Goal: Task Accomplishment & Management: Use online tool/utility

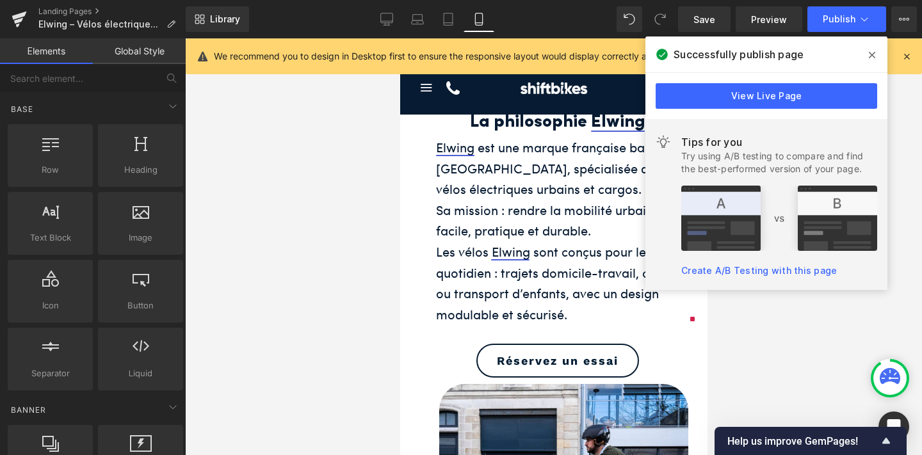
click at [875, 54] on icon at bounding box center [872, 55] width 6 height 10
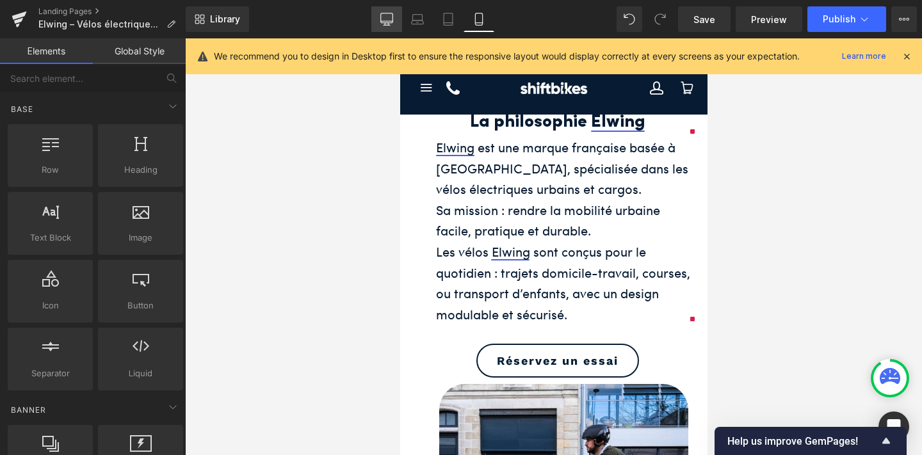
click at [389, 8] on link "Desktop" at bounding box center [386, 19] width 31 height 26
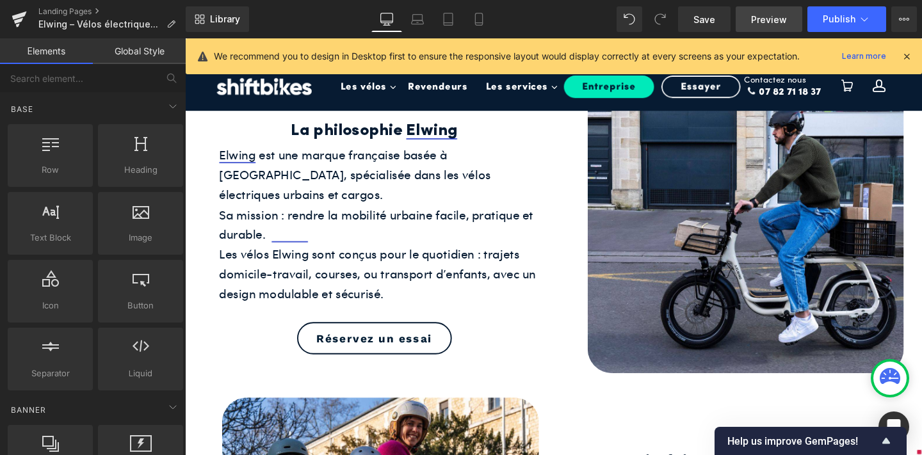
click at [769, 26] on link "Preview" at bounding box center [769, 19] width 67 height 26
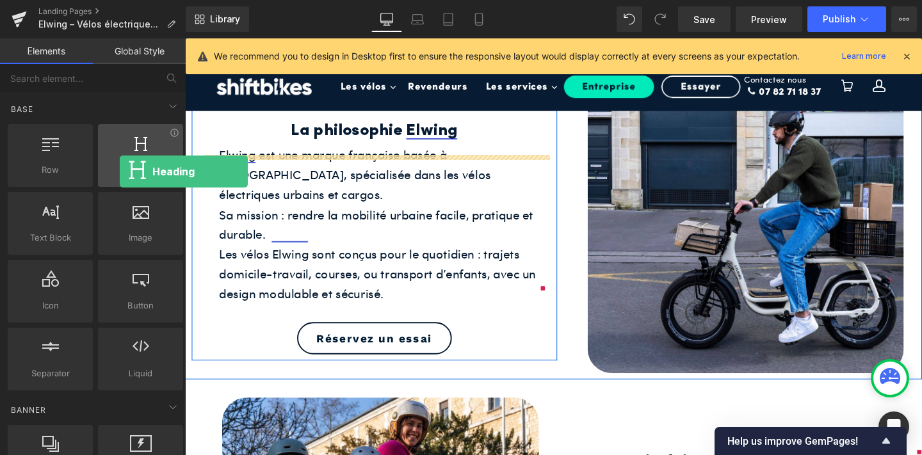
drag, startPoint x: 116, startPoint y: 163, endPoint x: 120, endPoint y: 172, distance: 9.2
click at [120, 172] on span "Heading" at bounding box center [140, 169] width 77 height 13
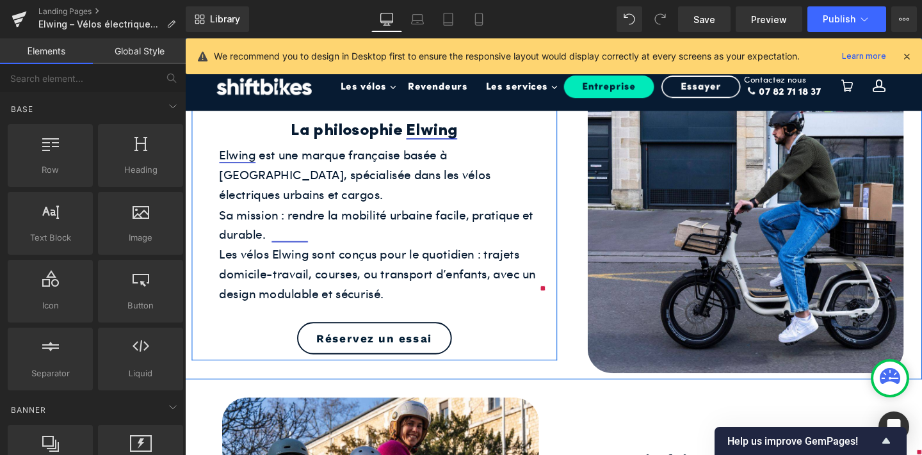
click at [910, 53] on icon at bounding box center [907, 57] width 12 height 12
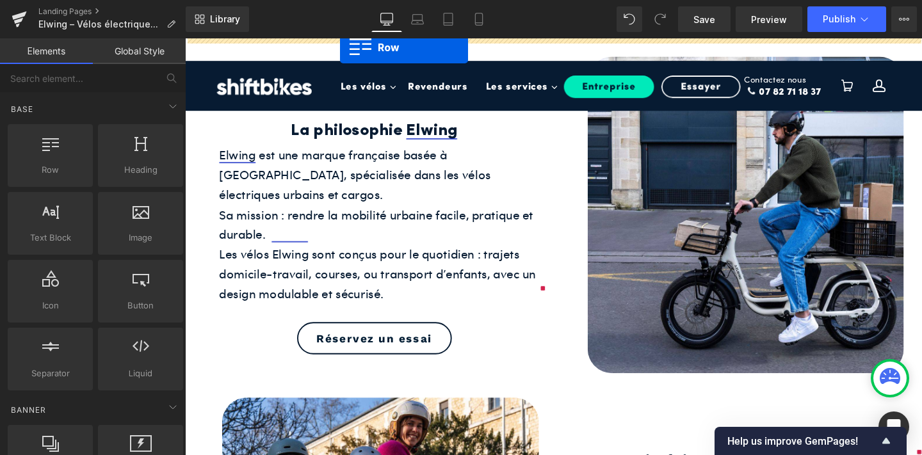
drag, startPoint x: 242, startPoint y: 205, endPoint x: 348, endPoint y: 48, distance: 189.2
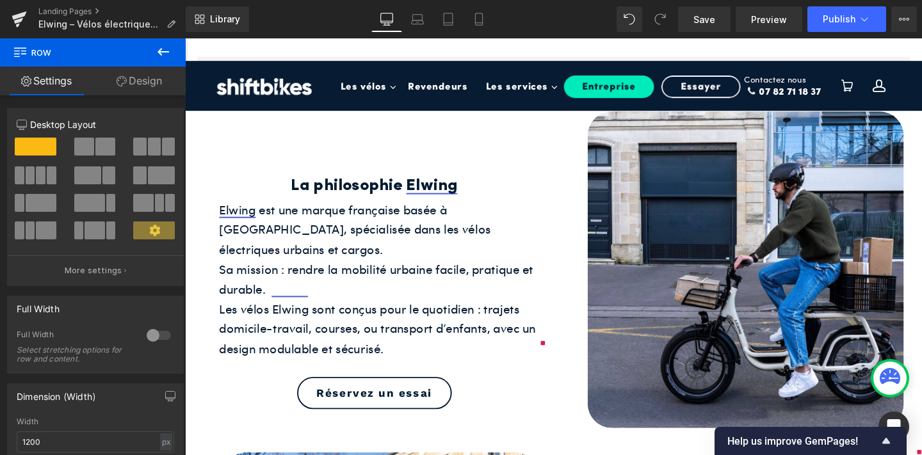
click at [158, 45] on icon at bounding box center [163, 51] width 15 height 15
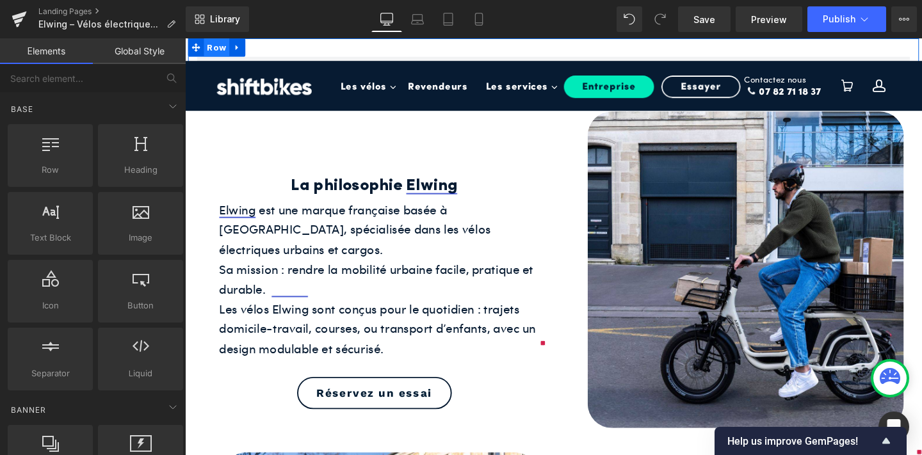
click at [216, 45] on span "Row" at bounding box center [218, 47] width 27 height 19
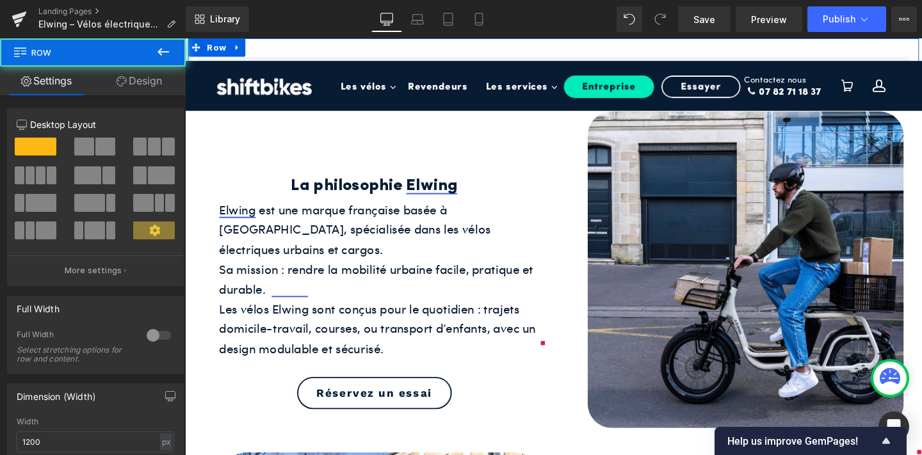
click at [124, 74] on link "Design" at bounding box center [139, 81] width 93 height 29
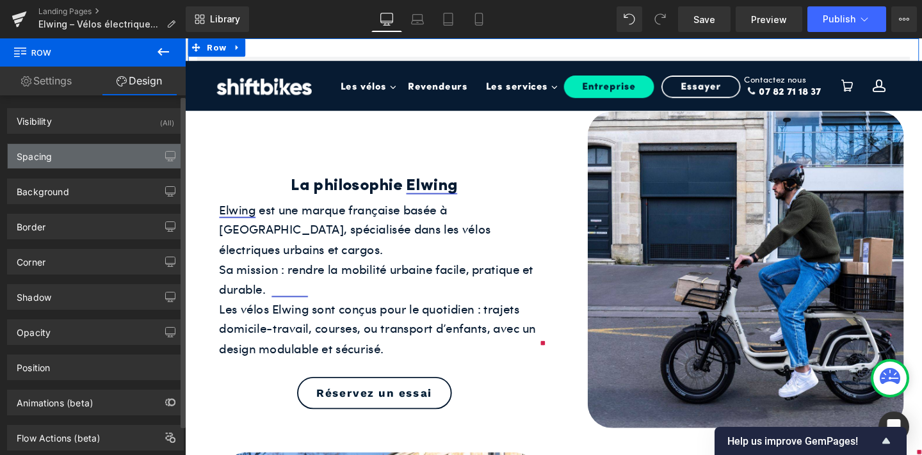
click at [92, 152] on div "Spacing" at bounding box center [95, 156] width 175 height 24
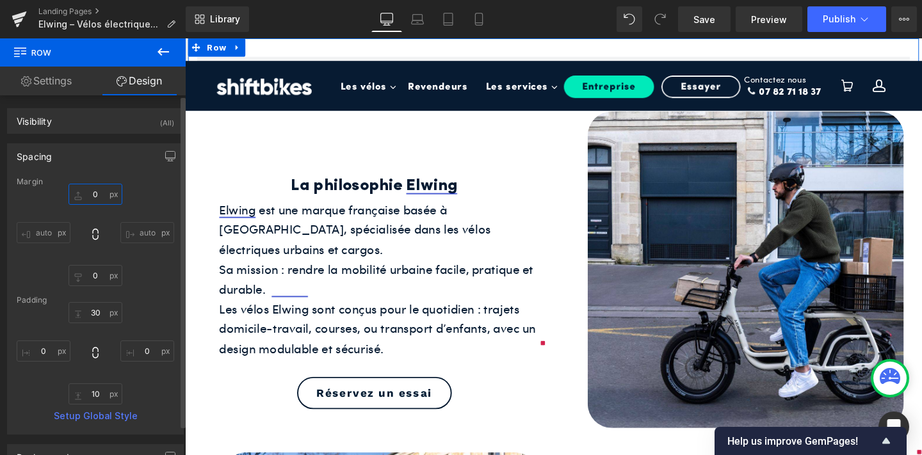
click at [89, 195] on input "0" at bounding box center [96, 194] width 54 height 21
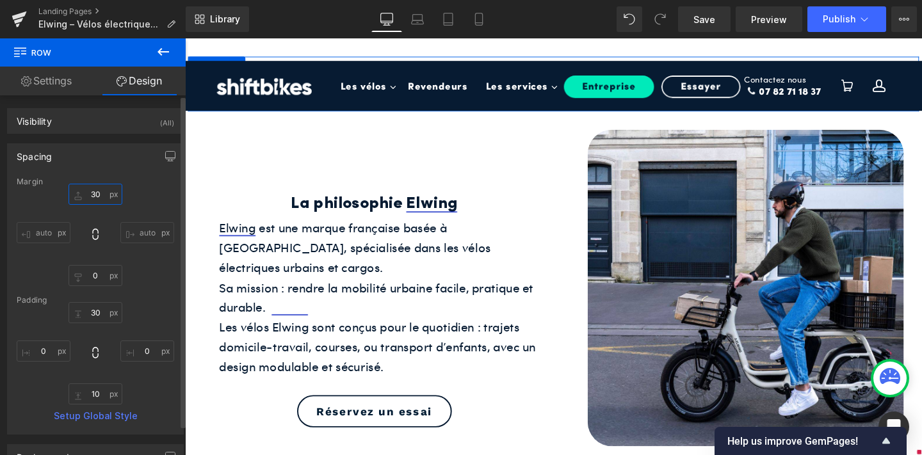
type input "3"
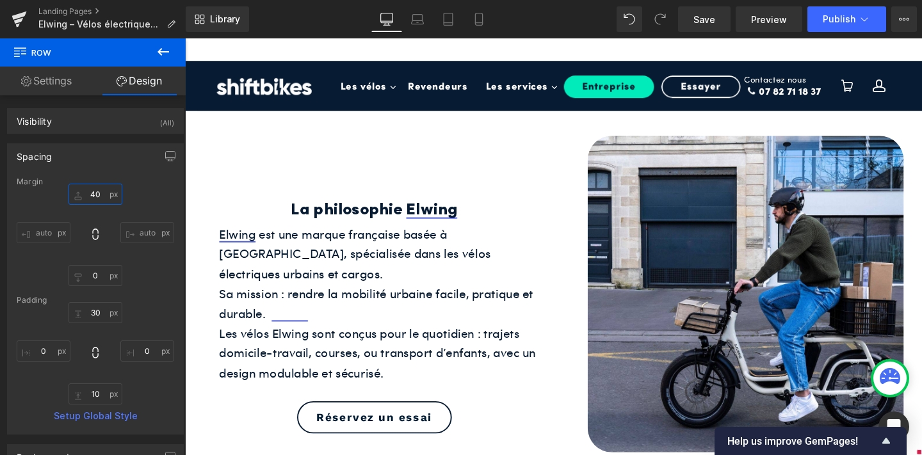
type input "40"
click at [154, 44] on button at bounding box center [163, 52] width 45 height 28
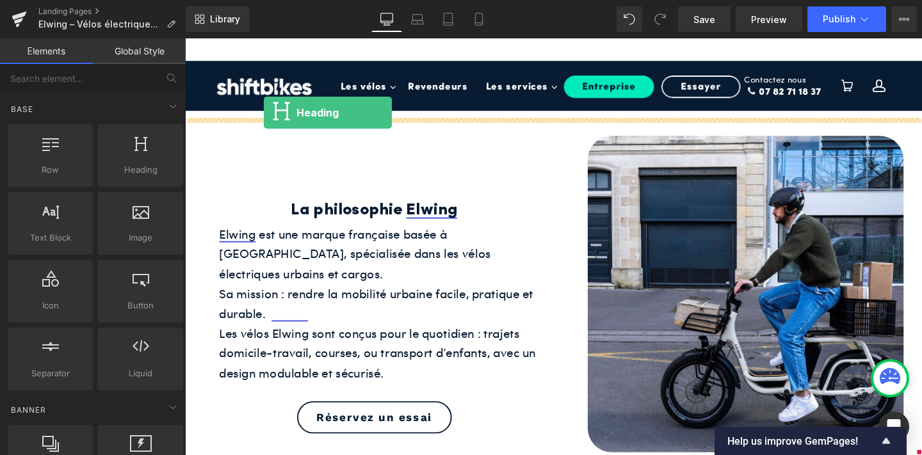
drag, startPoint x: 318, startPoint y: 206, endPoint x: 268, endPoint y: 117, distance: 103.0
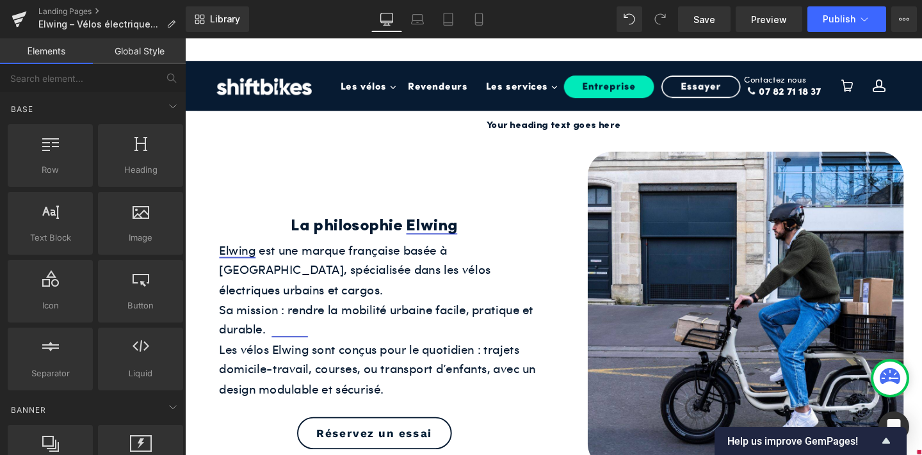
click at [555, 129] on nav "Les vélos Toggle Dropdown Vélo de ville Toggle Dropdown Shift 1 Shift 2 Skill S…" at bounding box center [601, 100] width 524 height 77
click at [626, 126] on nav "Les vélos Toggle Dropdown Vélo de ville Toggle Dropdown Shift 1 Shift 2 Skill S…" at bounding box center [601, 100] width 524 height 77
click at [610, 129] on nav "Les vélos Toggle Dropdown Vélo de ville Toggle Dropdown Shift 1 Shift 2 Skill S…" at bounding box center [601, 100] width 524 height 77
click at [558, 126] on nav "Les vélos Toggle Dropdown Vélo de ville Toggle Dropdown Shift 1 Shift 2 Skill S…" at bounding box center [601, 100] width 524 height 77
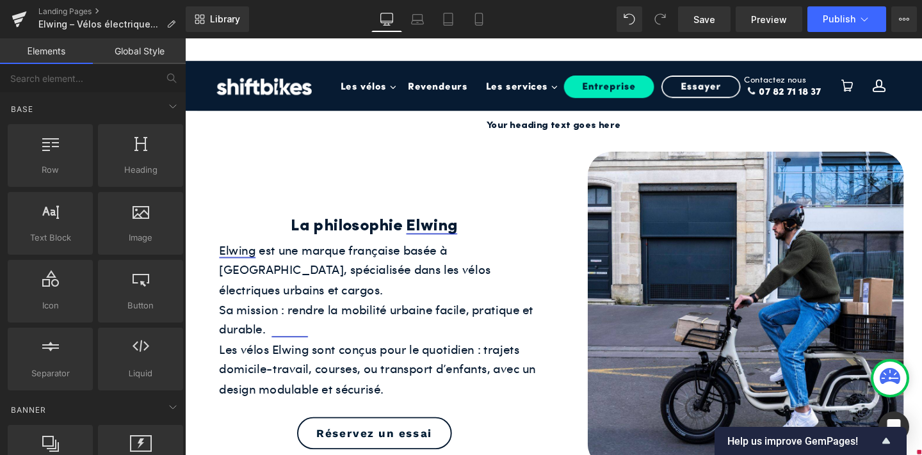
click at [599, 128] on nav "Les vélos Toggle Dropdown Vélo de ville Toggle Dropdown Shift 1 Shift 2 Skill S…" at bounding box center [601, 100] width 524 height 77
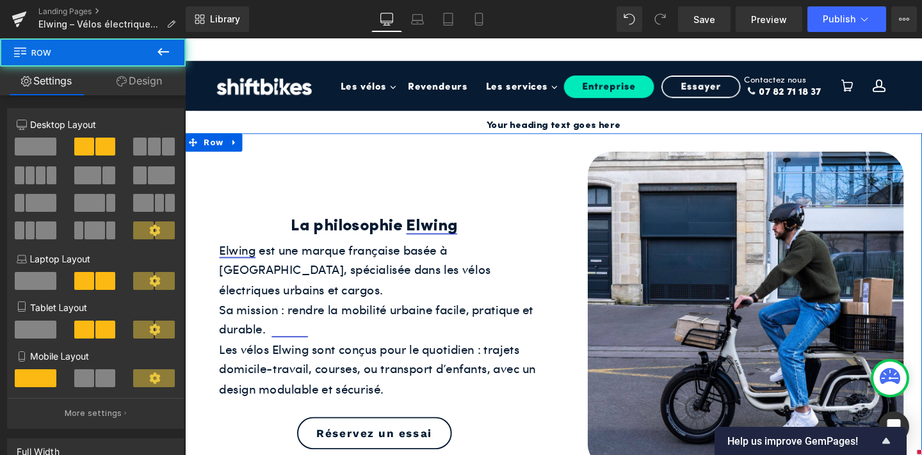
click at [238, 181] on div "La philosophie Elwing Heading Elwing est une marque française basée à [GEOGRAPH…" at bounding box center [384, 324] width 384 height 333
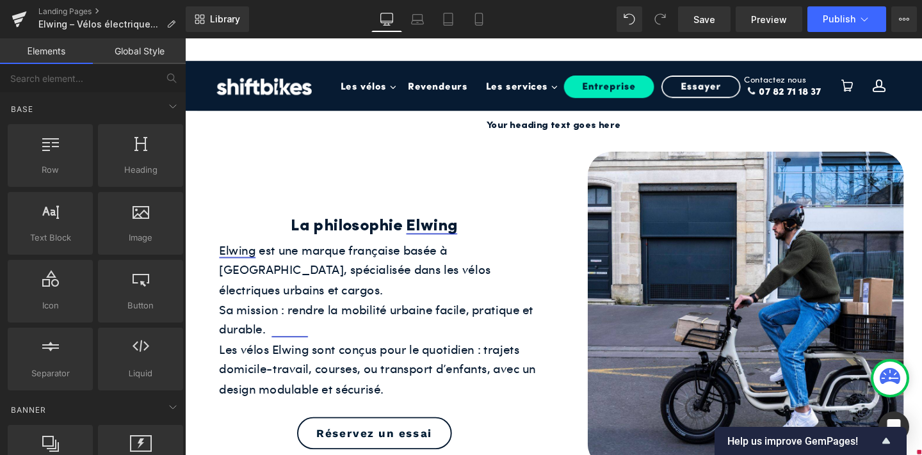
click at [350, 62] on ul "Les vélos Toggle Dropdown Vélo de ville Toggle Dropdown Shift 1 Shift 2 Skill S…" at bounding box center [601, 87] width 524 height 50
click at [288, 118] on div "Row" at bounding box center [572, 93] width 769 height 58
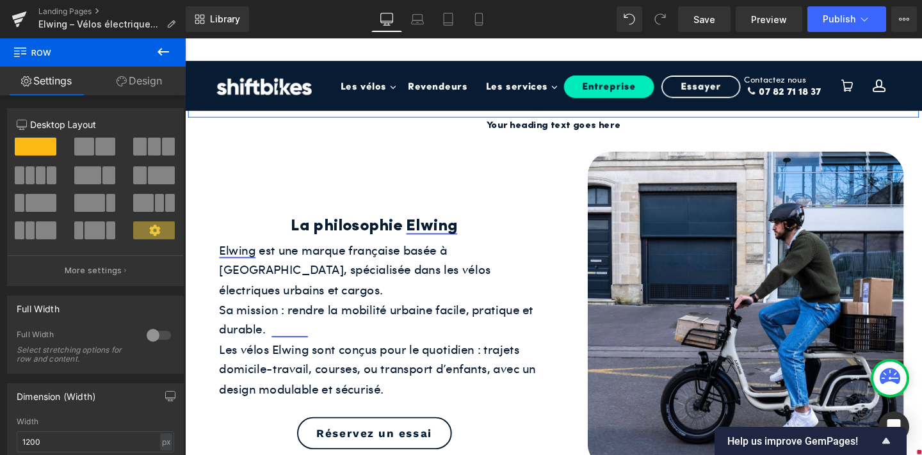
click at [131, 79] on link "Design" at bounding box center [139, 81] width 93 height 29
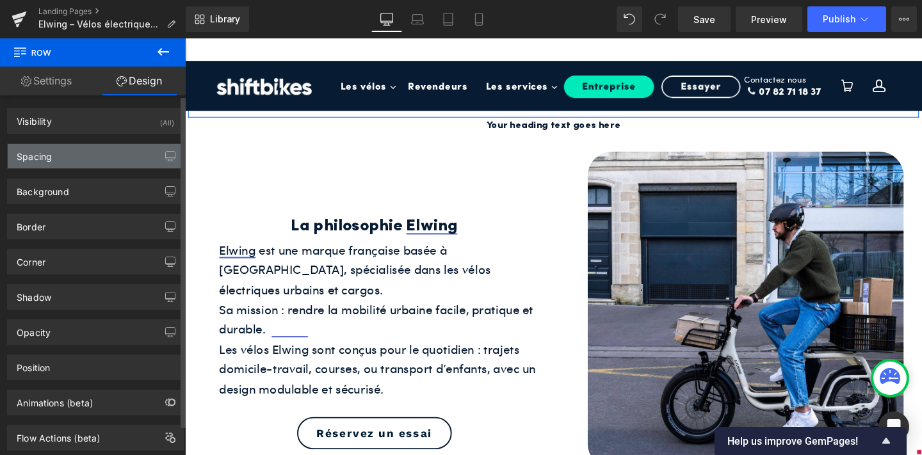
click at [107, 153] on div "Spacing" at bounding box center [95, 156] width 175 height 24
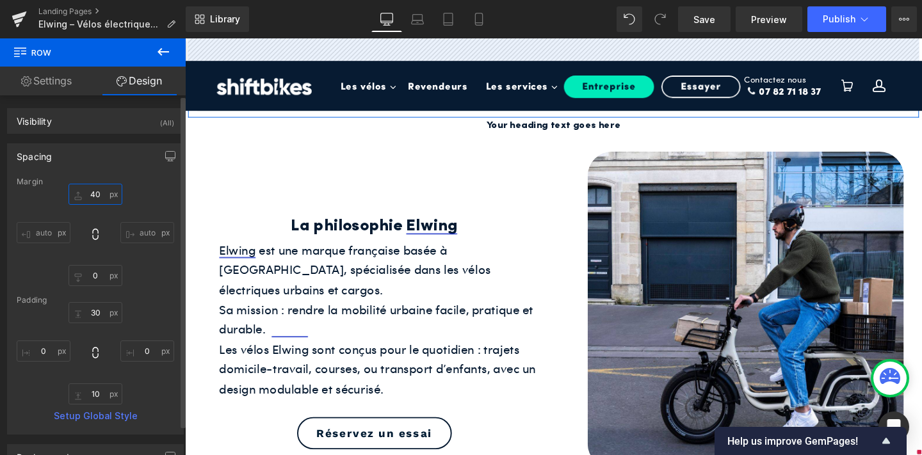
click at [93, 193] on input "40" at bounding box center [96, 194] width 54 height 21
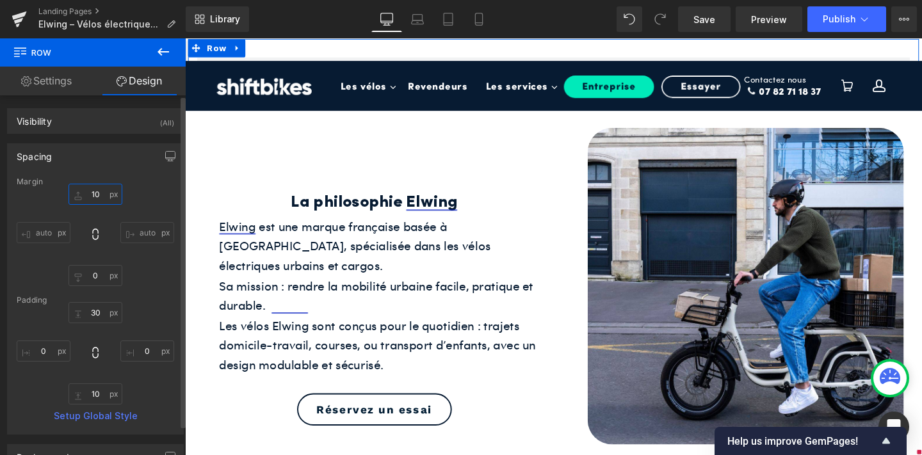
type input "100"
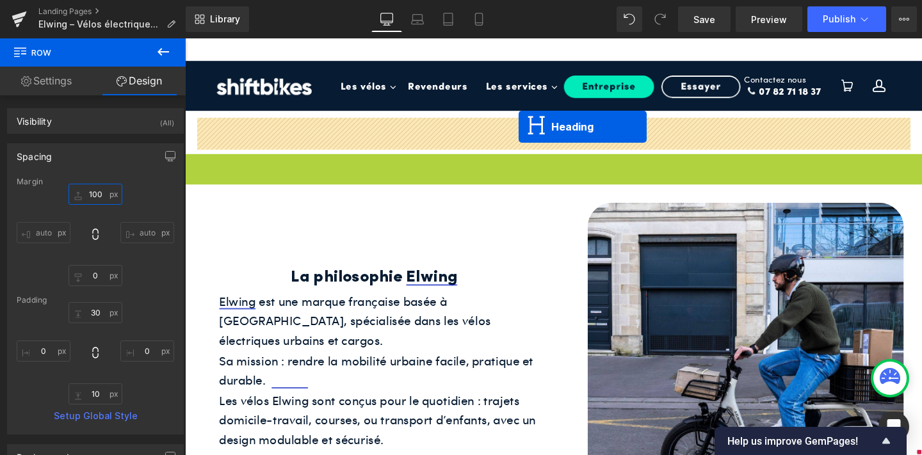
drag, startPoint x: 542, startPoint y: 168, endPoint x: 536, endPoint y: 131, distance: 37.6
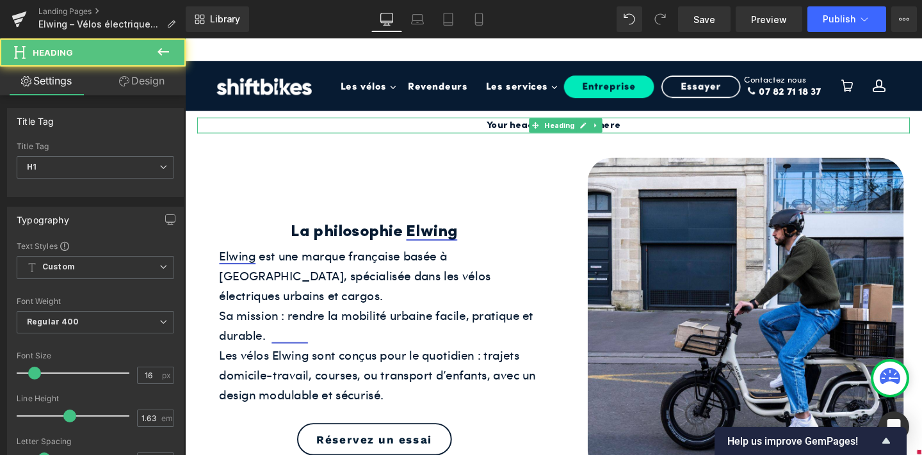
click at [514, 126] on nav "Les vélos Toggle Dropdown Vélo de ville Toggle Dropdown Shift 1 Shift 2 Skill S…" at bounding box center [601, 100] width 524 height 77
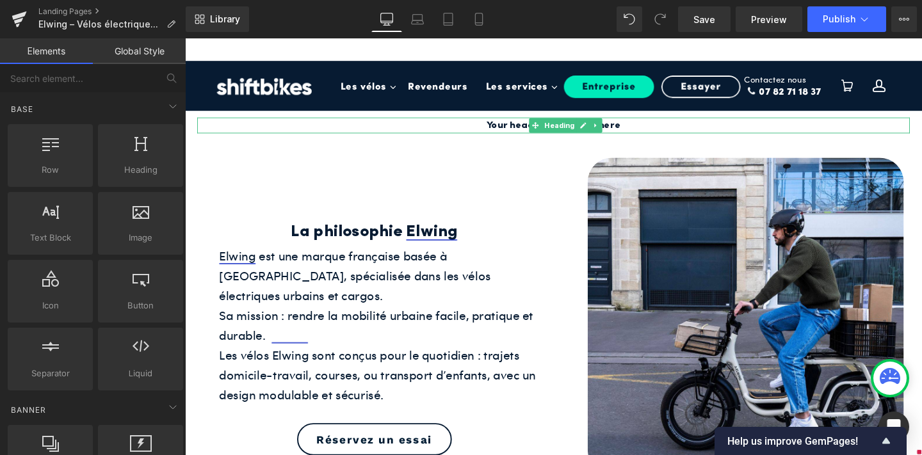
click at [647, 133] on nav "Les vélos Toggle Dropdown Vélo de ville Toggle Dropdown Shift 1 Shift 2 Skill S…" at bounding box center [601, 100] width 524 height 77
click at [653, 129] on nav "Les vélos Toggle Dropdown Vélo de ville Toggle Dropdown Shift 1 Shift 2 Skill S…" at bounding box center [601, 100] width 524 height 77
click at [185, 38] on div at bounding box center [185, 38] width 0 height 0
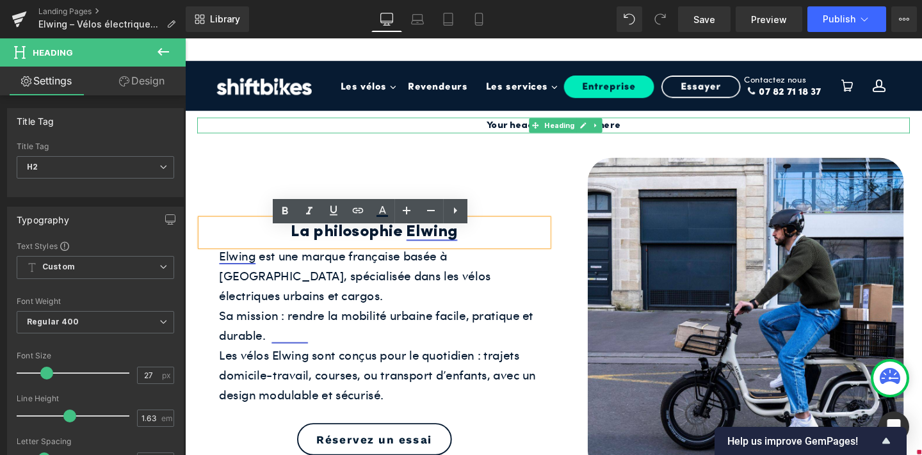
click at [554, 158] on div "La philosophie Elwing Heading Elwing est une marque française basée à [GEOGRAPH…" at bounding box center [572, 324] width 775 height 359
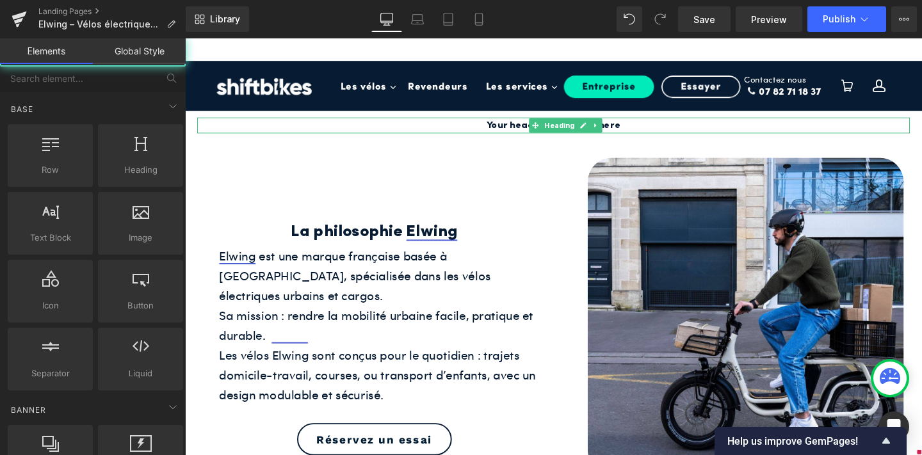
click at [566, 126] on nav "Les vélos Toggle Dropdown Vélo de ville Toggle Dropdown Shift 1 Shift 2 Skill S…" at bounding box center [601, 100] width 524 height 77
click at [515, 127] on nav "Les vélos Toggle Dropdown Vélo de ville Toggle Dropdown Shift 1 Shift 2 Skill S…" at bounding box center [601, 100] width 524 height 77
click at [598, 131] on nav "Les vélos Toggle Dropdown Vélo de ville Toggle Dropdown Shift 1 Shift 2 Skill S…" at bounding box center [601, 100] width 524 height 77
click at [626, 127] on nav "Les vélos Toggle Dropdown Vélo de ville Toggle Dropdown Shift 1 Shift 2 Skill S…" at bounding box center [601, 100] width 524 height 77
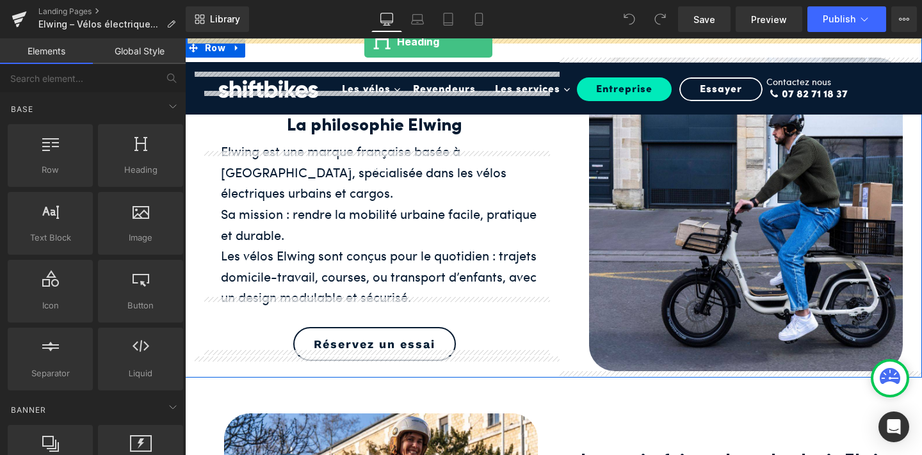
drag, startPoint x: 319, startPoint y: 202, endPoint x: 364, endPoint y: 42, distance: 166.4
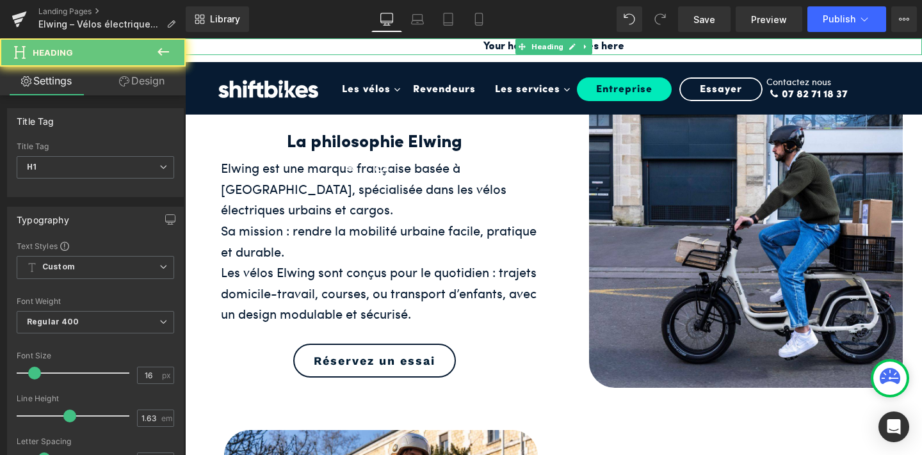
click at [507, 44] on h1 "Your heading text goes here" at bounding box center [553, 46] width 737 height 17
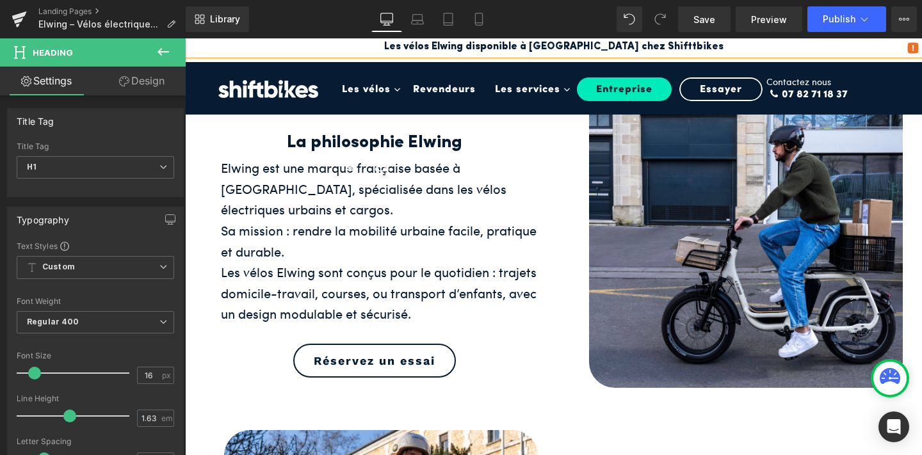
click at [649, 45] on h1 "Les vélos Elwing disponible à Paris chez Shifttbikes" at bounding box center [553, 46] width 737 height 17
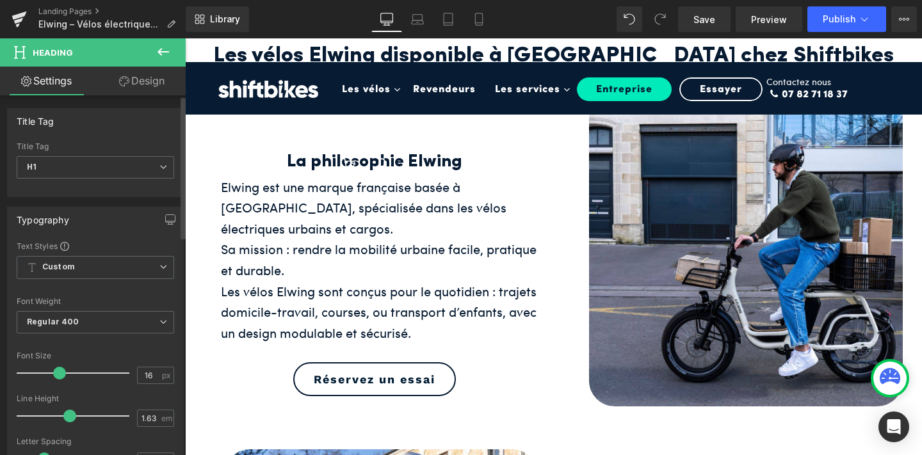
drag, startPoint x: 34, startPoint y: 371, endPoint x: 58, endPoint y: 371, distance: 23.7
click at [58, 371] on span at bounding box center [59, 373] width 13 height 13
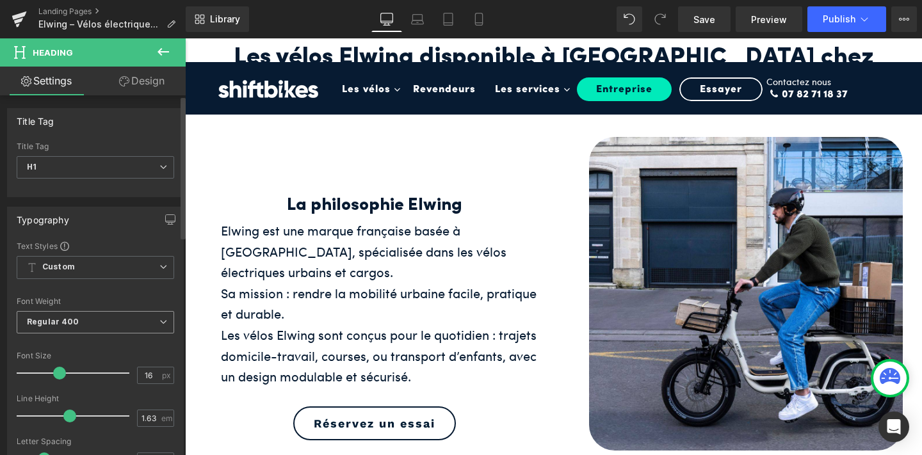
click at [69, 320] on b "Regular 400" at bounding box center [53, 322] width 53 height 10
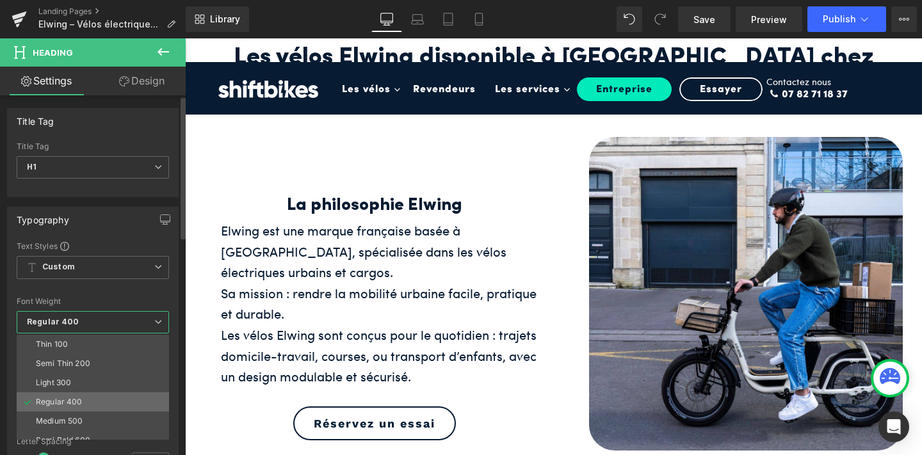
scroll to position [106, 0]
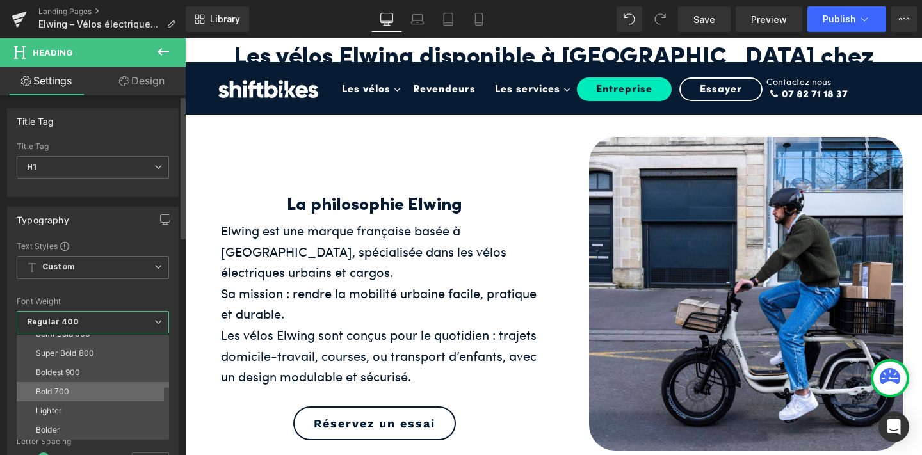
click at [81, 386] on li "Bold 700" at bounding box center [96, 391] width 158 height 19
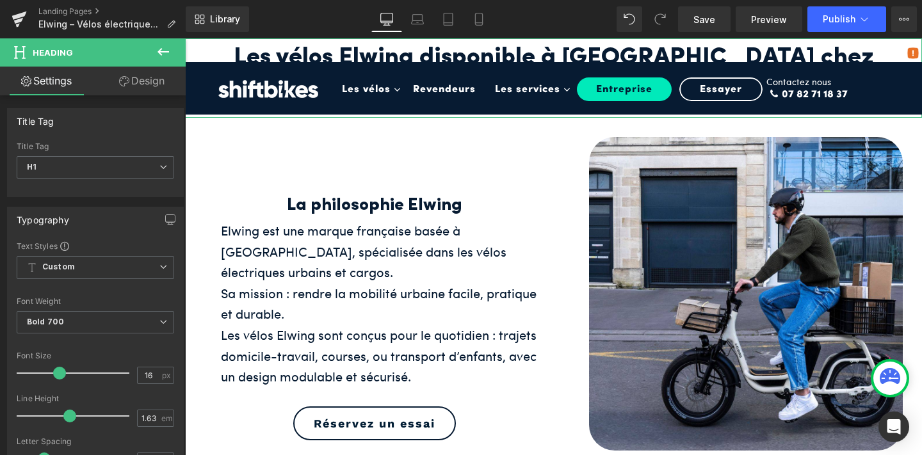
click at [245, 46] on h1 "Les vélos Elwing disponible à Paris chez Shiftbikes" at bounding box center [553, 77] width 737 height 79
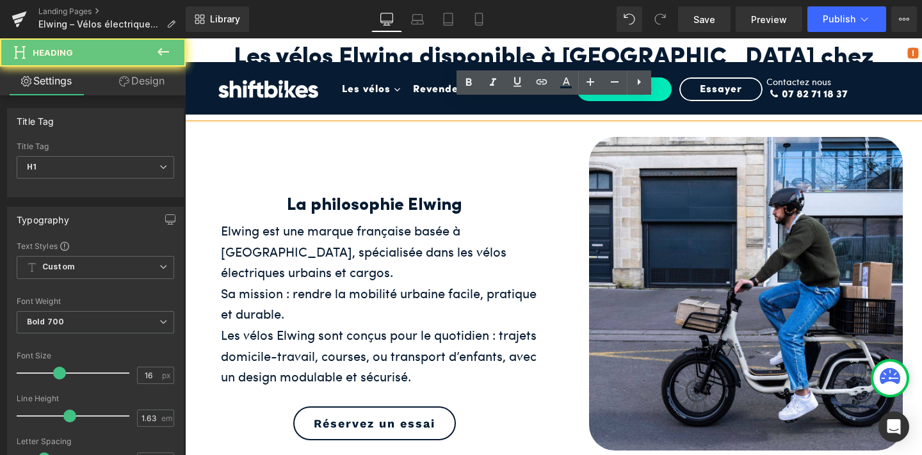
click at [242, 52] on h1 "Les vélos Elwing disponible à Paris chez Shiftbikes" at bounding box center [553, 77] width 737 height 79
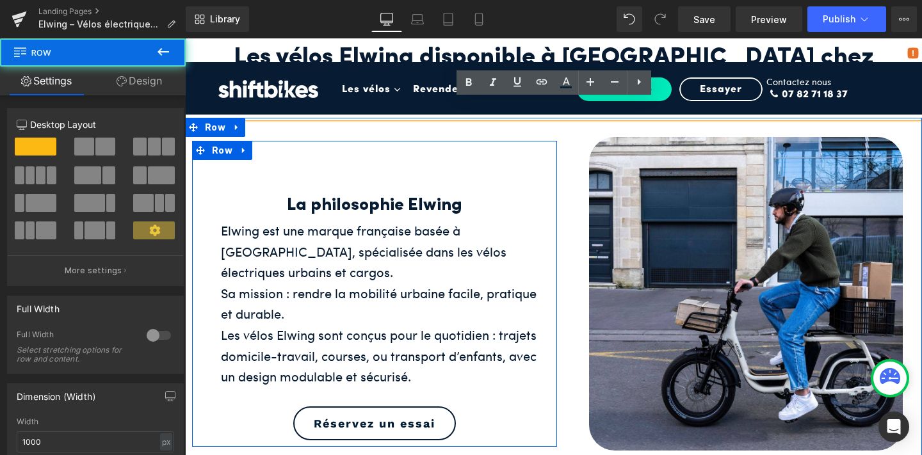
click at [240, 160] on div "La philosophie Elwing Heading Elwing est une marque française basée à Bordeaux,…" at bounding box center [374, 300] width 365 height 281
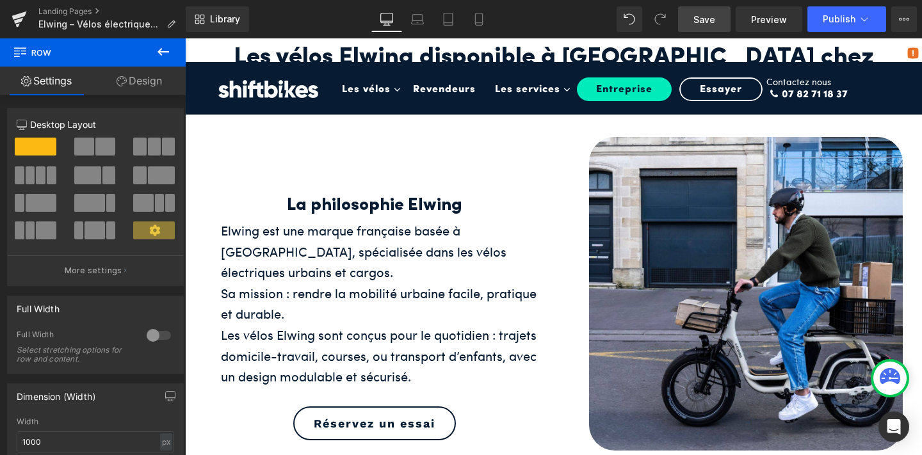
click at [713, 15] on span "Save" at bounding box center [705, 19] width 22 height 13
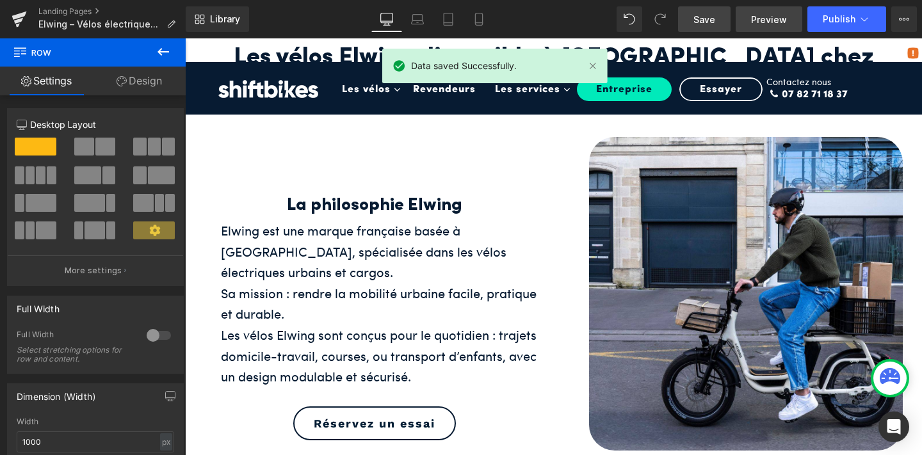
click at [765, 22] on span "Preview" at bounding box center [769, 19] width 36 height 13
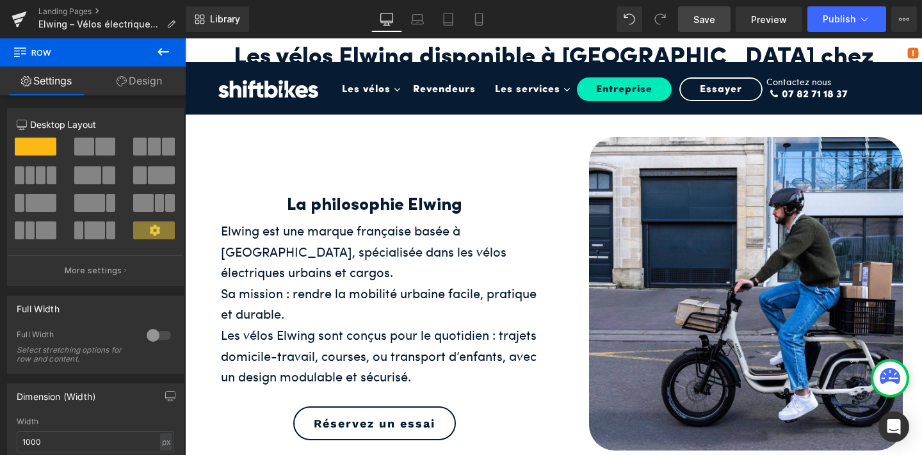
click at [293, 52] on h1 "Les vélos Elwing disponible à Paris chez Shiftbikes" at bounding box center [553, 77] width 737 height 79
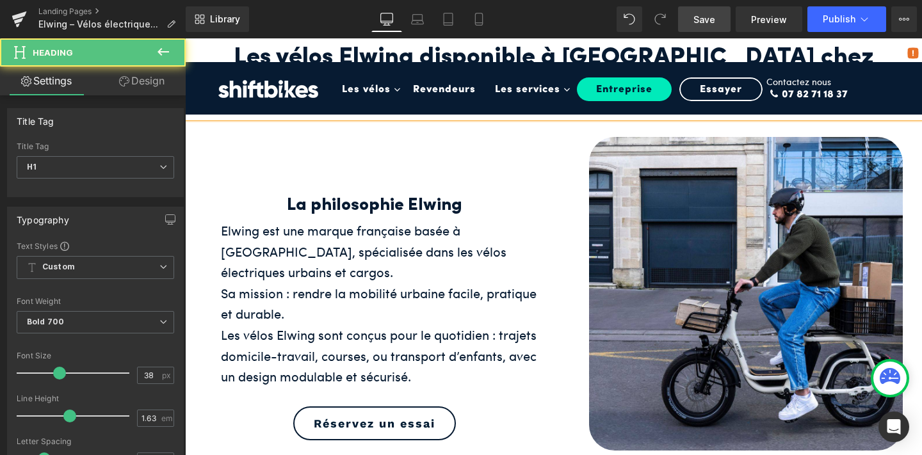
click at [128, 84] on link "Design" at bounding box center [141, 81] width 93 height 29
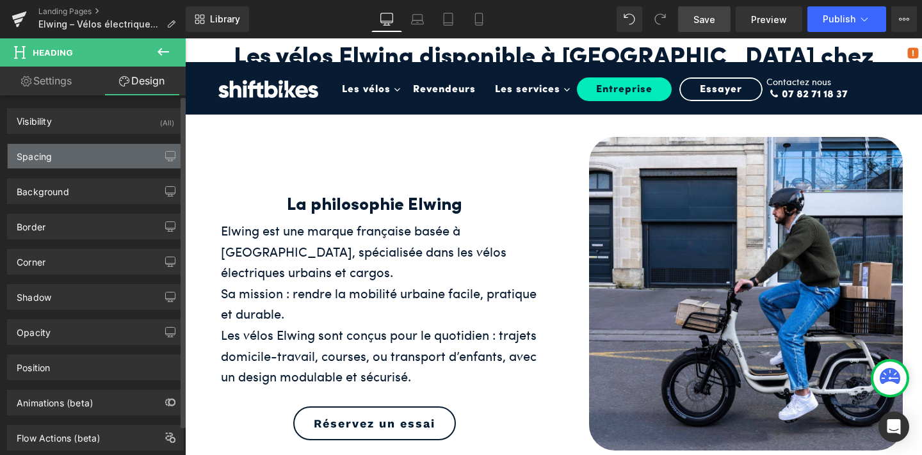
click at [116, 158] on div "Spacing" at bounding box center [95, 156] width 175 height 24
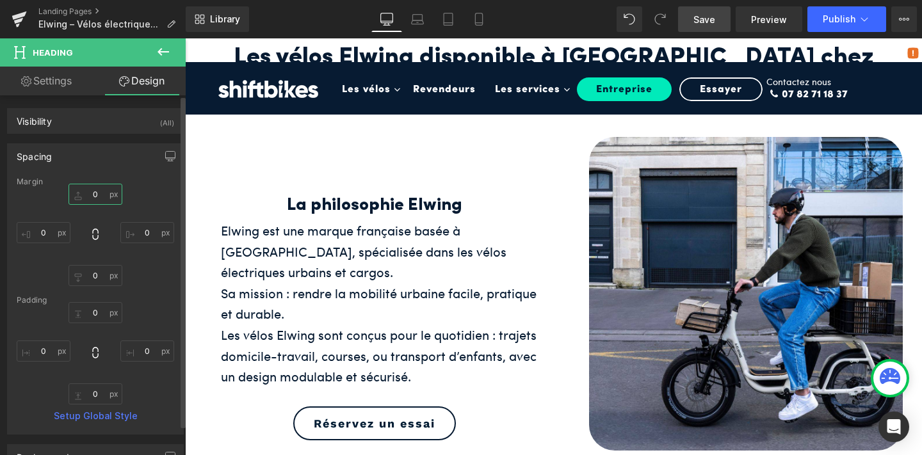
click at [95, 188] on input "0" at bounding box center [96, 194] width 54 height 21
type input "60"
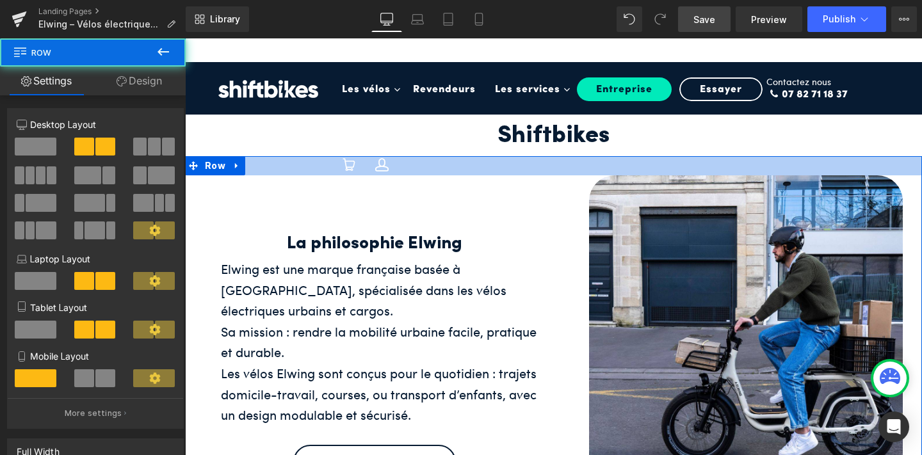
click at [319, 156] on div at bounding box center [553, 165] width 737 height 19
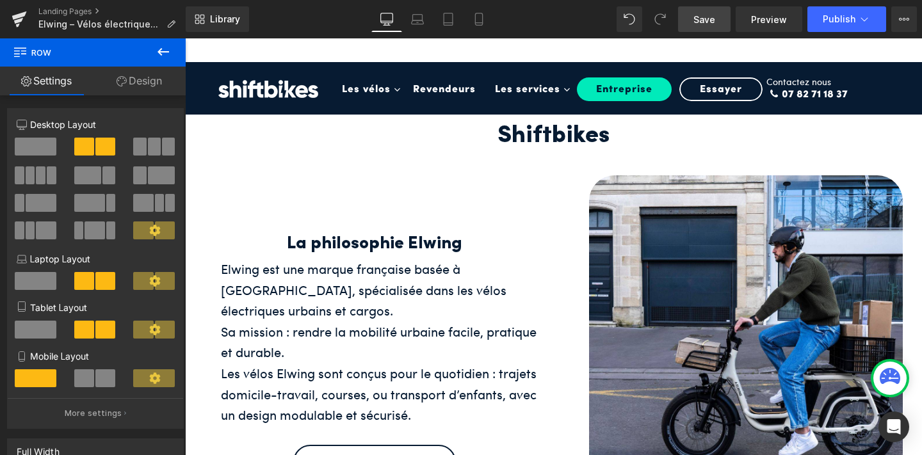
click at [699, 17] on span "Save" at bounding box center [705, 19] width 22 height 13
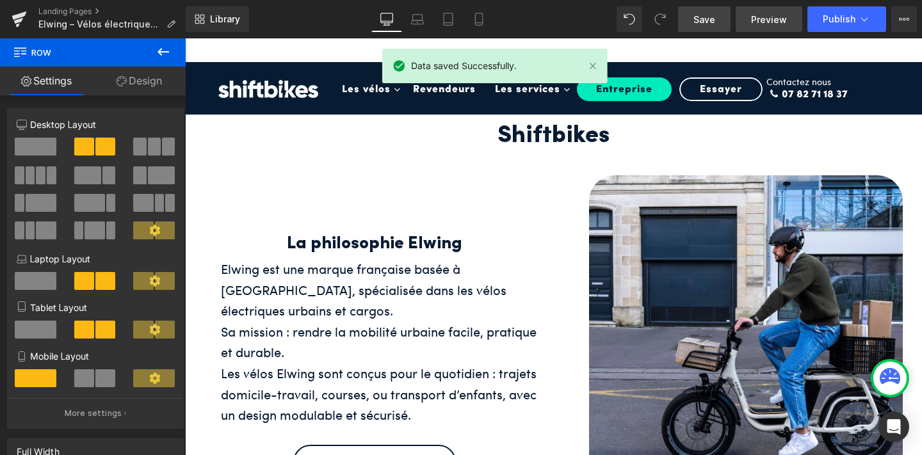
click at [760, 23] on span "Preview" at bounding box center [769, 19] width 36 height 13
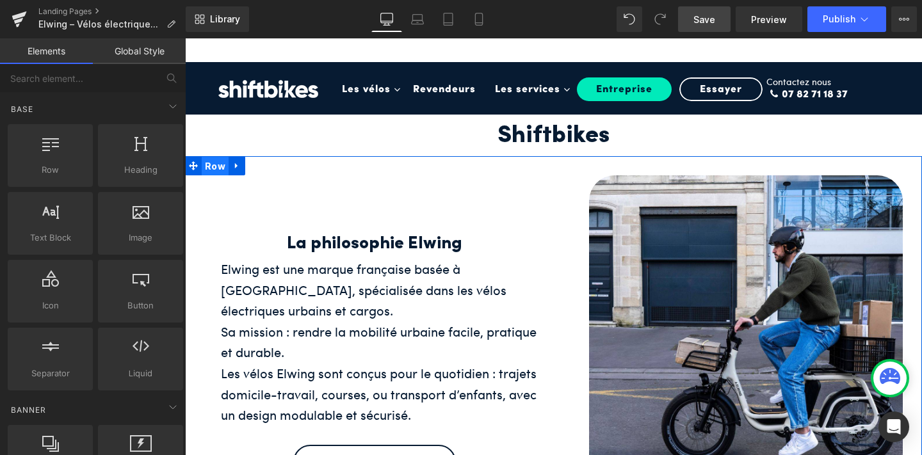
click at [216, 157] on span "Row" at bounding box center [215, 166] width 27 height 19
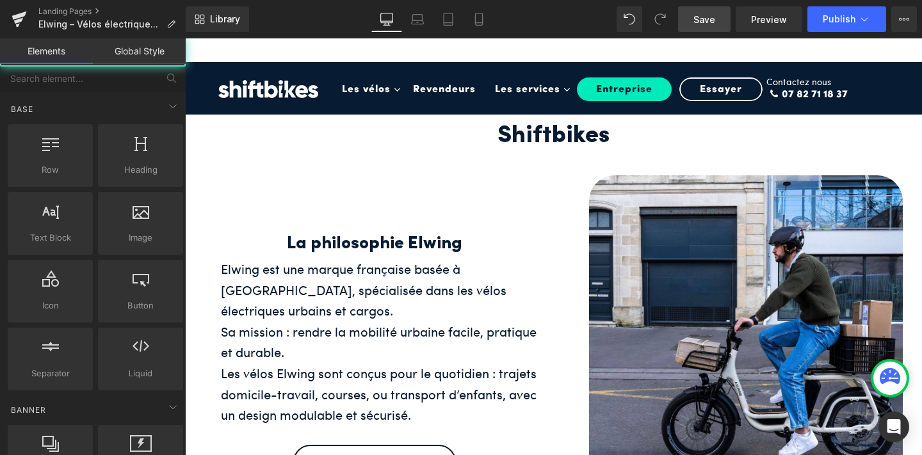
click at [262, 115] on img at bounding box center [268, 89] width 128 height 57
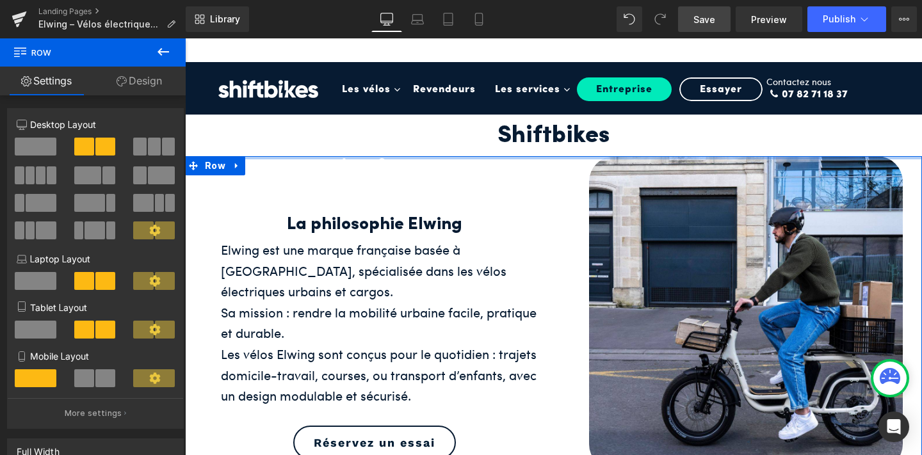
drag, startPoint x: 283, startPoint y: 120, endPoint x: 300, endPoint y: 92, distance: 33.1
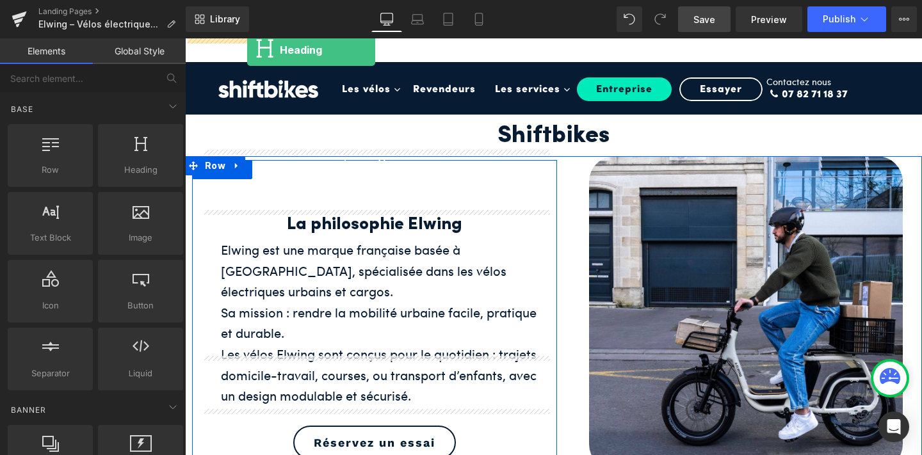
drag, startPoint x: 311, startPoint y: 211, endPoint x: 247, endPoint y: 50, distance: 173.6
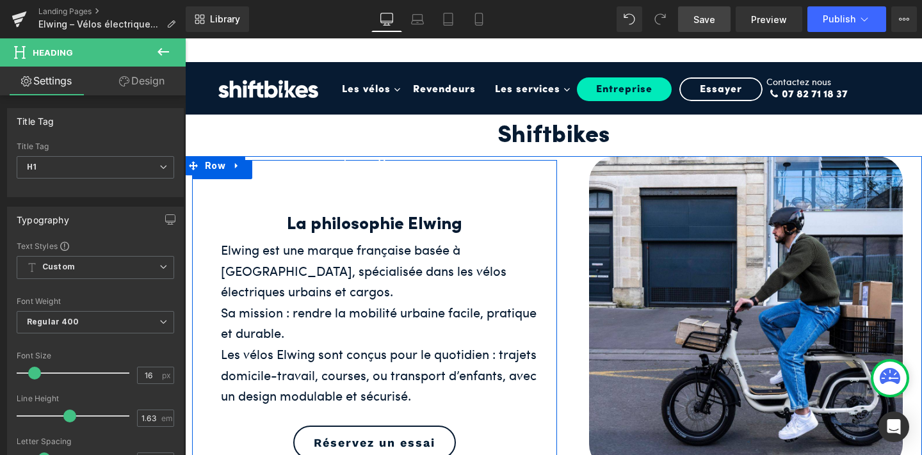
click at [160, 49] on icon at bounding box center [164, 52] width 12 height 8
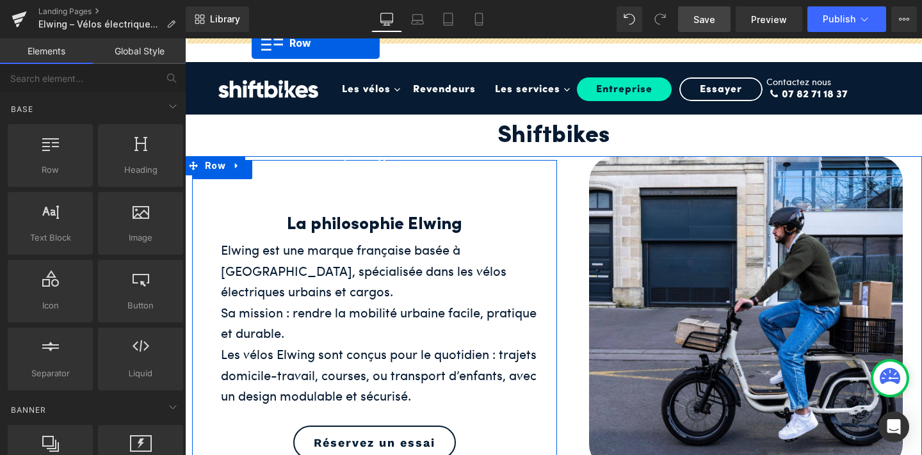
drag, startPoint x: 250, startPoint y: 220, endPoint x: 252, endPoint y: 43, distance: 177.4
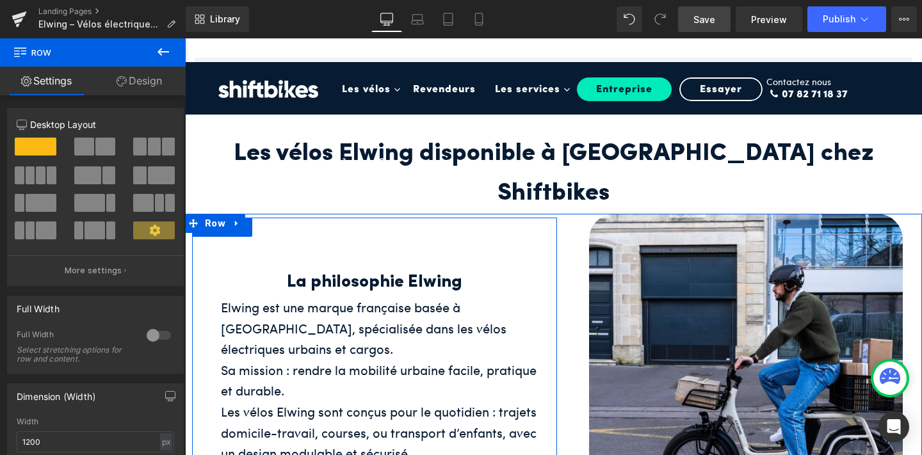
click at [305, 142] on h1 "Les vélos Elwing disponible à Paris chez Shiftbikes" at bounding box center [553, 173] width 737 height 79
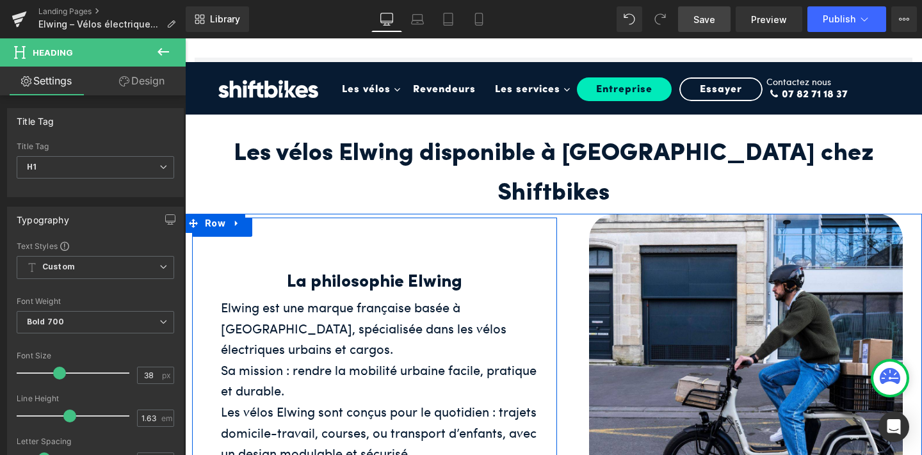
click at [147, 89] on link "Design" at bounding box center [141, 81] width 93 height 29
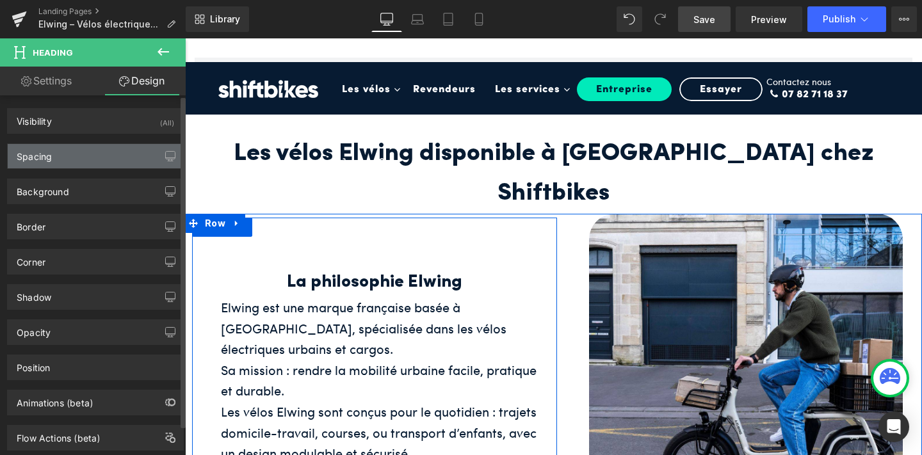
click at [124, 157] on div "Spacing" at bounding box center [95, 156] width 175 height 24
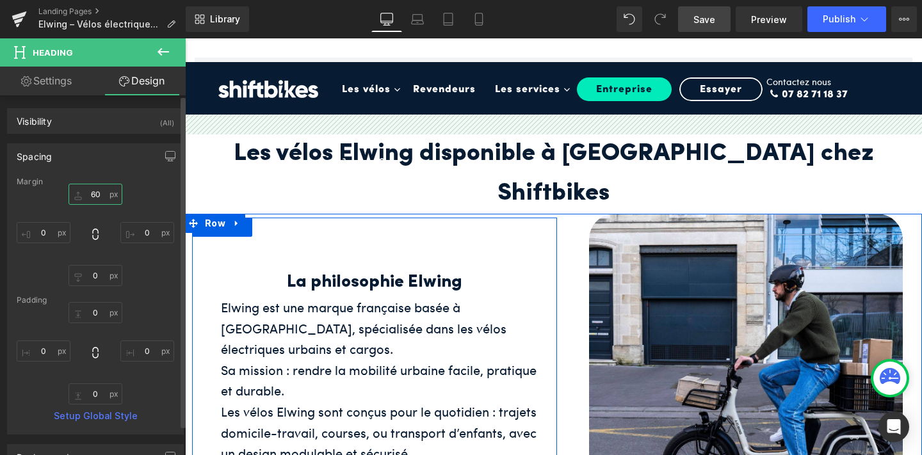
click at [92, 194] on input "60" at bounding box center [96, 194] width 54 height 21
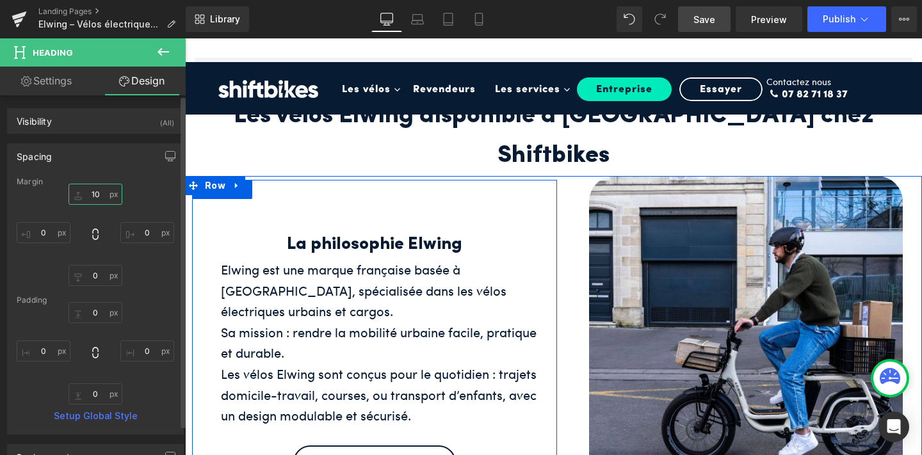
type input "100"
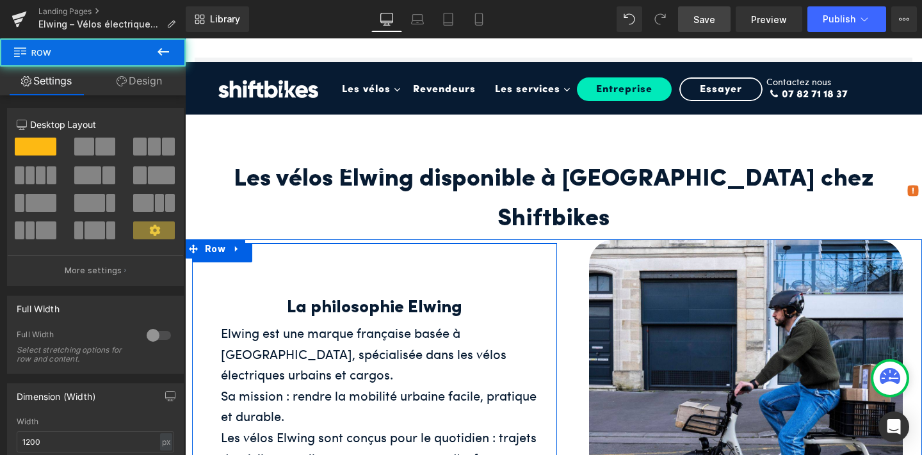
click at [185, 38] on div at bounding box center [185, 38] width 0 height 0
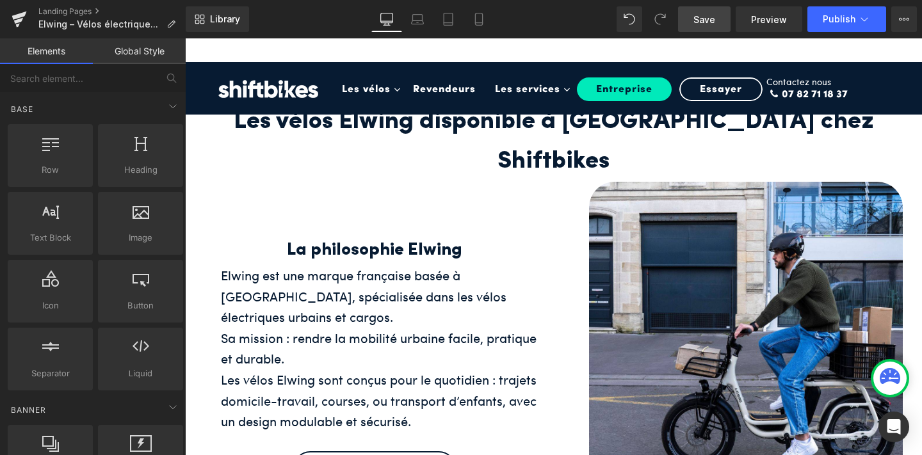
click at [712, 17] on span "Save" at bounding box center [705, 19] width 22 height 13
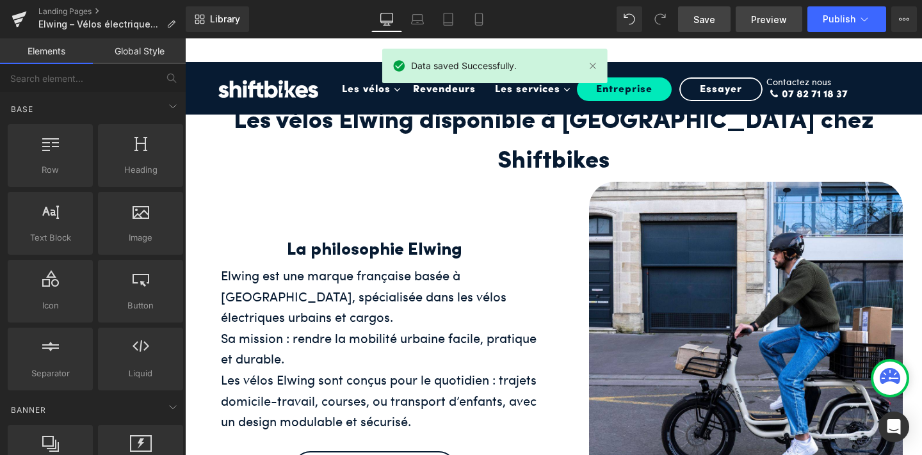
click at [773, 17] on span "Preview" at bounding box center [769, 19] width 36 height 13
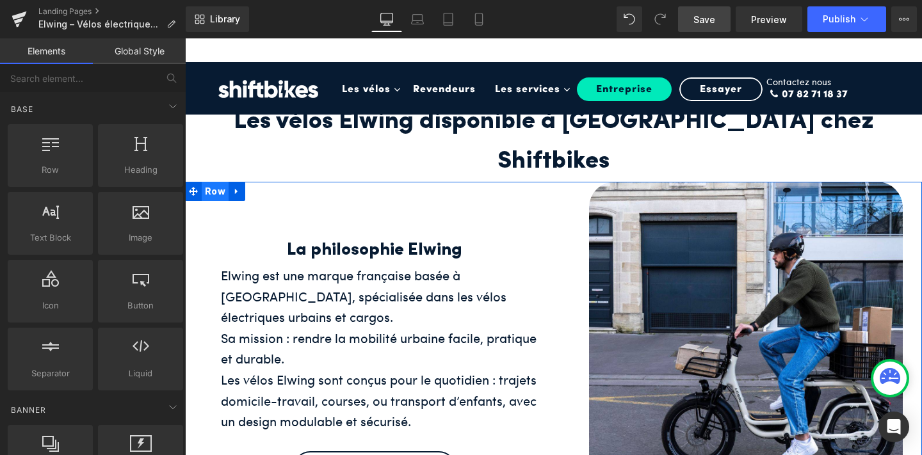
click at [213, 182] on span "Row" at bounding box center [215, 191] width 27 height 19
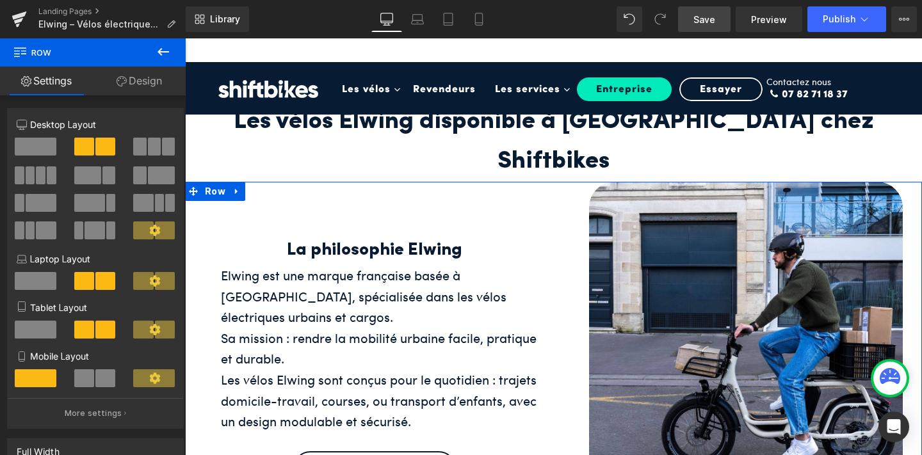
click at [91, 170] on span at bounding box center [87, 176] width 27 height 18
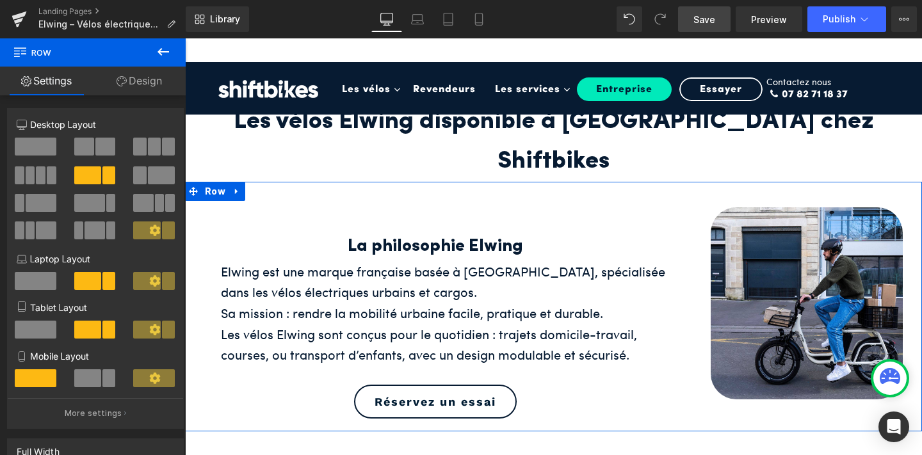
click at [92, 144] on button at bounding box center [95, 147] width 43 height 18
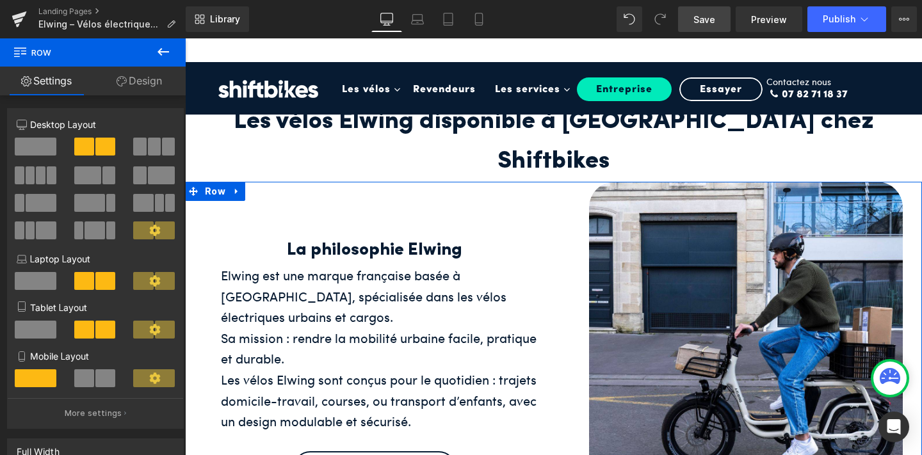
click at [149, 227] on icon at bounding box center [155, 231] width 12 height 12
click at [151, 227] on icon at bounding box center [154, 230] width 11 height 11
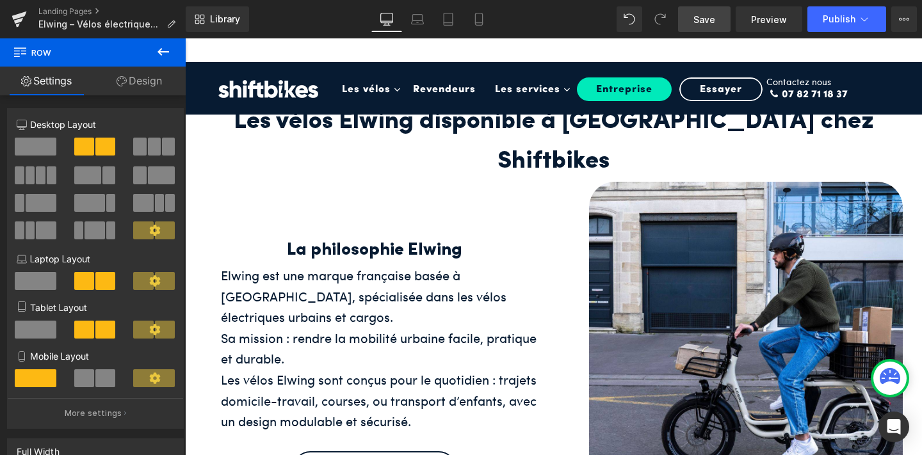
click at [336, 130] on nav "Les vélos Toggle Dropdown Vélo de ville Toggle Dropdown Shift 1 Shift 2 Skill S…" at bounding box center [594, 100] width 524 height 77
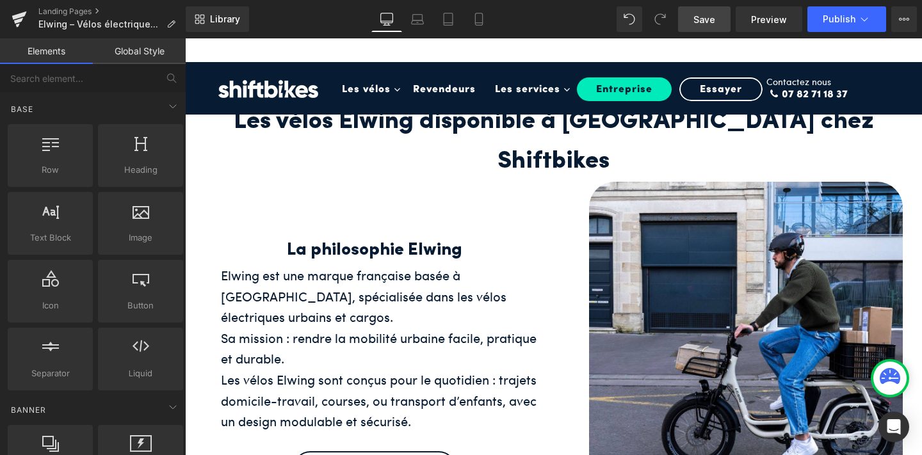
click at [402, 127] on nav "Les vélos Toggle Dropdown Vélo de ville Toggle Dropdown Shift 1 Shift 2 Skill S…" at bounding box center [594, 100] width 524 height 77
click at [336, 124] on nav "Les vélos Toggle Dropdown Vélo de ville Toggle Dropdown Shift 1 Shift 2 Skill S…" at bounding box center [594, 100] width 524 height 77
click at [434, 99] on li "Revendeurs" at bounding box center [444, 89] width 82 height 45
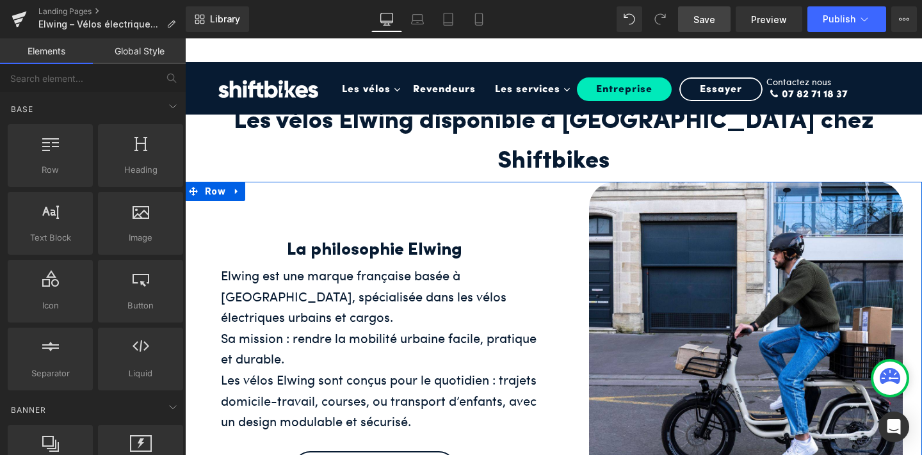
click at [414, 182] on div "La philosophie Elwing Heading Elwing est une marque française basée à [GEOGRAPH…" at bounding box center [374, 339] width 365 height 314
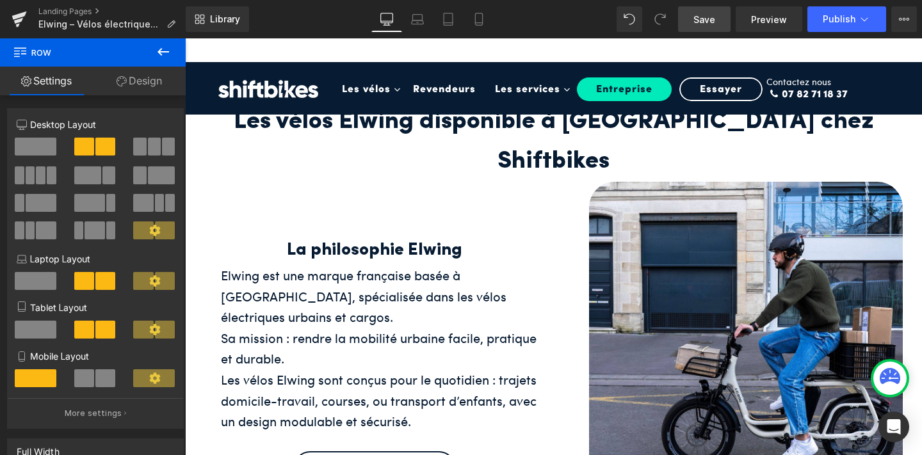
click at [162, 44] on button at bounding box center [163, 52] width 45 height 28
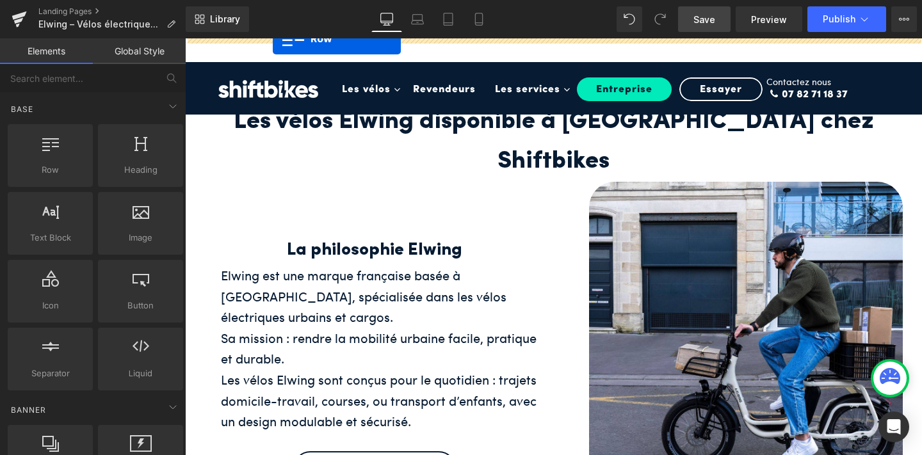
drag, startPoint x: 67, startPoint y: 169, endPoint x: 295, endPoint y: 37, distance: 263.7
click at [295, 37] on div "Row You are previewing how the will restyle your page. You can not edit Element…" at bounding box center [461, 238] width 922 height 477
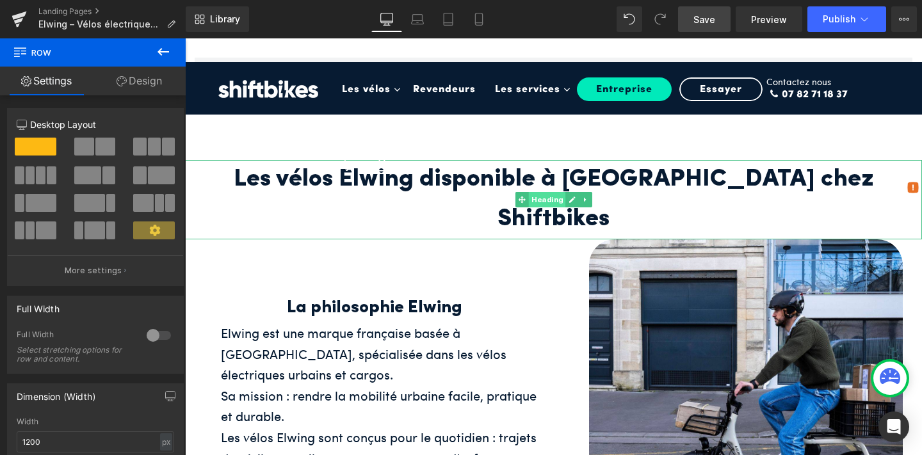
click at [556, 192] on span "Heading" at bounding box center [546, 199] width 37 height 15
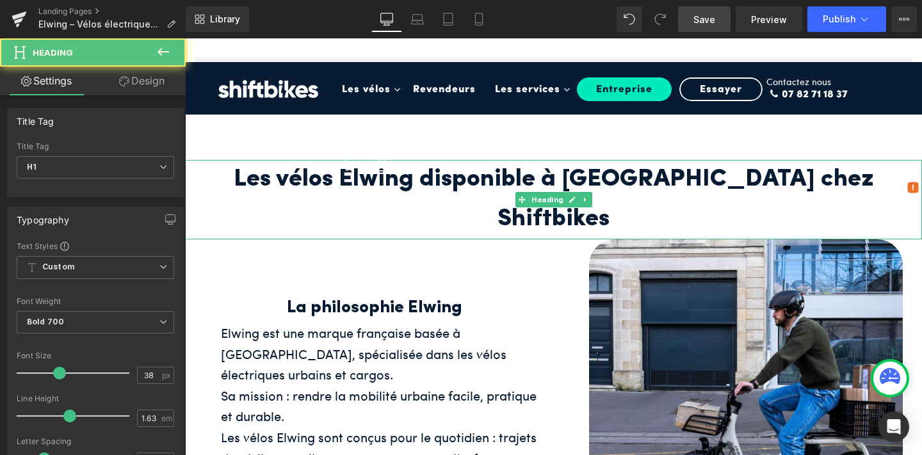
click at [444, 175] on h1 "Les vélos Elwing disponible à Paris chez Shiftbikes" at bounding box center [553, 199] width 737 height 79
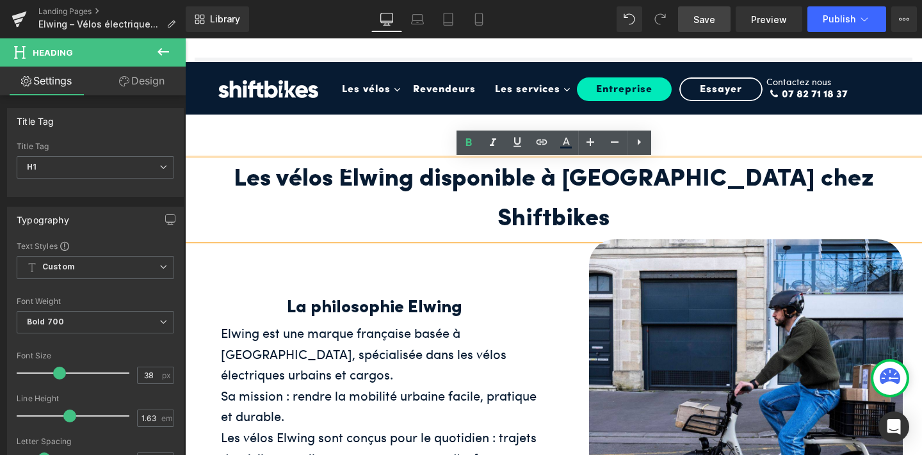
click at [378, 179] on div "0" at bounding box center [370, 177] width 76 height 77
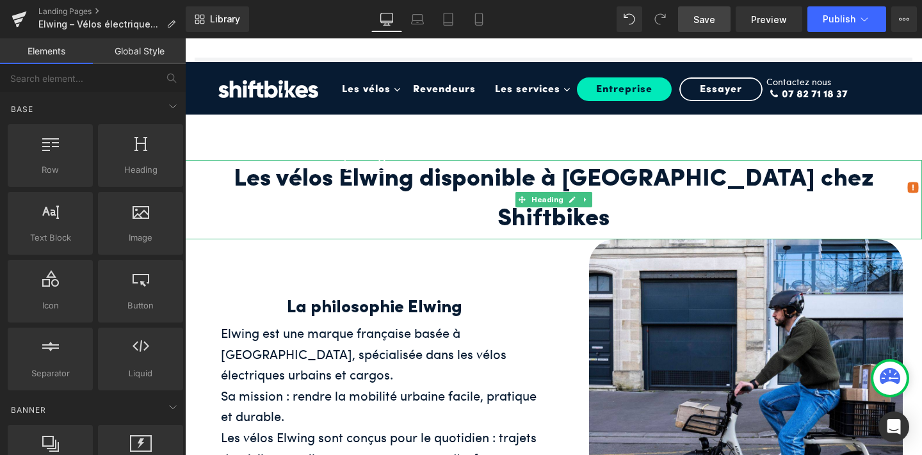
click at [469, 183] on h1 "Les vélos Elwing disponible à Paris chez Shiftbikes" at bounding box center [553, 199] width 737 height 79
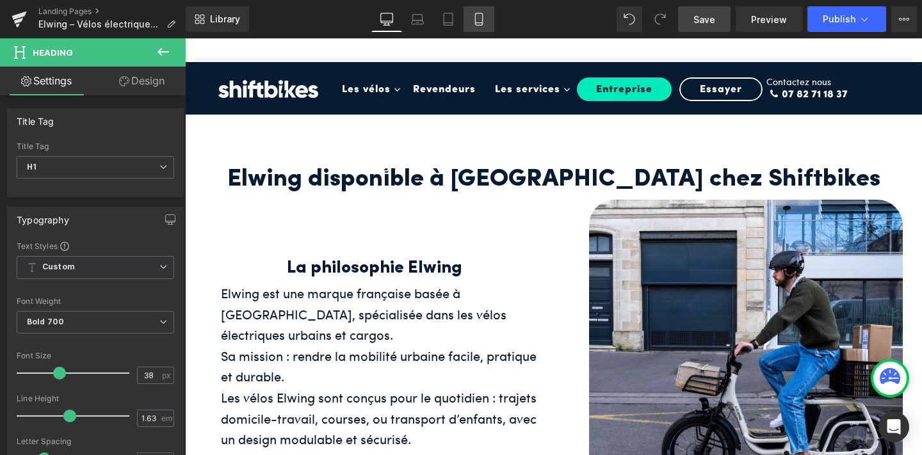
click at [482, 18] on icon at bounding box center [479, 19] width 13 height 13
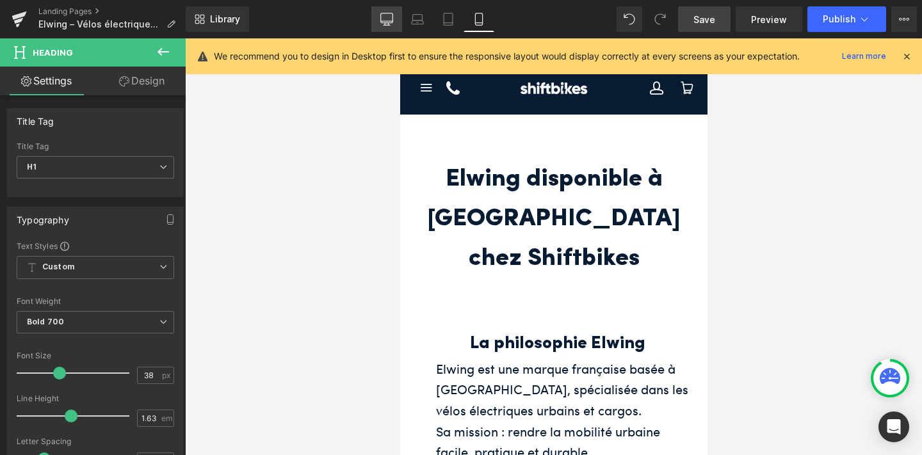
click at [386, 26] on link "Desktop" at bounding box center [386, 19] width 31 height 26
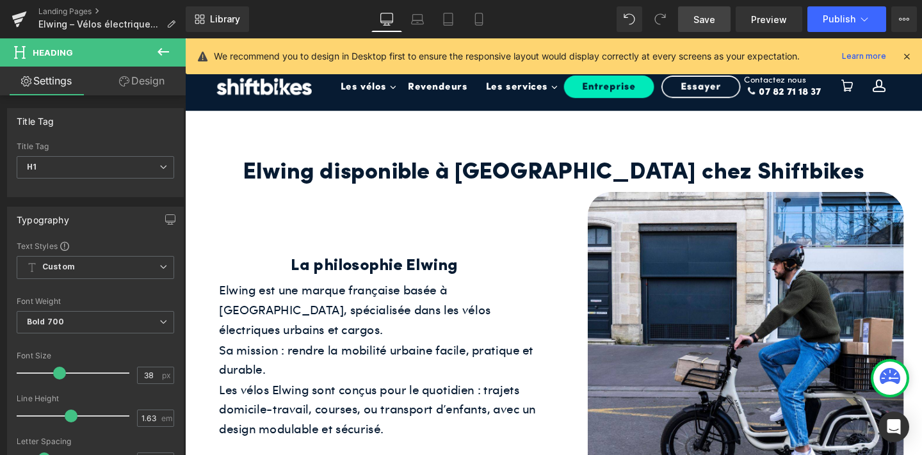
click at [905, 53] on icon at bounding box center [907, 57] width 12 height 12
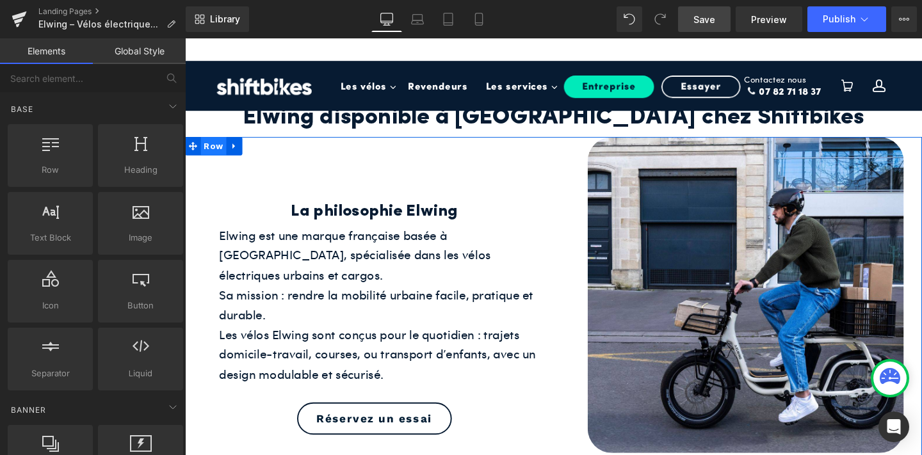
click at [215, 149] on span "Row" at bounding box center [215, 151] width 27 height 19
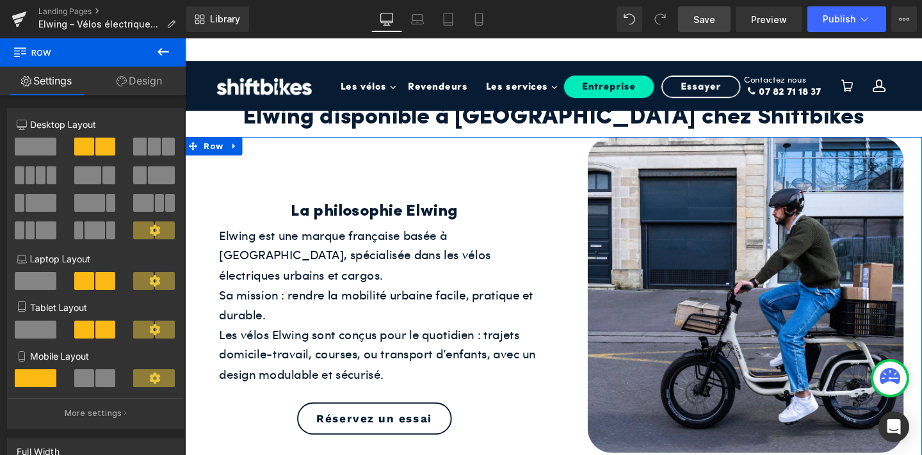
click at [149, 230] on icon at bounding box center [154, 230] width 11 height 11
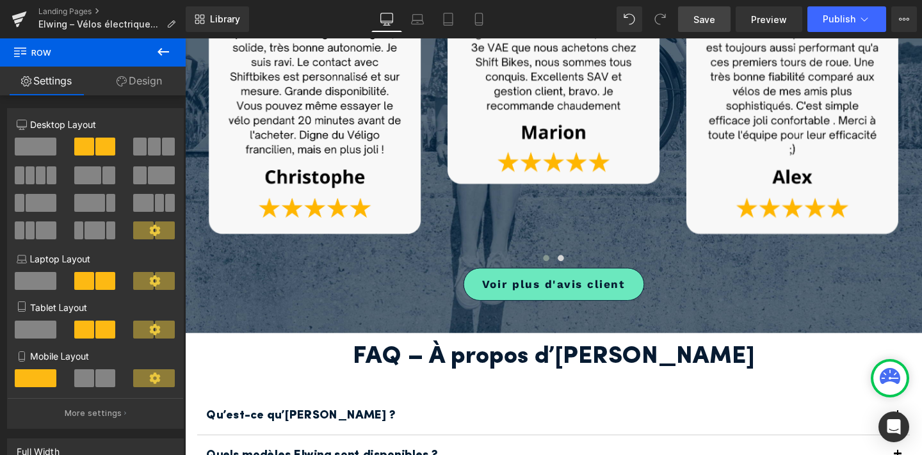
scroll to position [1894, 0]
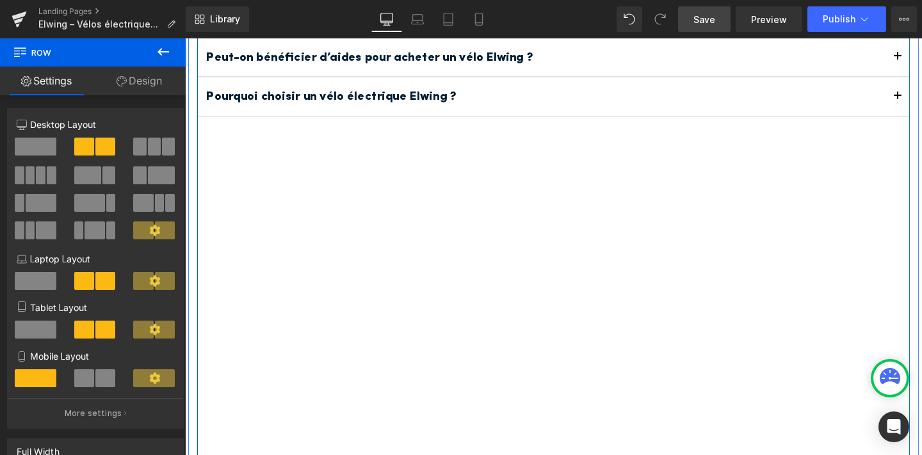
click at [432, 313] on div "FAQ – À propos d’Elwing Heading Qu’est-ce qu’Elwing ? Text Block Elwing est une…" at bounding box center [572, 127] width 749 height 758
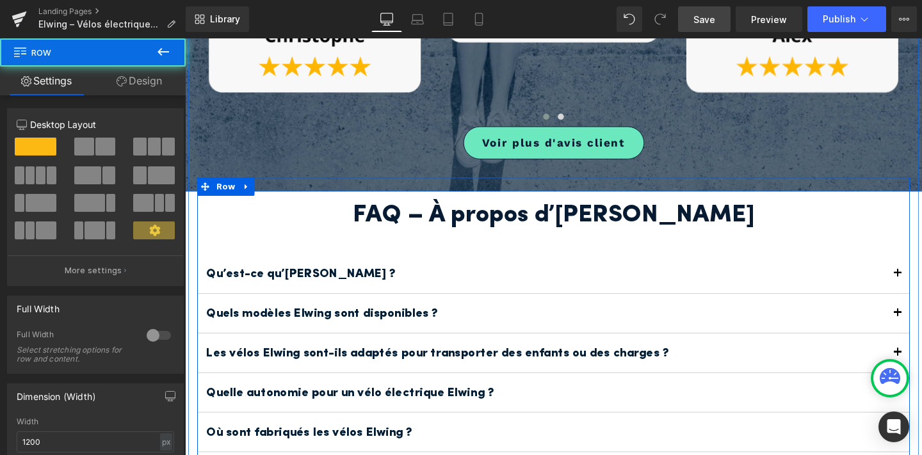
scroll to position [1886, 0]
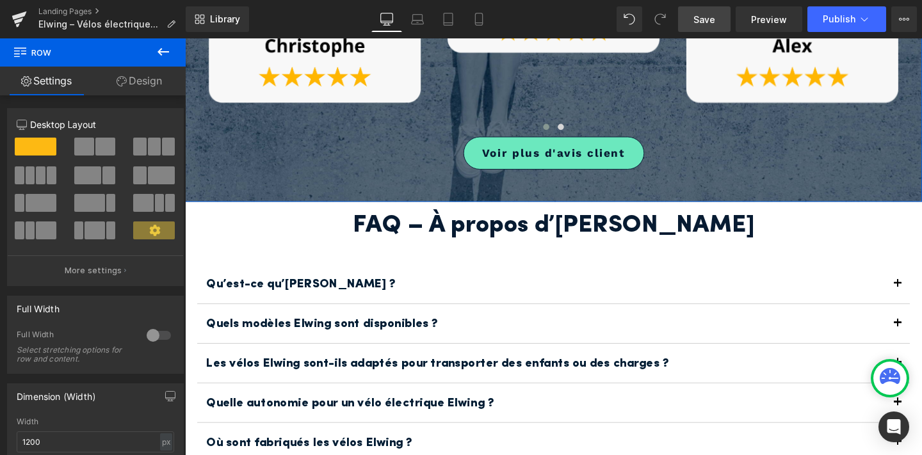
click at [229, 197] on span "Row" at bounding box center [228, 204] width 22 height 15
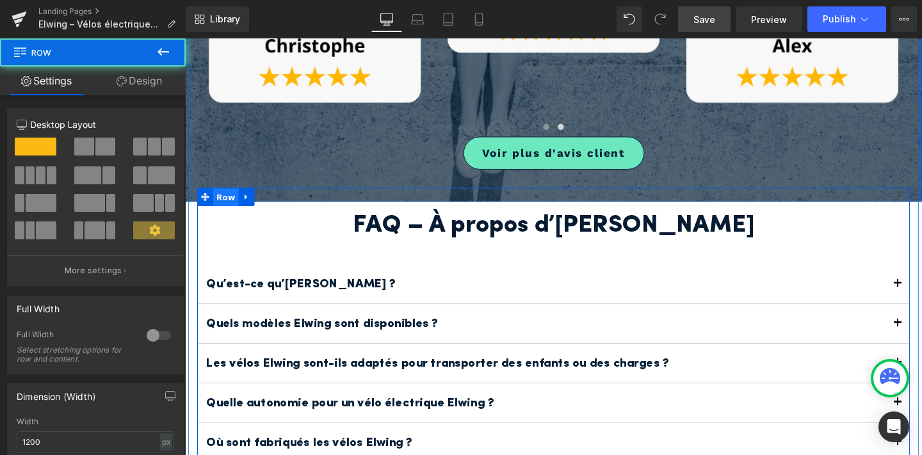
click at [227, 196] on span "Row" at bounding box center [228, 205] width 27 height 19
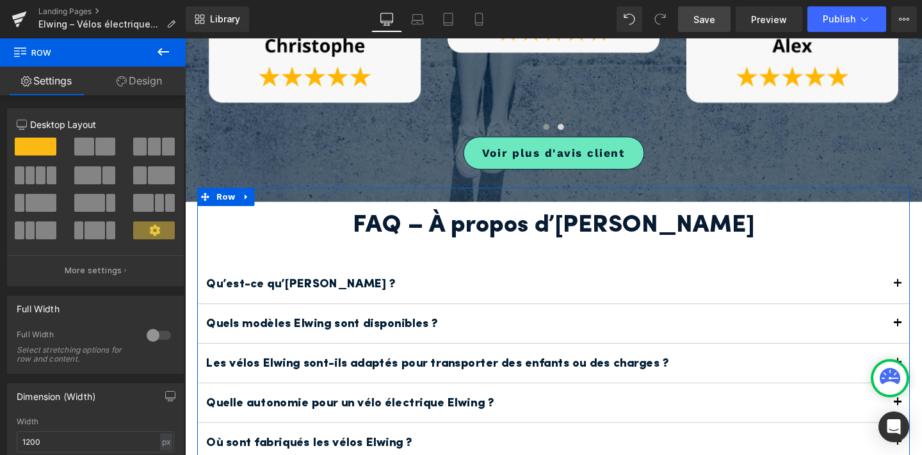
click at [142, 80] on link "Design" at bounding box center [139, 81] width 93 height 29
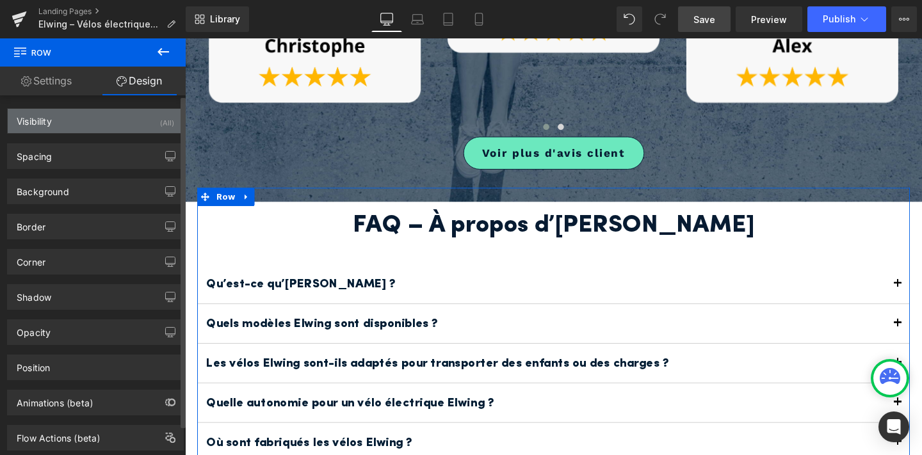
click at [135, 124] on div "Visibility (All)" at bounding box center [95, 121] width 175 height 24
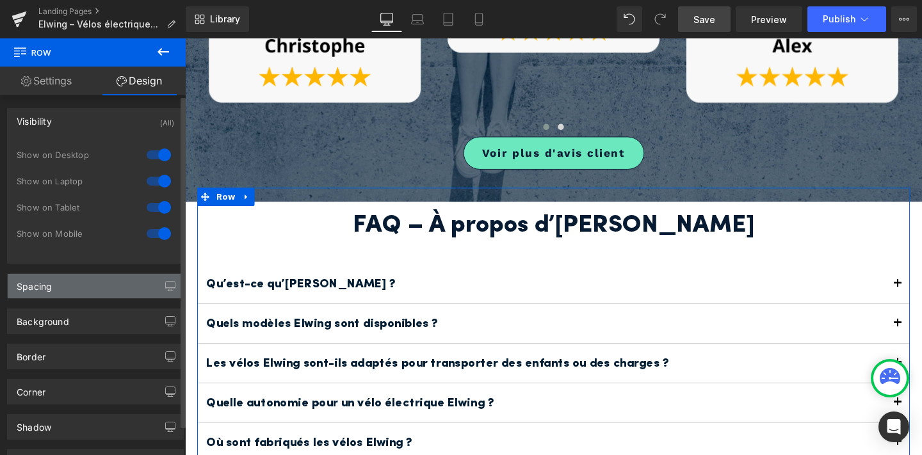
click at [111, 280] on div "Spacing" at bounding box center [95, 286] width 175 height 24
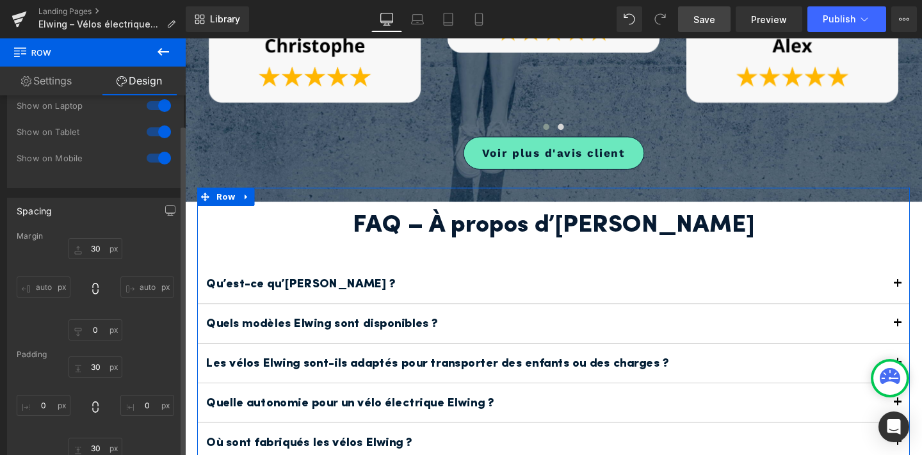
scroll to position [167, 0]
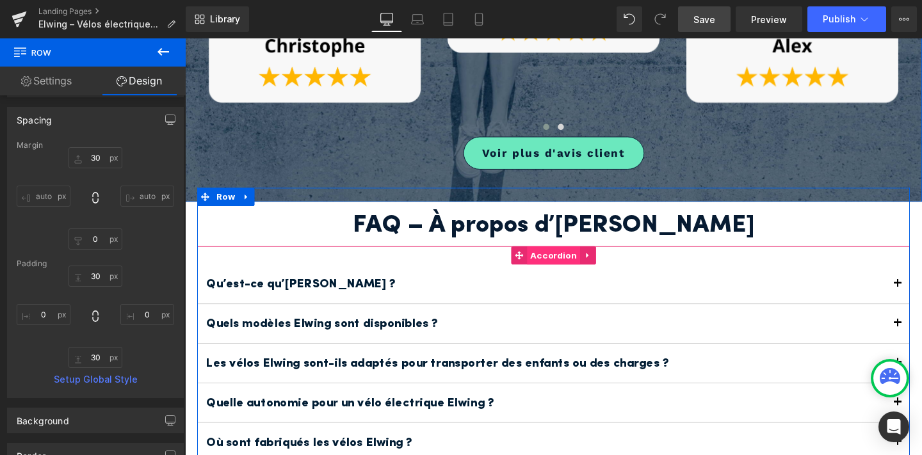
click at [569, 257] on span "Accordion" at bounding box center [573, 266] width 56 height 19
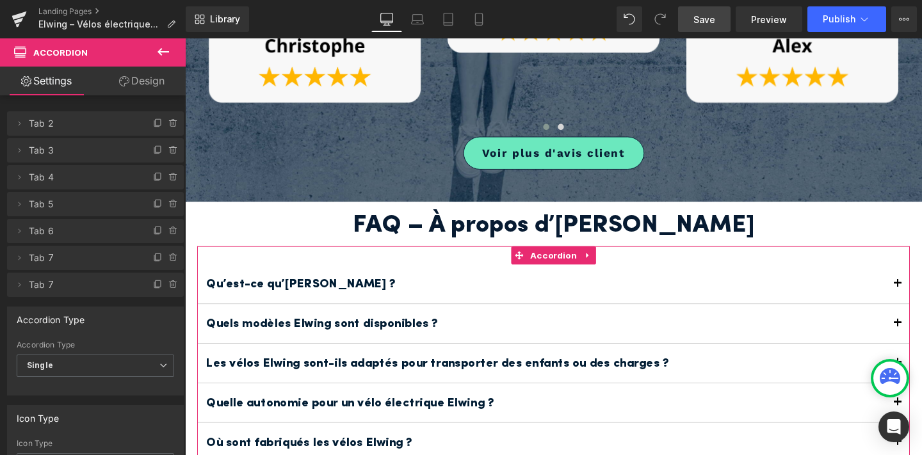
click at [138, 80] on link "Design" at bounding box center [141, 81] width 93 height 29
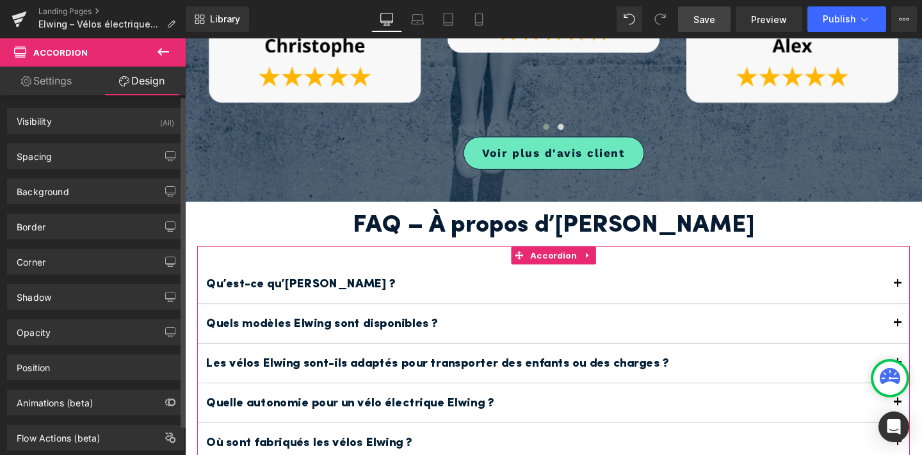
click at [97, 169] on div "Background Color & Image color Color % Image Replace Image Upload image or Brow…" at bounding box center [95, 186] width 191 height 35
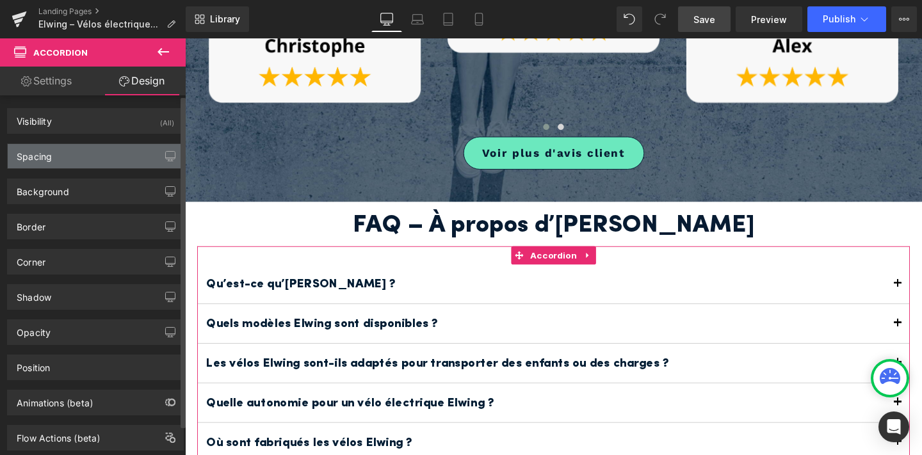
click at [94, 165] on div "Spacing" at bounding box center [95, 156] width 175 height 24
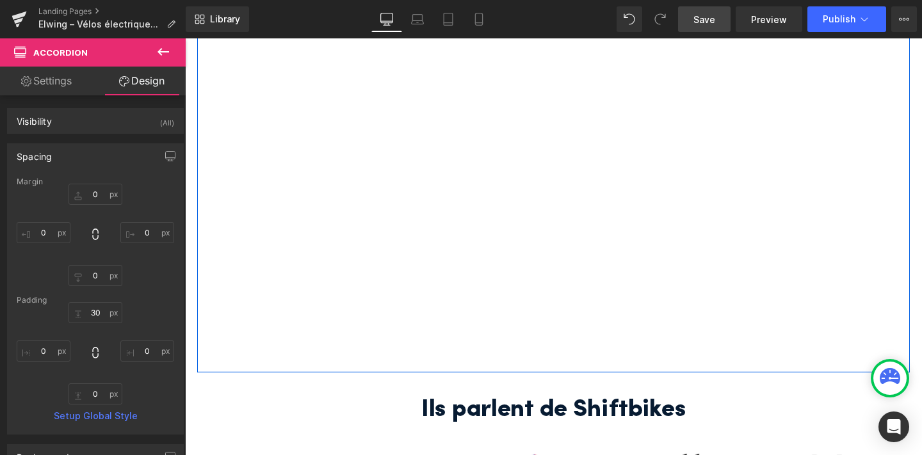
scroll to position [2451, 0]
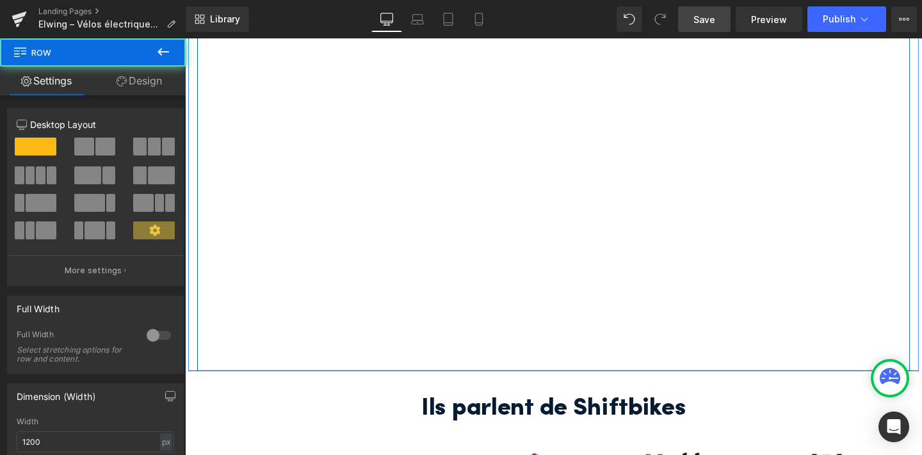
drag, startPoint x: 341, startPoint y: 358, endPoint x: 352, endPoint y: 280, distance: 78.9
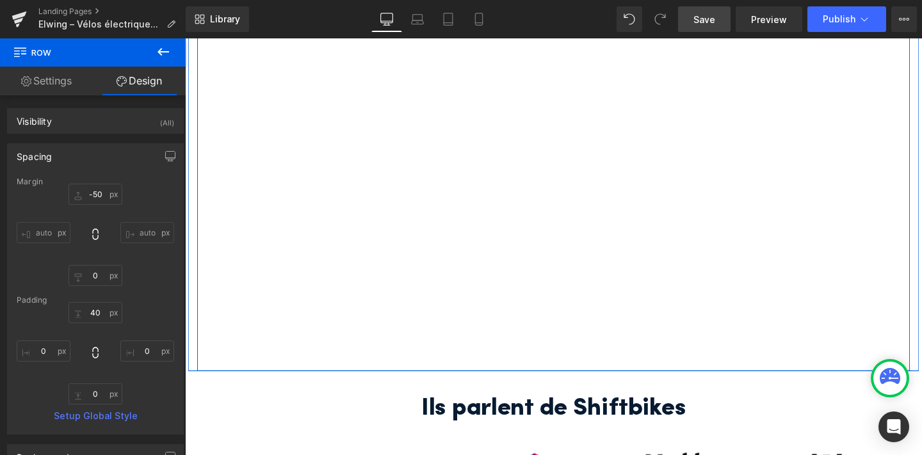
click at [352, 280] on div "FAQ – À propos d’Elwing Heading Qu’est-ce qu’Elwing ? Text Block Elwing est une…" at bounding box center [572, 9] width 749 height 758
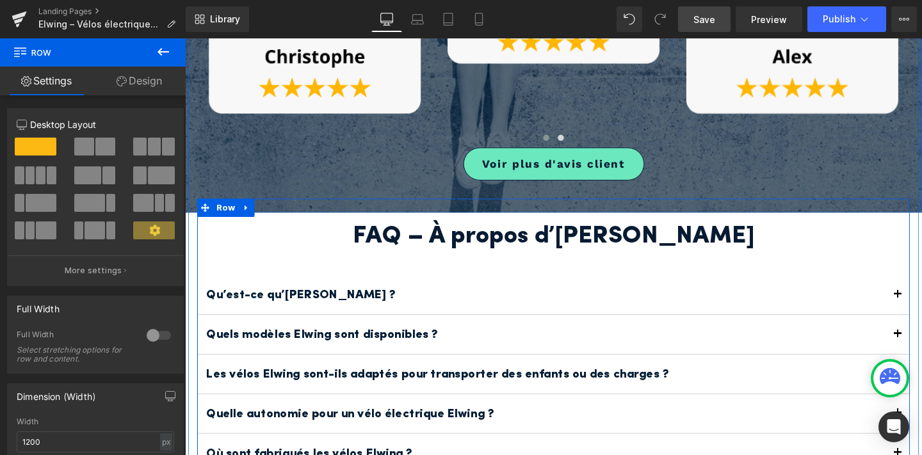
scroll to position [1864, 0]
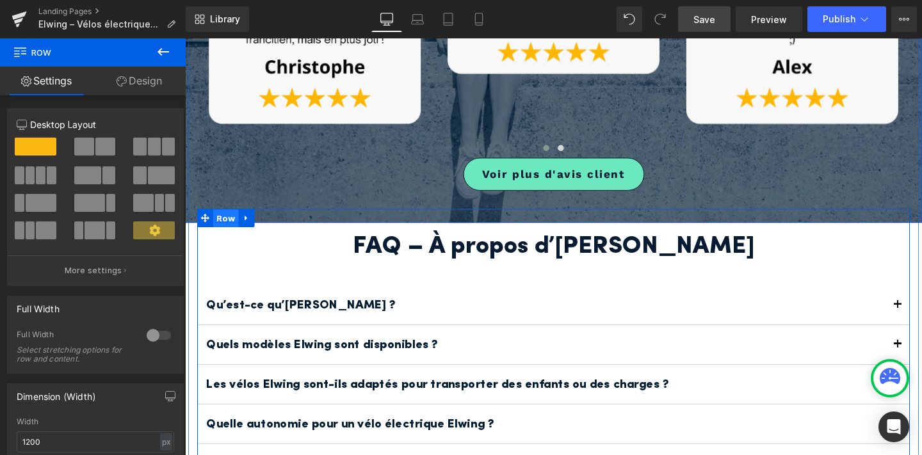
click at [222, 218] on span "Row" at bounding box center [228, 227] width 27 height 19
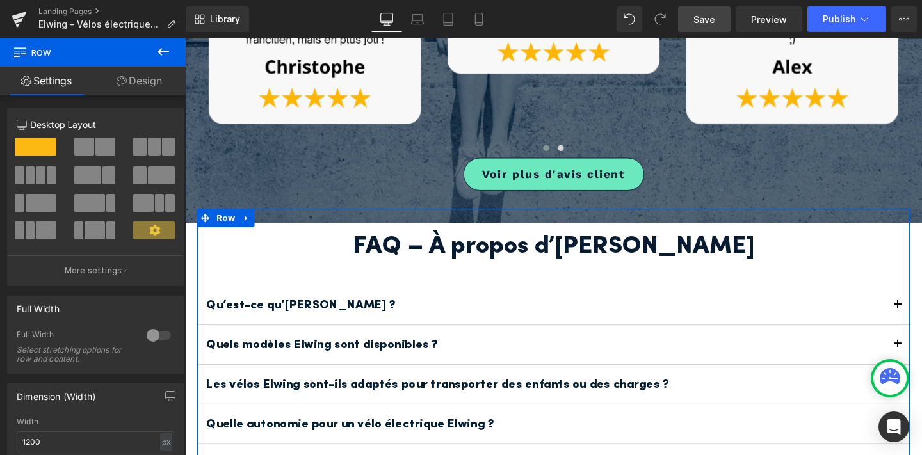
click at [151, 75] on link "Design" at bounding box center [139, 81] width 93 height 29
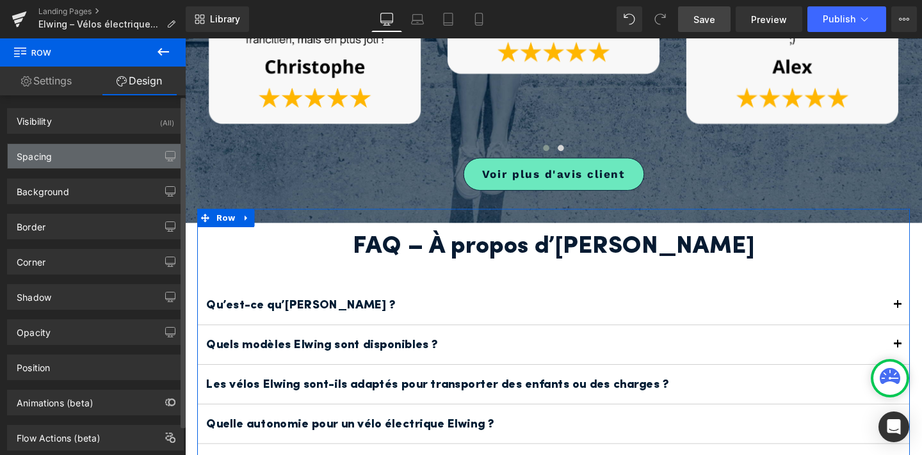
click at [129, 154] on div "Spacing" at bounding box center [95, 156] width 175 height 24
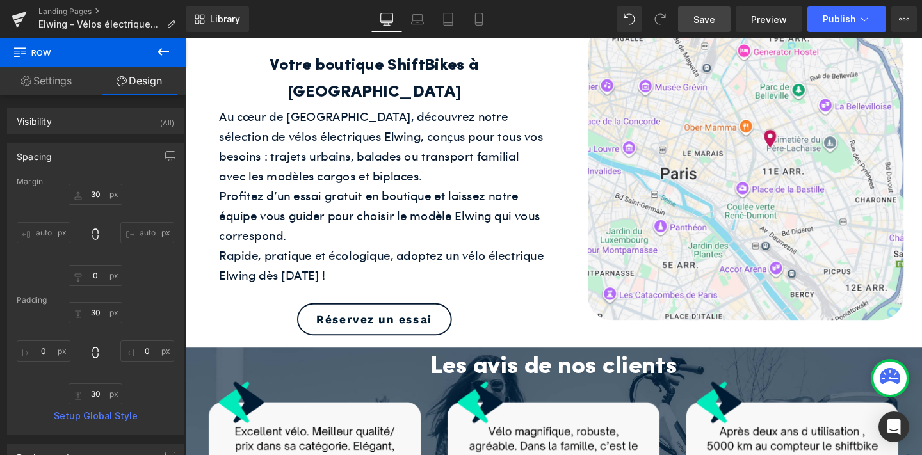
scroll to position [1255, 0]
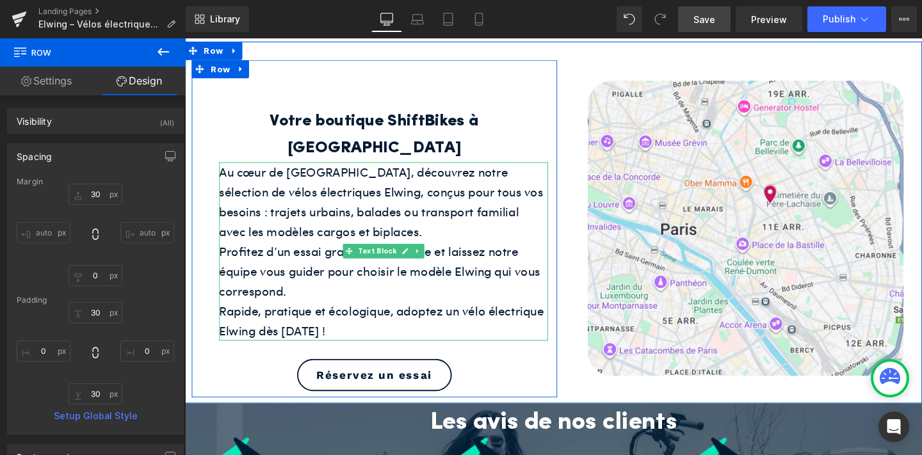
click at [284, 252] on div "Profitez d’un essai gratuit en boutique et laissez notre équipe vous guider pou…" at bounding box center [394, 283] width 346 height 63
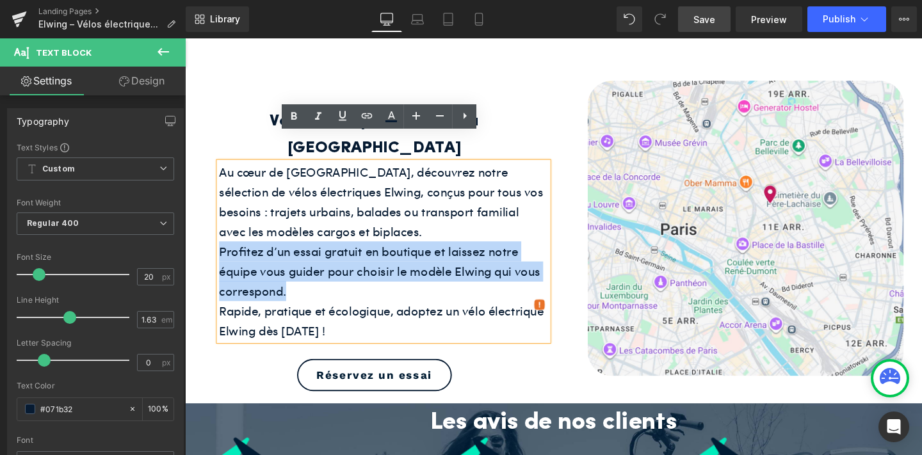
drag, startPoint x: 222, startPoint y: 229, endPoint x: 302, endPoint y: 275, distance: 91.8
click at [302, 275] on div "Profitez d’un essai gratuit en boutique et laissez notre équipe vous guider pou…" at bounding box center [394, 283] width 346 height 63
click at [541, 375] on div "Réservez un essai" at bounding box center [384, 392] width 365 height 34
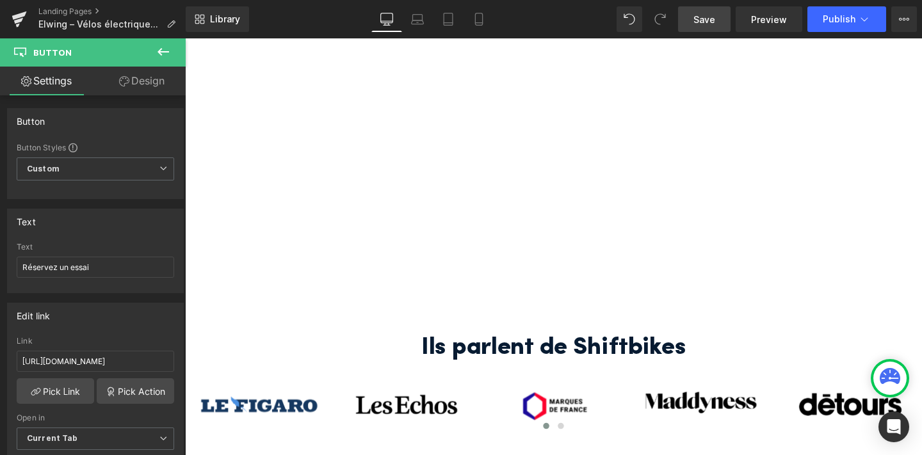
scroll to position [2454, 0]
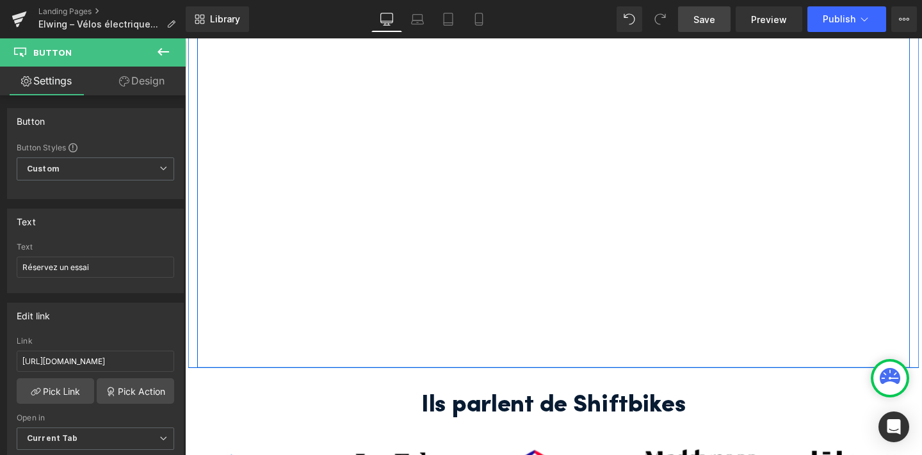
click at [487, 269] on div "FAQ – À propos d’Elwing Heading Qu’est-ce qu’Elwing ? Text Block Elwing est une…" at bounding box center [572, 6] width 749 height 758
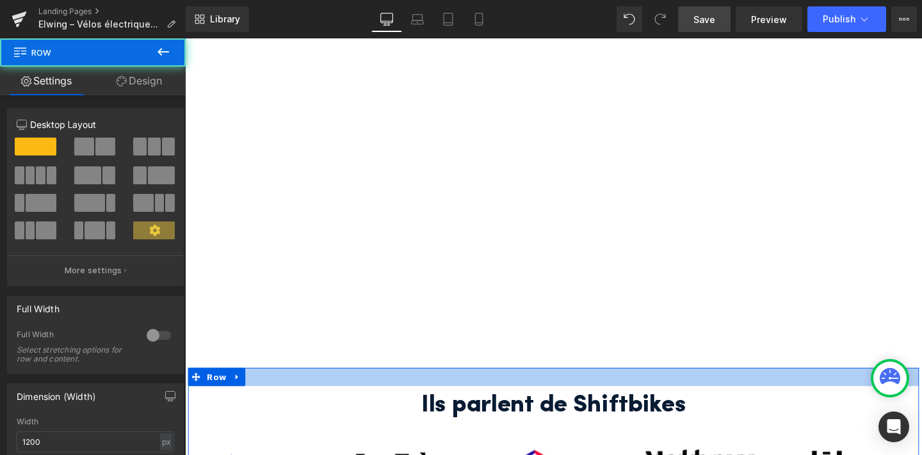
click at [486, 385] on div at bounding box center [572, 394] width 769 height 19
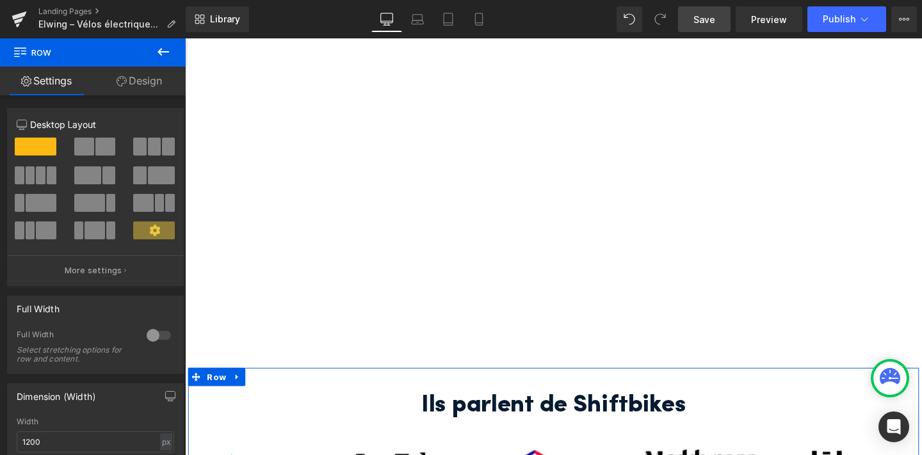
click at [486, 385] on div at bounding box center [572, 394] width 769 height 19
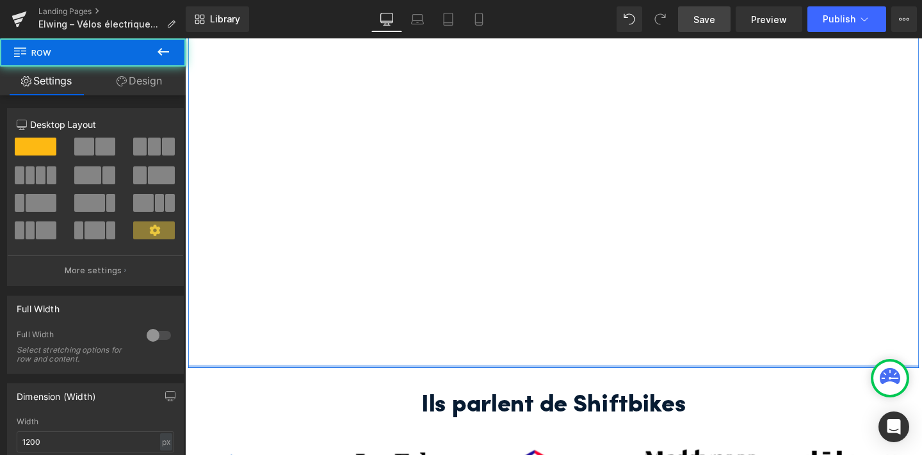
drag, startPoint x: 483, startPoint y: 353, endPoint x: 484, endPoint y: 301, distance: 51.9
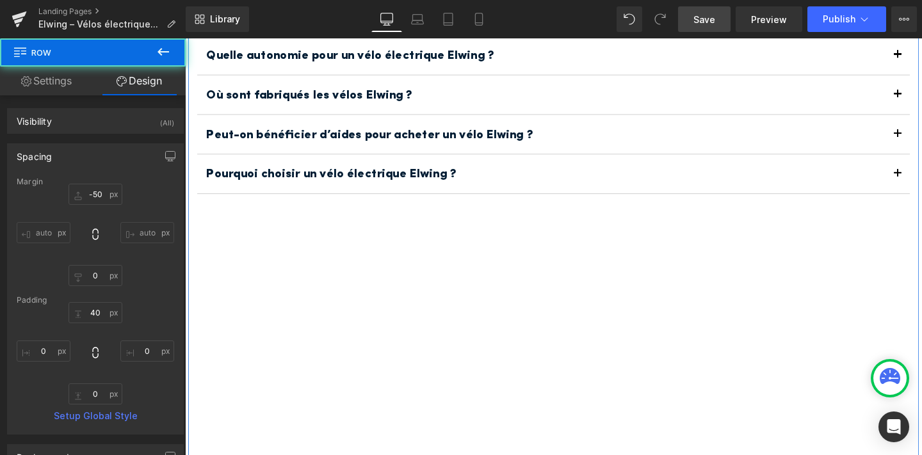
scroll to position [2232, 0]
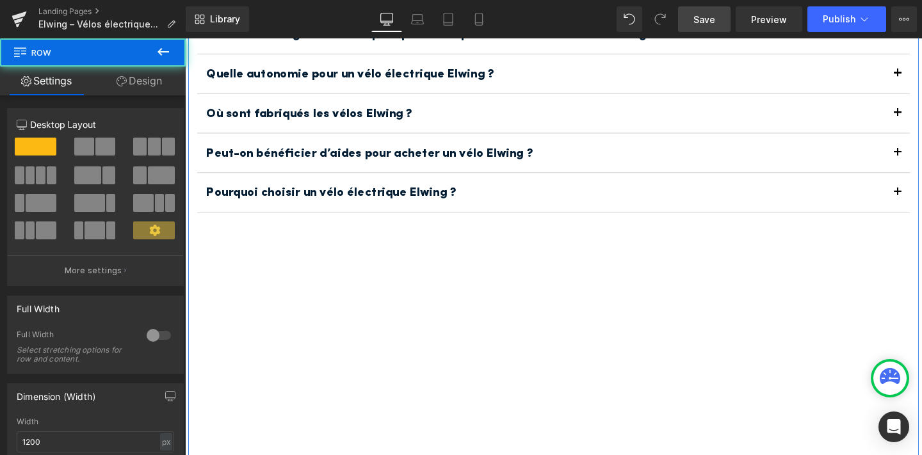
click at [462, 256] on div "FAQ – À propos d’Elwing Heading Qu’est-ce qu’Elwing ? Text Block Elwing est une…" at bounding box center [572, 228] width 749 height 758
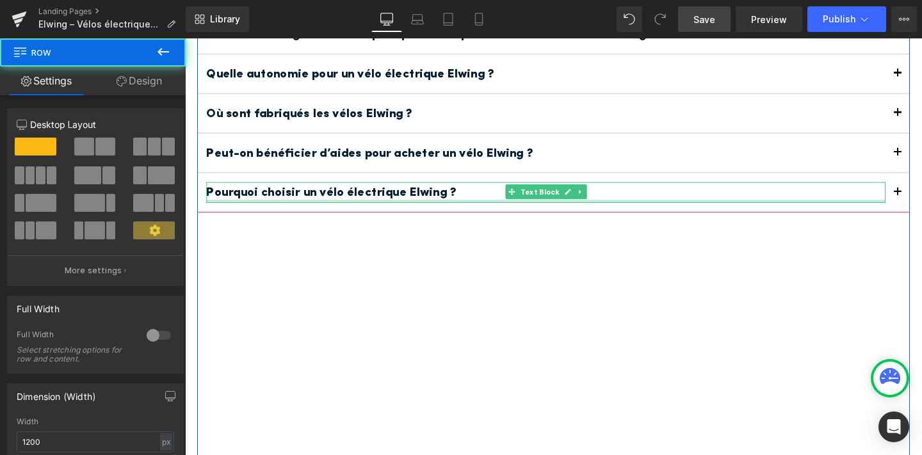
click at [486, 190] on div "Pourquoi choisir un vélo électrique Elwing ? Text Block" at bounding box center [565, 201] width 714 height 22
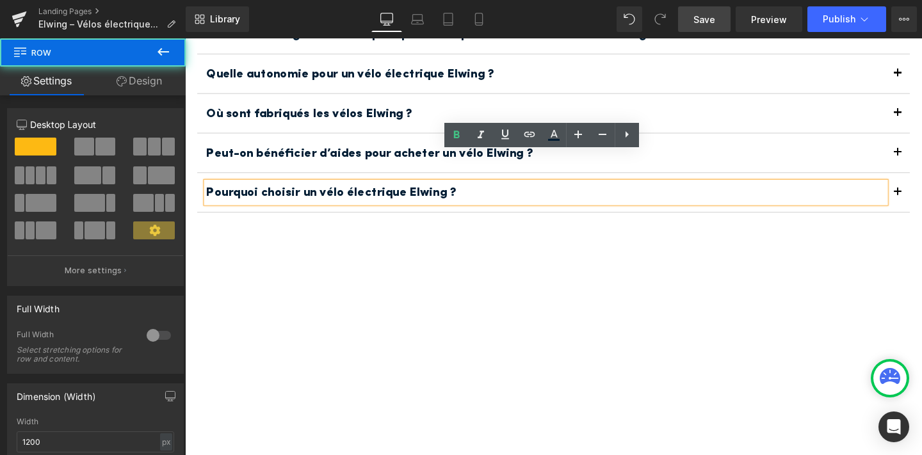
click at [481, 199] on div "FAQ – À propos d’Elwing Heading Qu’est-ce qu’Elwing ? Text Block Elwing est une…" at bounding box center [572, 228] width 749 height 758
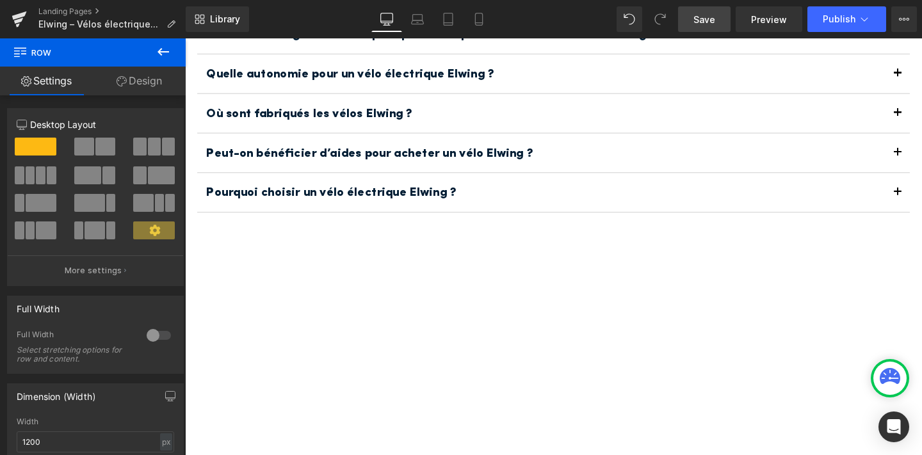
click at [922, 204] on span "button" at bounding box center [934, 204] width 0 height 0
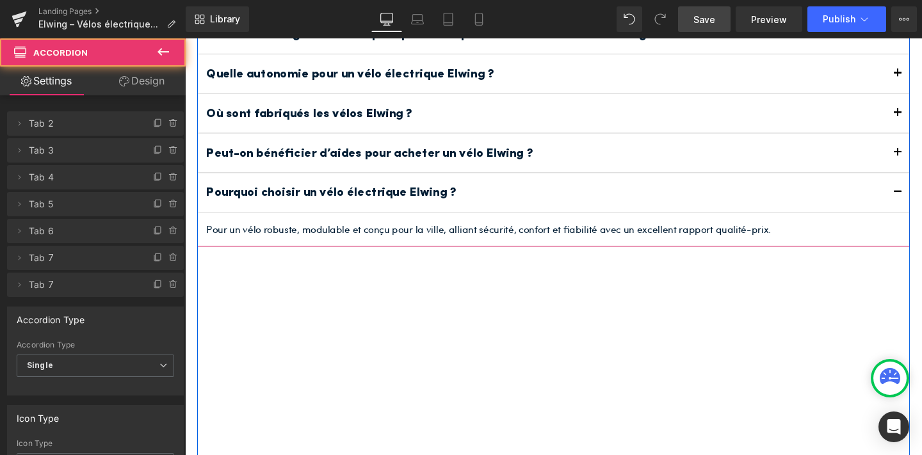
click at [922, 204] on span "button" at bounding box center [934, 204] width 0 height 0
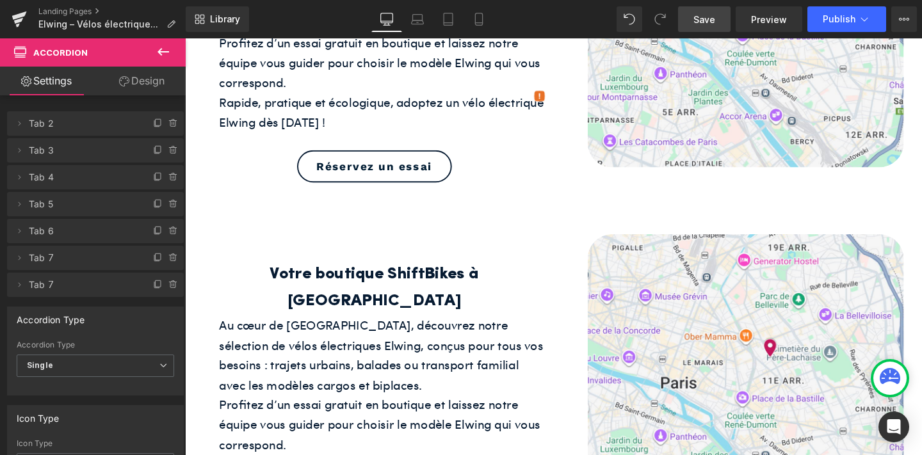
scroll to position [1559, 0]
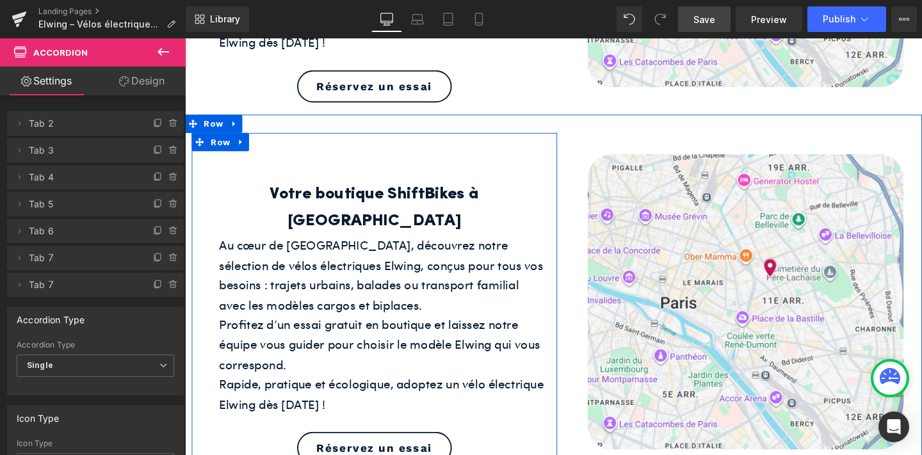
click at [523, 157] on div "Votre boutique ShiftBikes à Paris Heading Au cœur de Paris, découvrez notre sél…" at bounding box center [384, 321] width 384 height 329
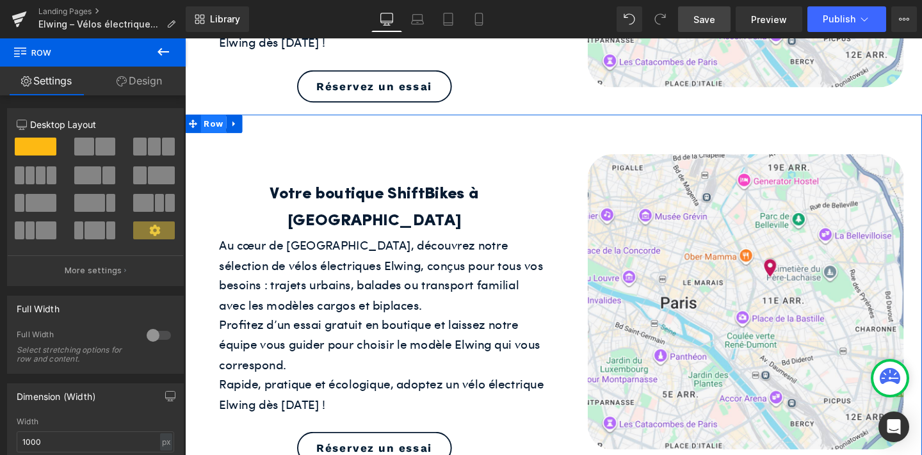
click at [213, 118] on span "Row" at bounding box center [215, 127] width 27 height 19
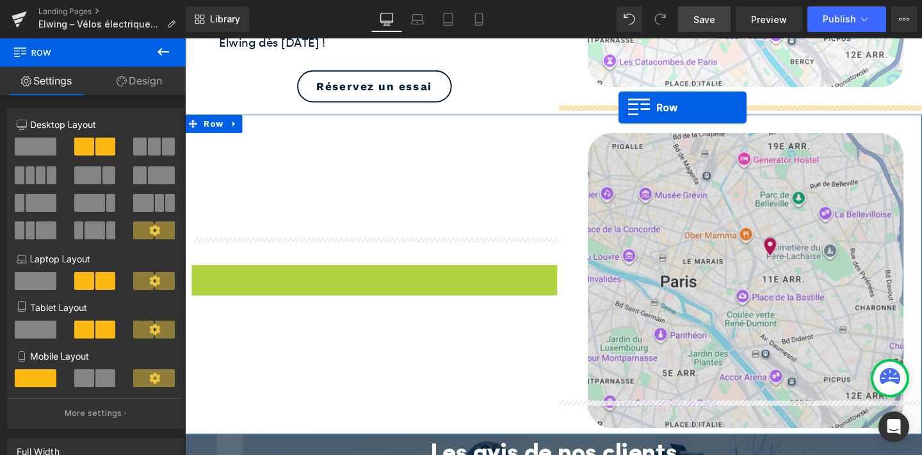
drag, startPoint x: 197, startPoint y: 118, endPoint x: 641, endPoint y: 111, distance: 444.5
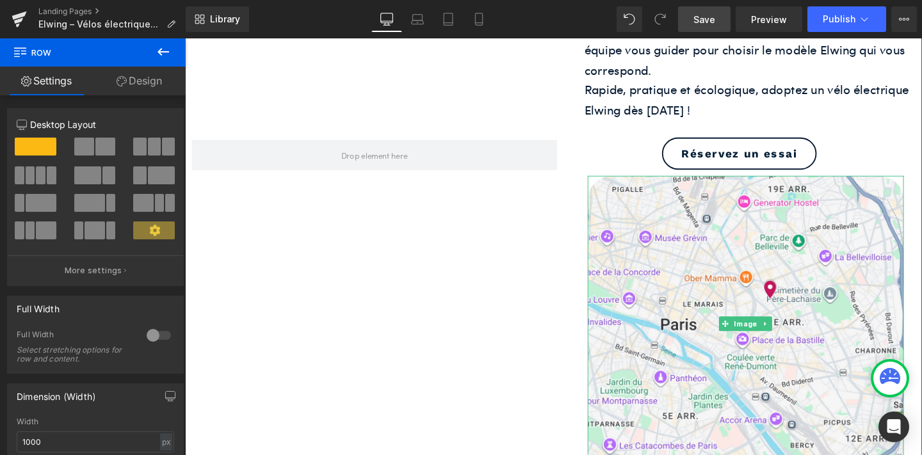
scroll to position [1729, 0]
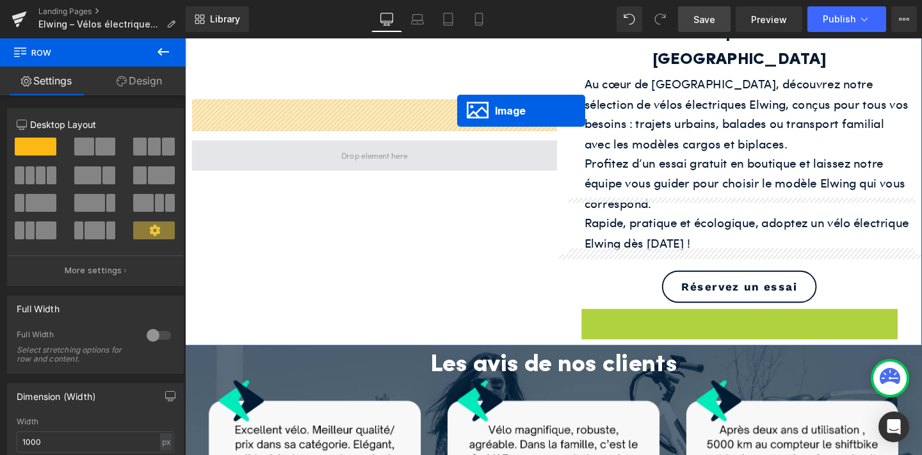
drag, startPoint x: 755, startPoint y: 280, endPoint x: 471, endPoint y: 114, distance: 328.7
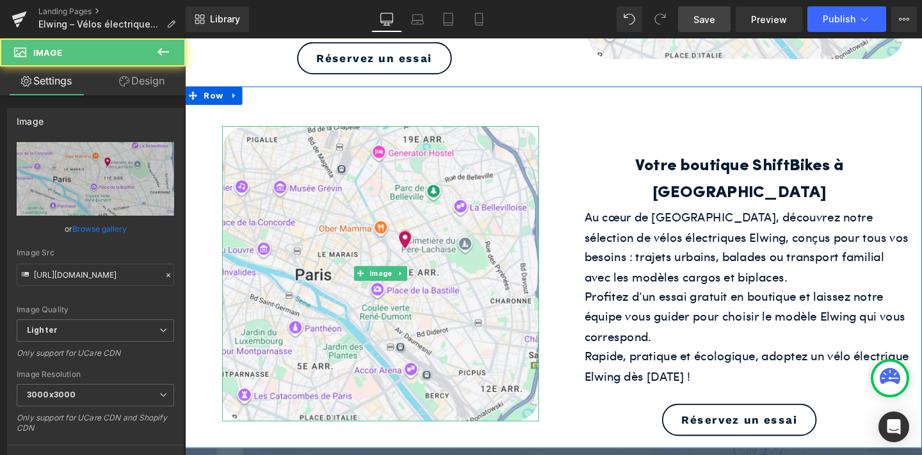
scroll to position [1585, 0]
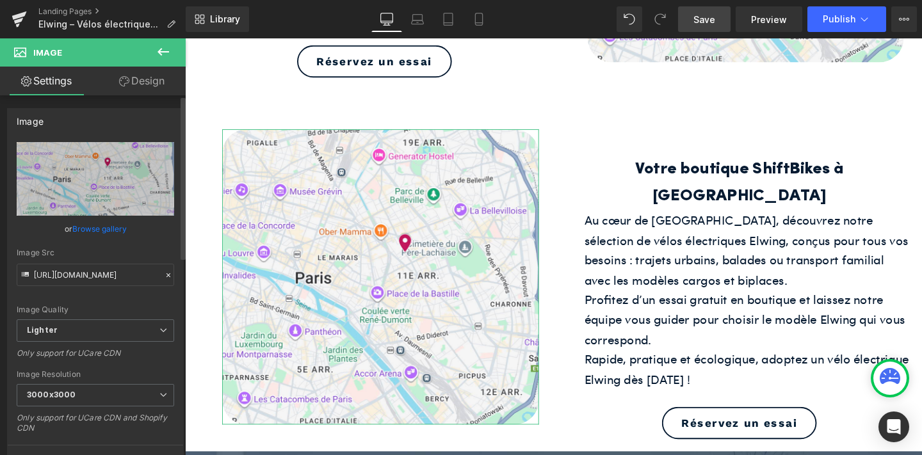
click at [82, 229] on link "Browse gallery" at bounding box center [99, 229] width 54 height 22
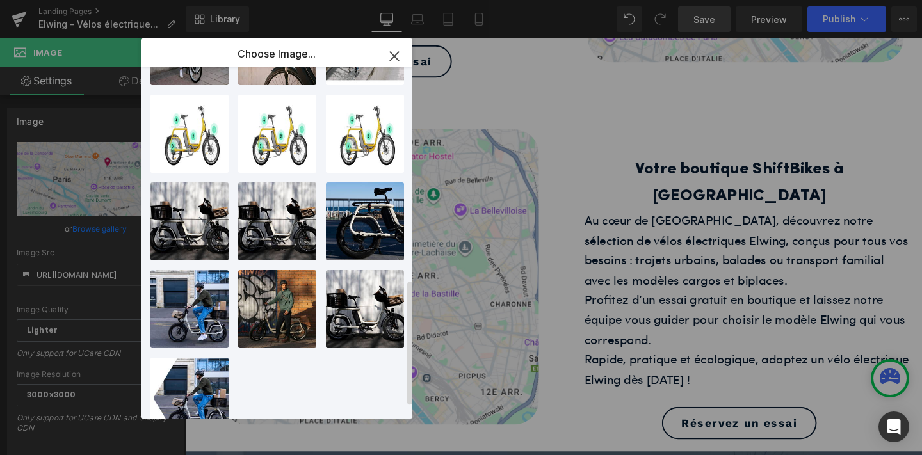
scroll to position [633, 0]
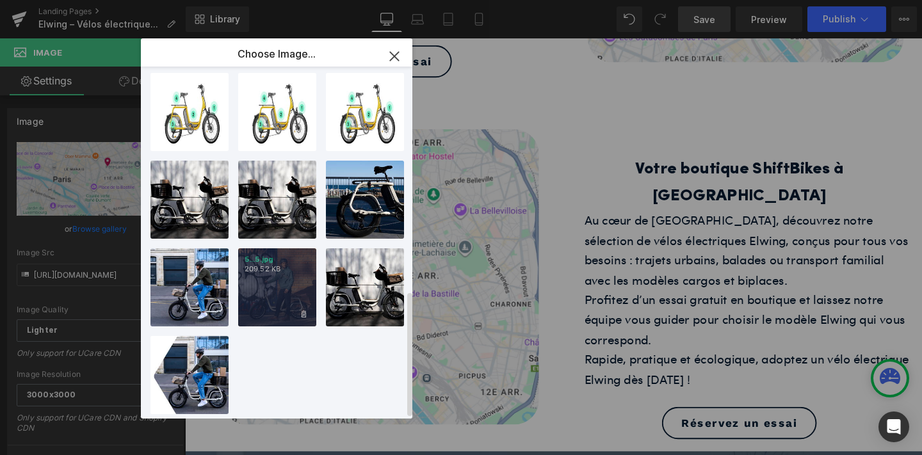
click at [266, 282] on div "5...5.jpg 209.52 KB" at bounding box center [277, 287] width 78 height 78
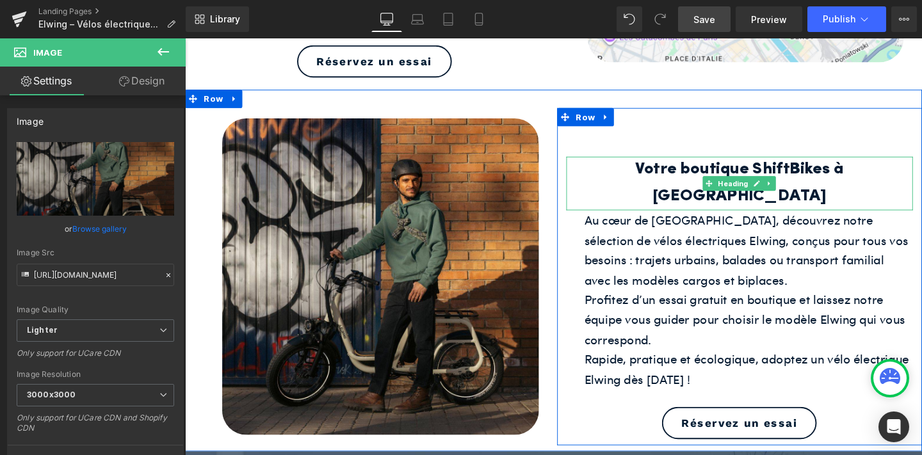
click at [669, 163] on h2 "Votre boutique ShiftBikes à [GEOGRAPHIC_DATA]" at bounding box center [768, 191] width 365 height 56
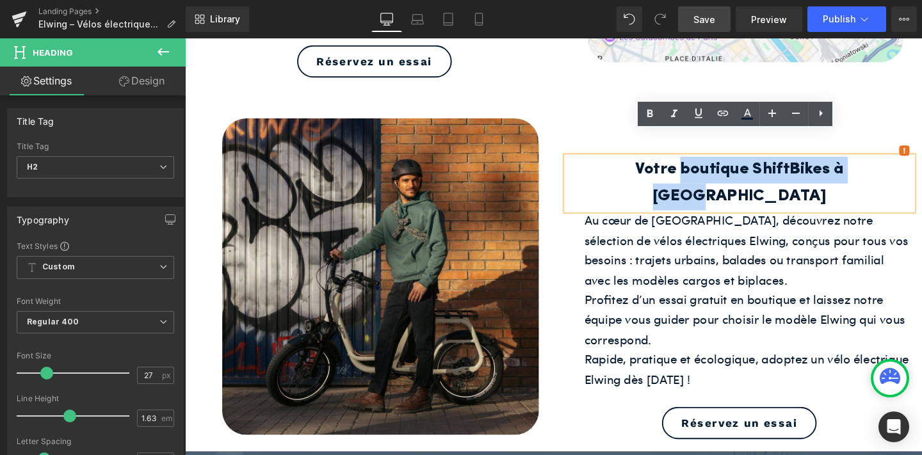
drag, startPoint x: 900, startPoint y: 143, endPoint x: 687, endPoint y: 152, distance: 214.1
click at [687, 163] on h2 "Votre boutique ShiftBikes à [GEOGRAPHIC_DATA]" at bounding box center [768, 191] width 365 height 56
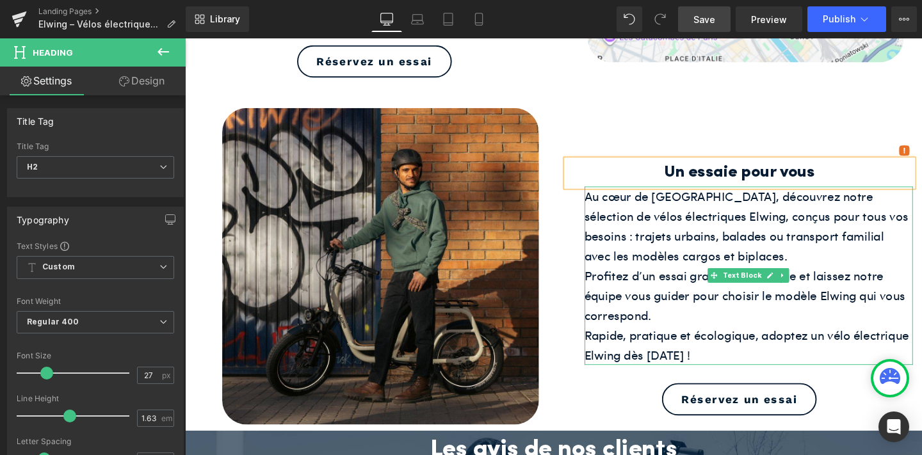
click at [740, 194] on div "Au cœur de Paris, découvrez notre sélection de vélos électriques Elwing, conçus…" at bounding box center [778, 288] width 346 height 188
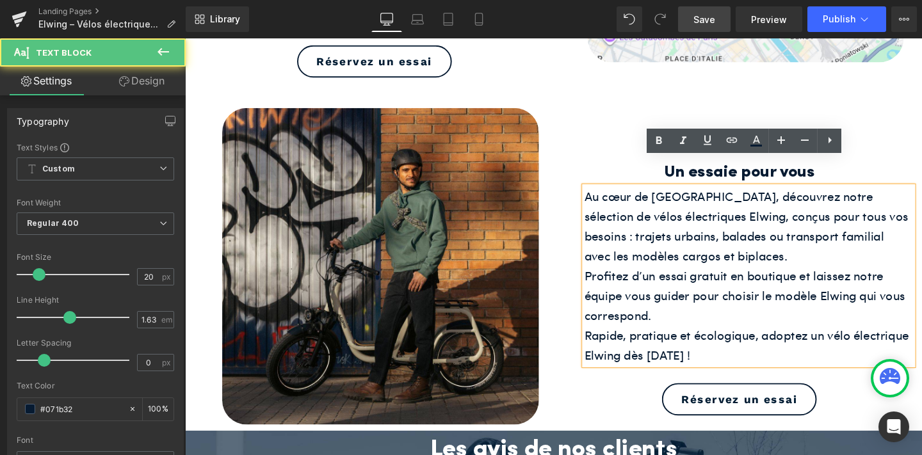
click at [898, 166] on h2 "Un essaie pour vous" at bounding box center [768, 180] width 365 height 28
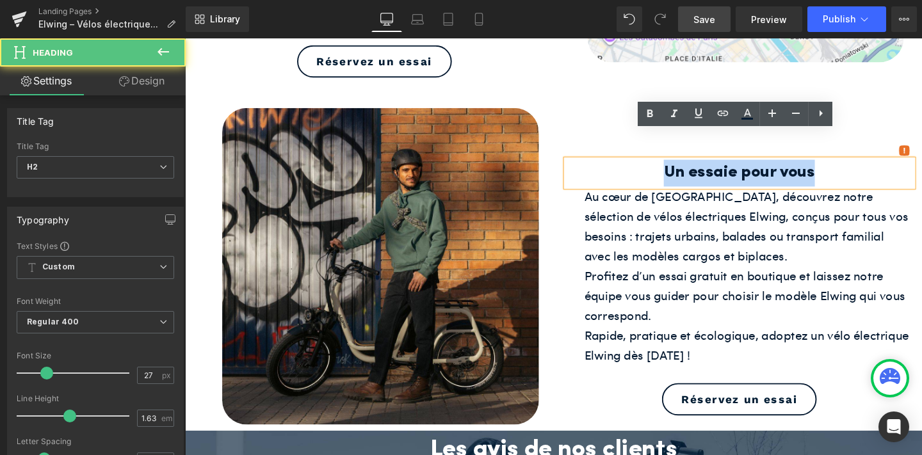
drag, startPoint x: 880, startPoint y: 151, endPoint x: 680, endPoint y: 158, distance: 200.6
click at [680, 166] on h2 "Un essaie pour vous" at bounding box center [768, 180] width 365 height 28
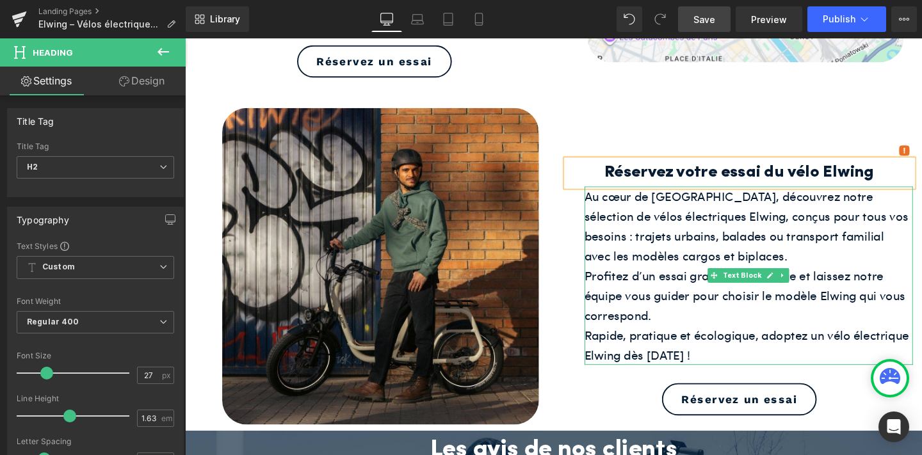
click at [704, 194] on div "Au cœur de Paris, découvrez notre sélection de vélos électriques Elwing, conçus…" at bounding box center [778, 288] width 346 height 188
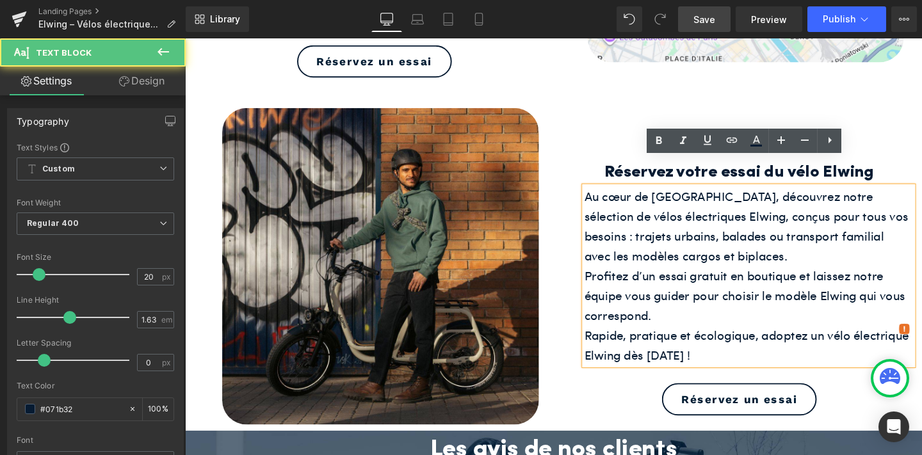
drag, startPoint x: 607, startPoint y: 179, endPoint x: 784, endPoint y: 348, distance: 244.6
click at [785, 352] on div "Au cœur de Paris, découvrez notre sélection de vélos électriques Elwing, conçus…" at bounding box center [778, 288] width 346 height 188
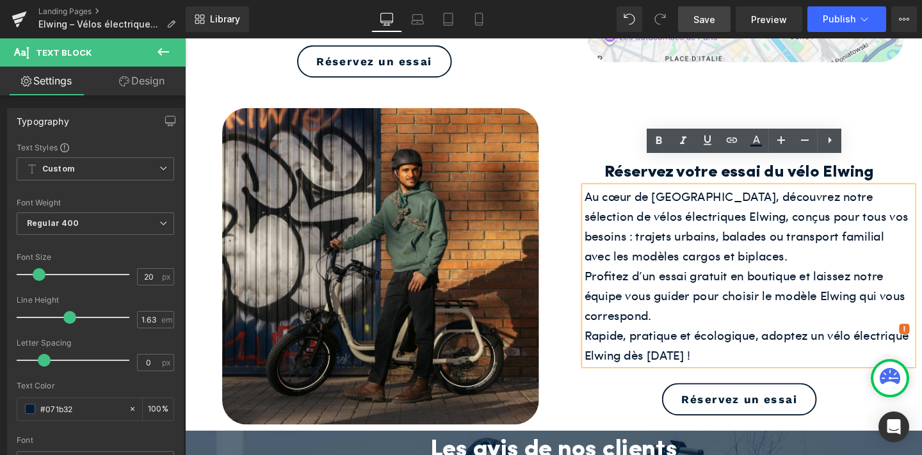
click at [830, 298] on div "Profitez d’un essai gratuit en boutique et laissez notre équipe vous guider pou…" at bounding box center [778, 308] width 346 height 63
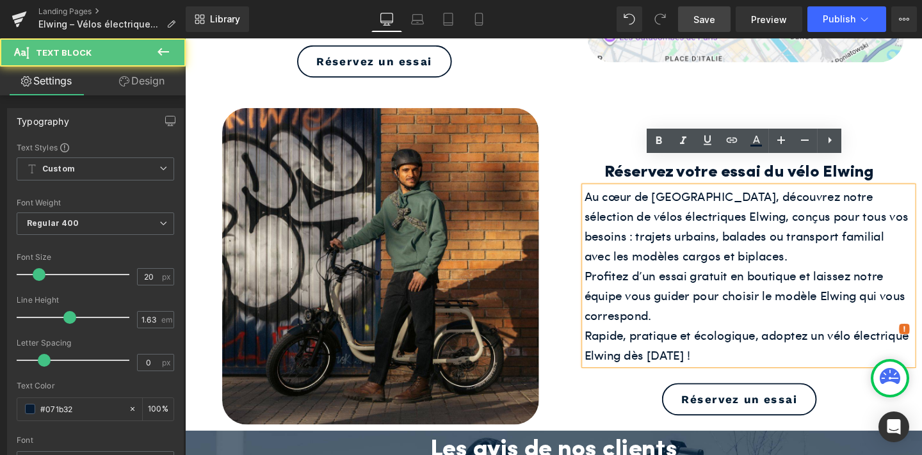
click at [916, 166] on h2 "Réservez votre essai du vélo Elwing" at bounding box center [768, 180] width 365 height 28
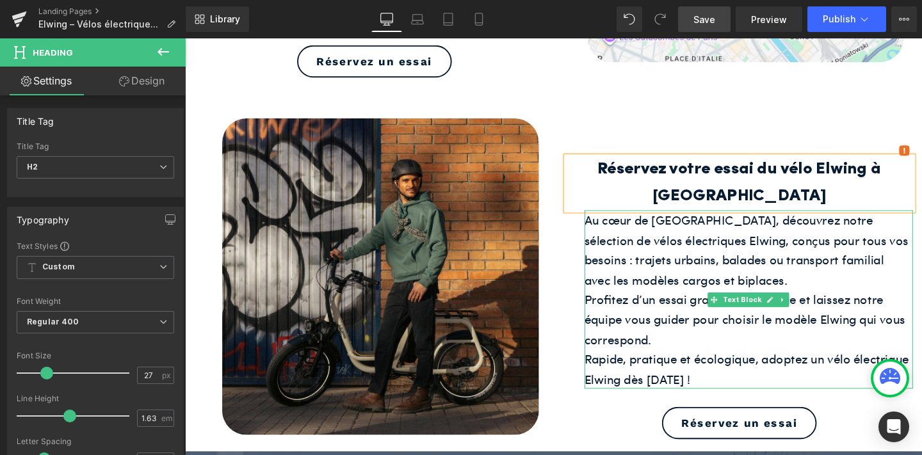
click at [877, 219] on div "Au cœur de Paris, découvrez notre sélection de vélos électriques Elwing, conçus…" at bounding box center [778, 313] width 346 height 188
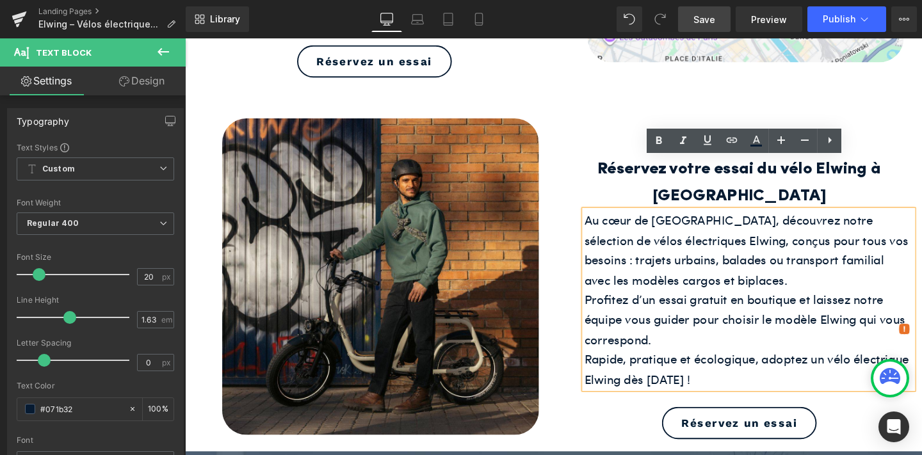
click at [631, 163] on h2 "Réservez votre essai du vélo Elwing à Paris" at bounding box center [768, 191] width 365 height 56
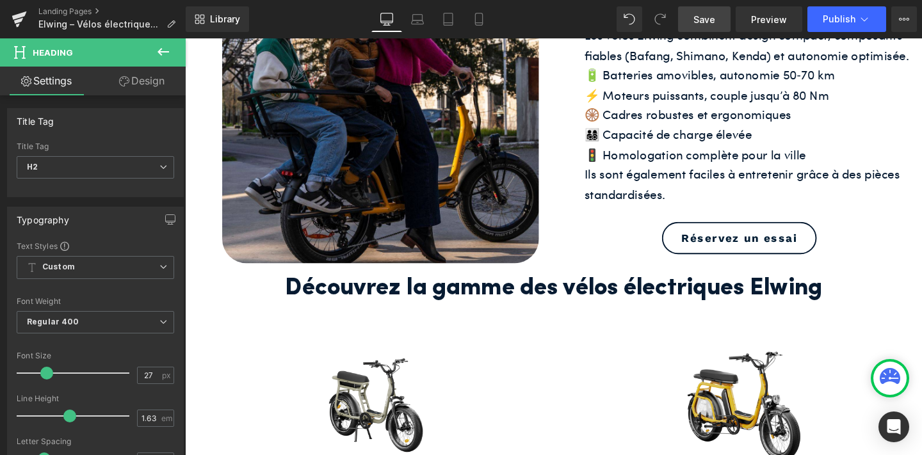
scroll to position [546, 0]
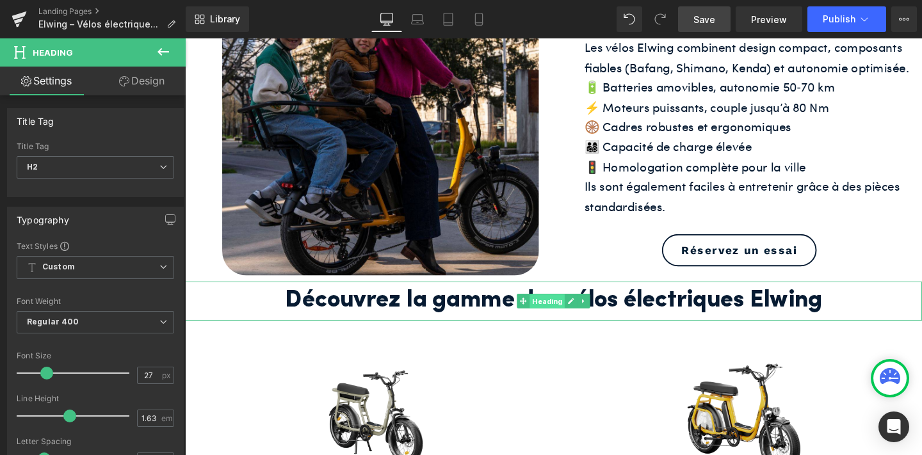
click at [580, 308] on span "Heading" at bounding box center [566, 314] width 37 height 15
click at [477, 316] on h2 "Découvrez la gamme des vélos électriques Elwing" at bounding box center [572, 314] width 775 height 41
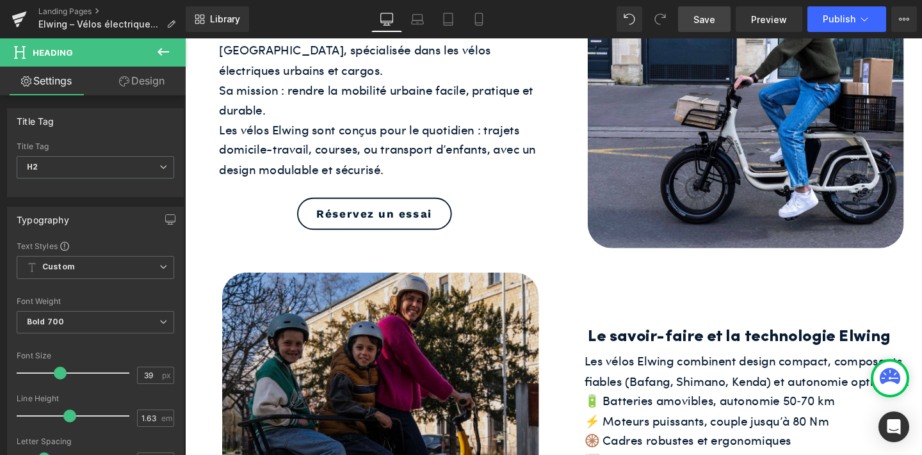
scroll to position [215, 0]
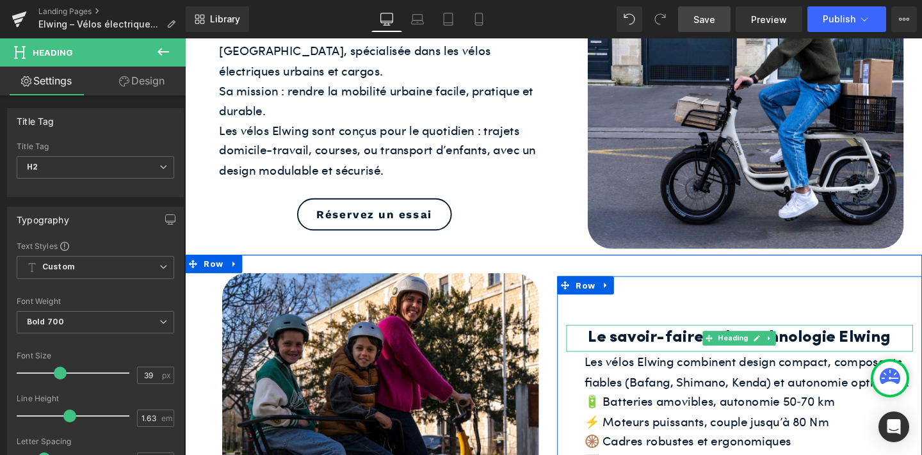
click at [660, 359] on h2 "Le savoir-faire et la technologie Elwing" at bounding box center [768, 354] width 365 height 28
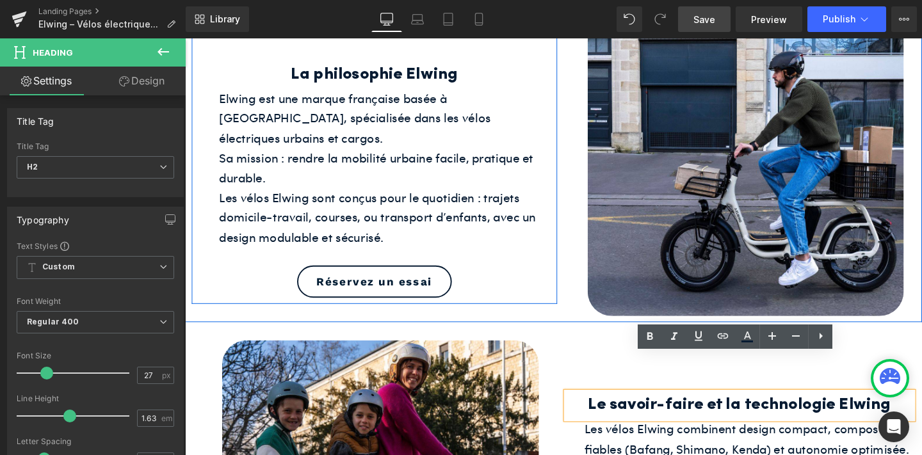
scroll to position [0, 0]
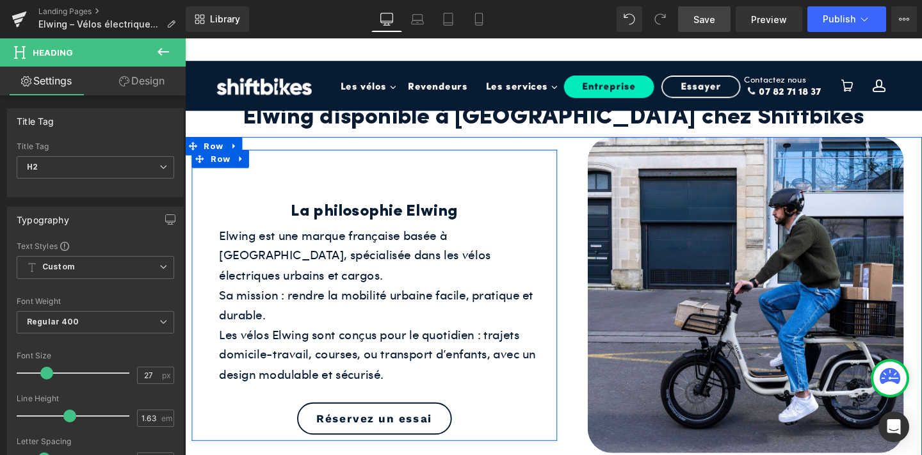
click at [405, 231] on div "La philosophie Elwing Heading" at bounding box center [384, 221] width 365 height 28
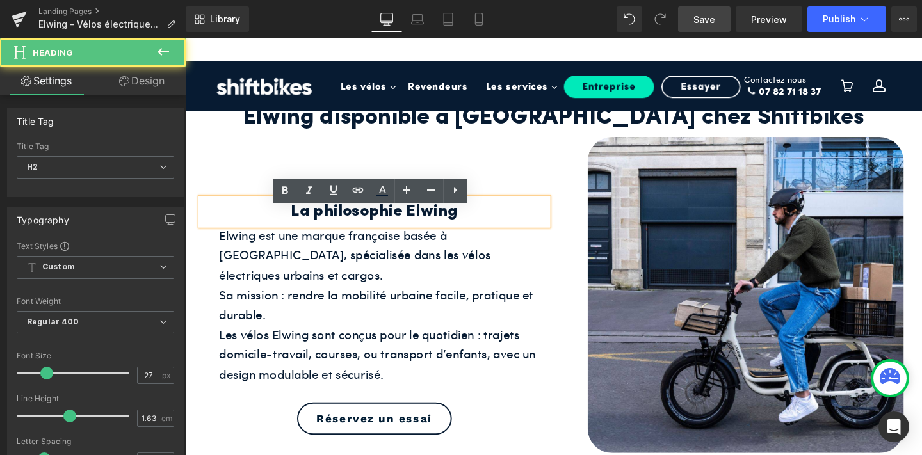
click at [453, 122] on nav "Les vélos Toggle Dropdown Vélo de ville Toggle Dropdown Shift 1 Shift 2 Skill S…" at bounding box center [601, 100] width 524 height 77
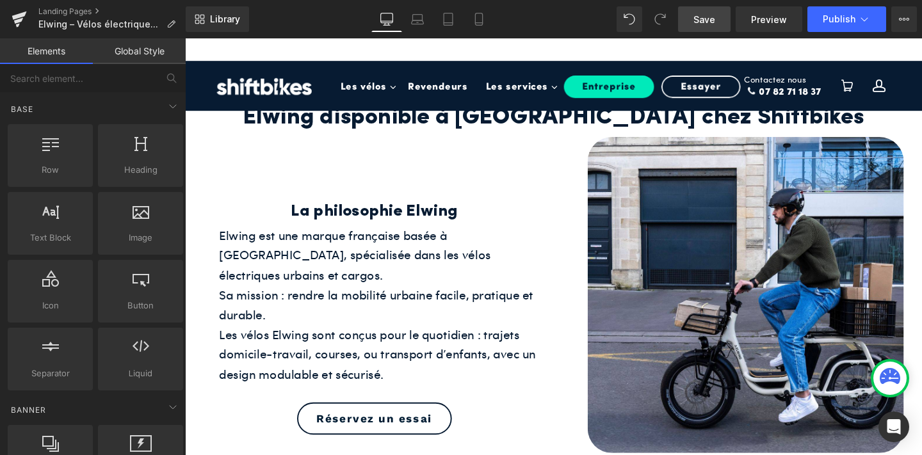
click at [480, 126] on nav "Les vélos Toggle Dropdown Vélo de ville Toggle Dropdown Shift 1 Shift 2 Skill S…" at bounding box center [601, 100] width 524 height 77
click at [538, 120] on nav "Les vélos Toggle Dropdown Vélo de ville Toggle Dropdown Shift 1 Shift 2 Skill S…" at bounding box center [601, 100] width 524 height 77
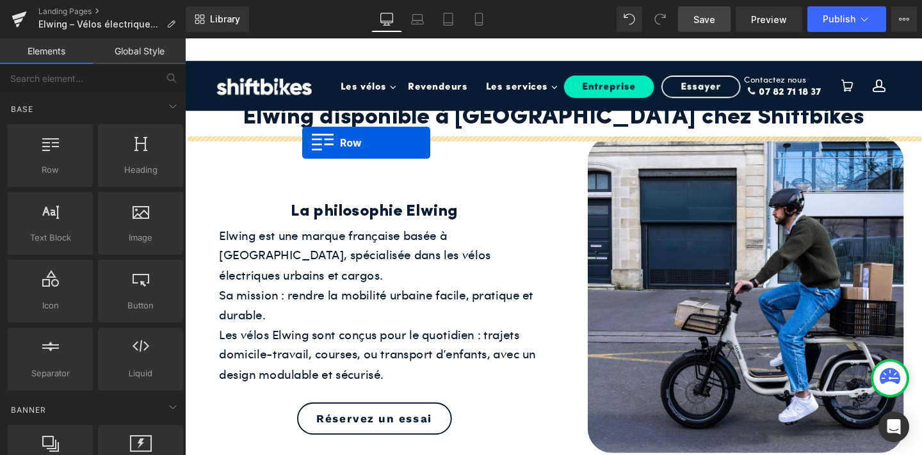
drag, startPoint x: 194, startPoint y: 230, endPoint x: 308, endPoint y: 148, distance: 140.4
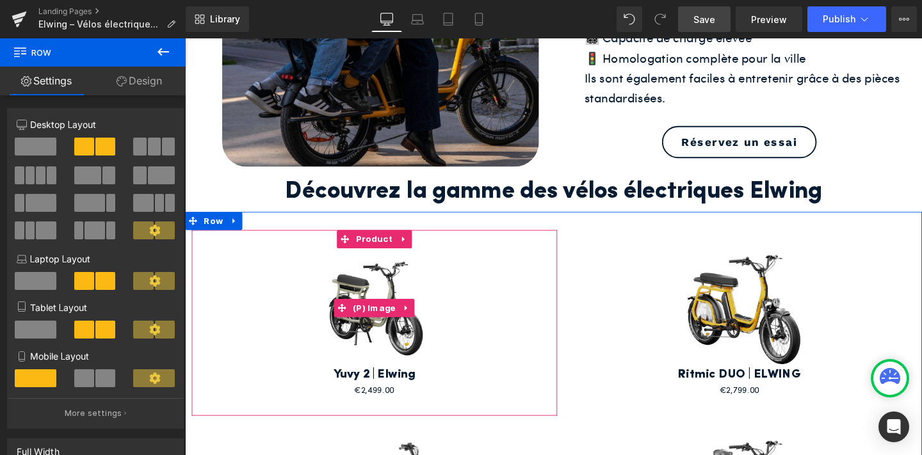
scroll to position [1039, 0]
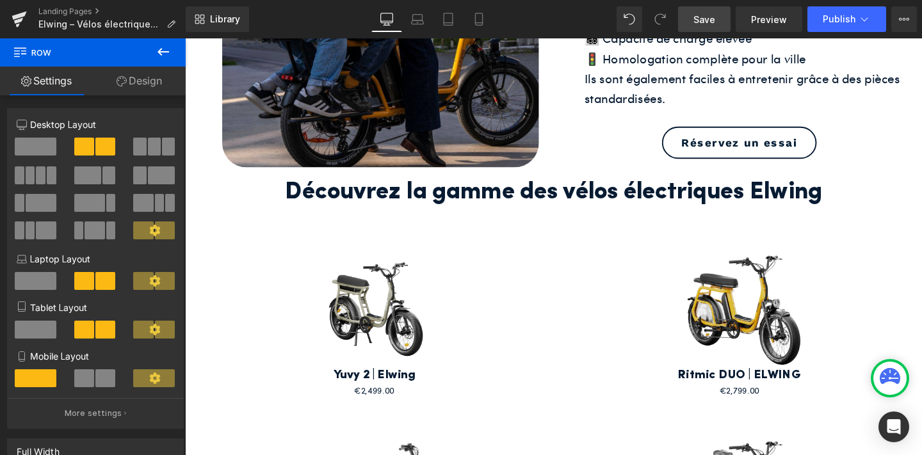
click at [334, 188] on h2 "Découvrez la gamme des vélos électriques Elwing" at bounding box center [572, 201] width 775 height 41
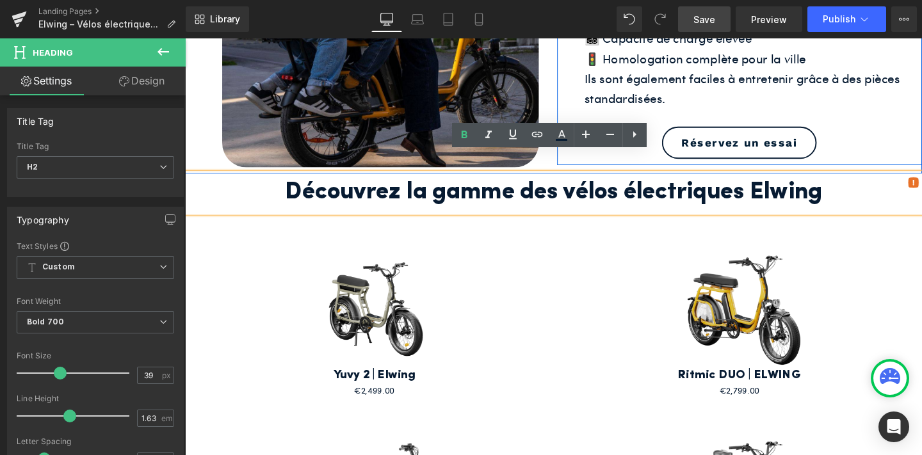
click at [634, 90] on div "Le savoir-faire et la technologie Elwing Heading Les vélos Elwing combinent des…" at bounding box center [768, 14] width 384 height 301
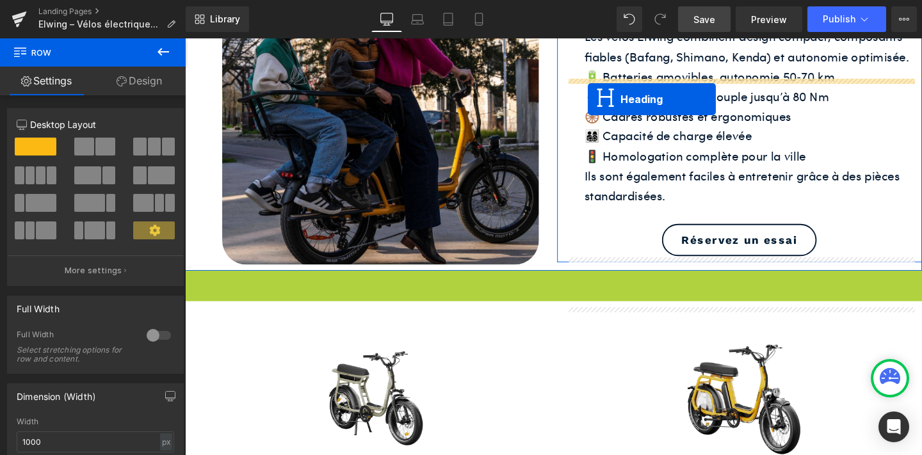
scroll to position [860, 0]
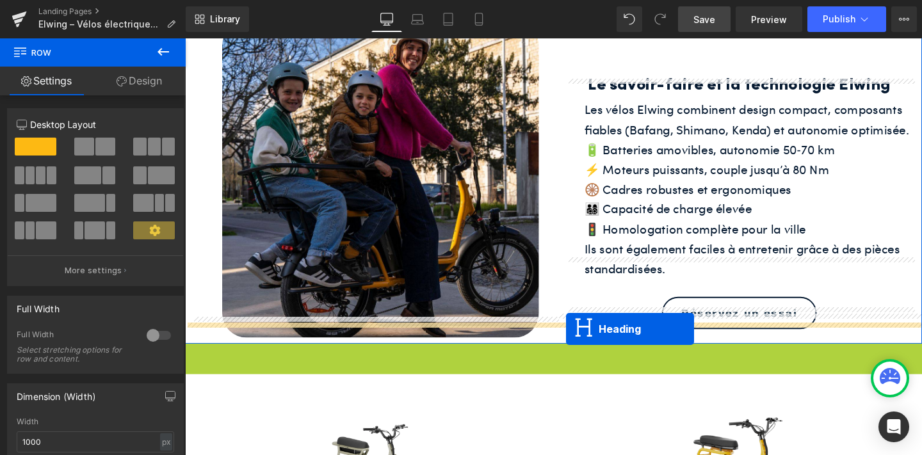
drag, startPoint x: 542, startPoint y: 177, endPoint x: 585, endPoint y: 344, distance: 172.1
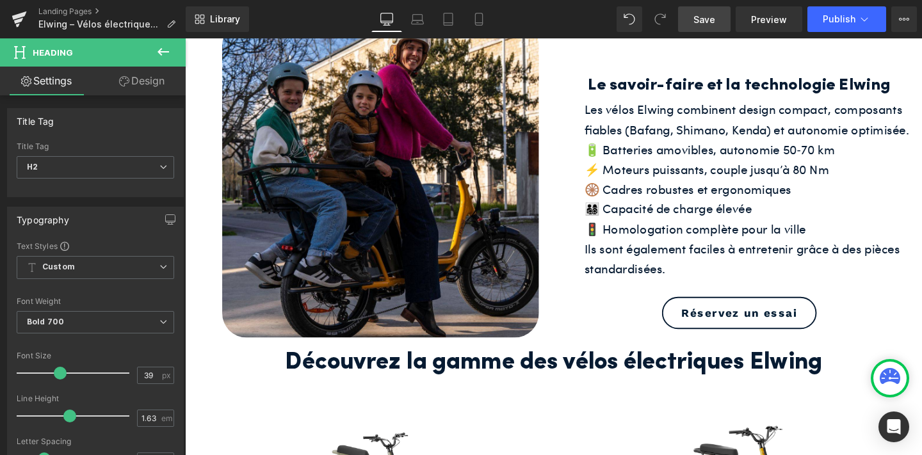
click at [159, 51] on icon at bounding box center [164, 52] width 12 height 8
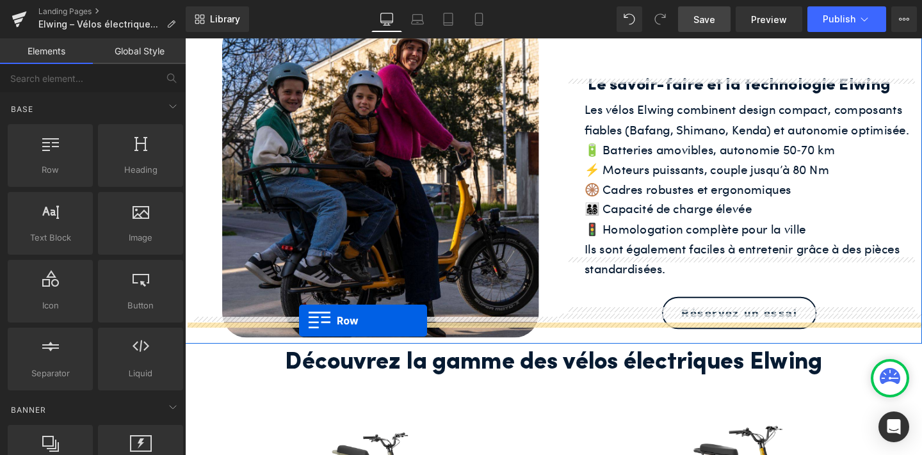
drag, startPoint x: 232, startPoint y: 197, endPoint x: 305, endPoint y: 336, distance: 156.4
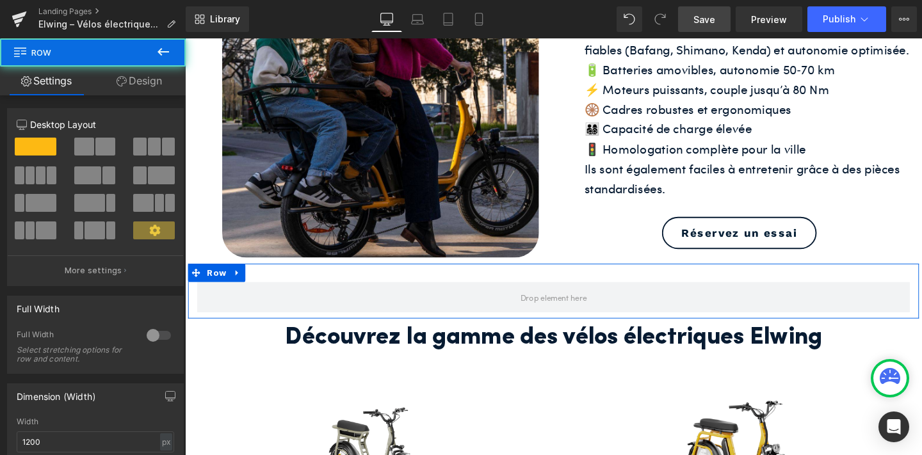
scroll to position [973, 0]
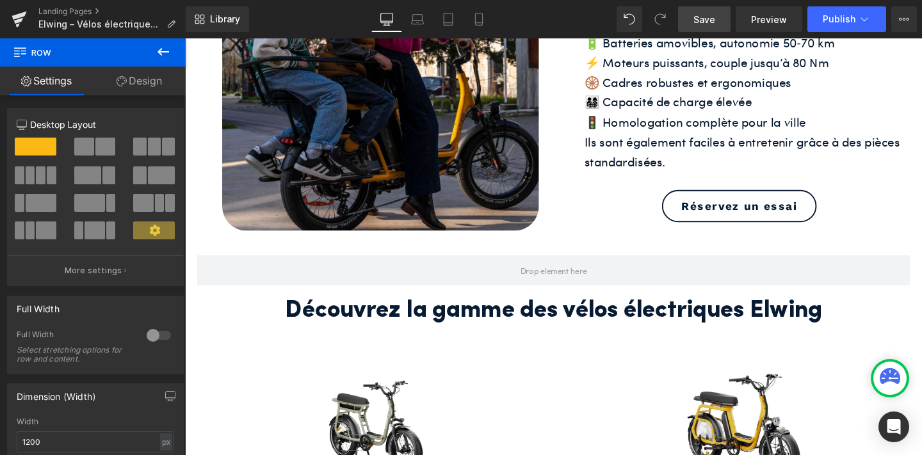
click at [445, 305] on h2 "Découvrez la gamme des vélos électriques Elwing" at bounding box center [572, 325] width 775 height 41
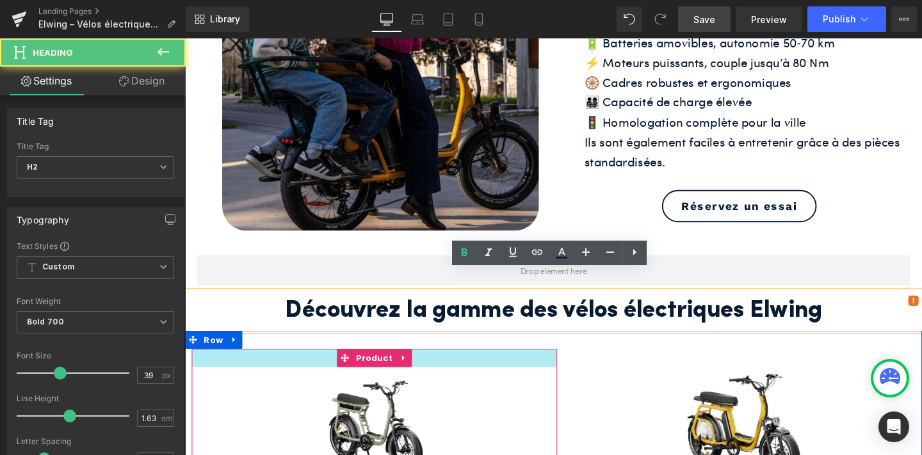
click at [537, 365] on div at bounding box center [384, 374] width 384 height 19
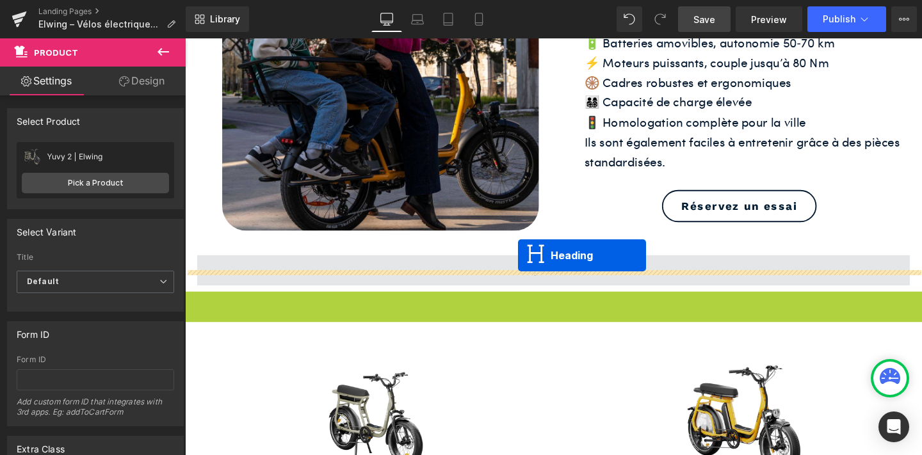
drag, startPoint x: 537, startPoint y: 304, endPoint x: 535, endPoint y: 266, distance: 37.8
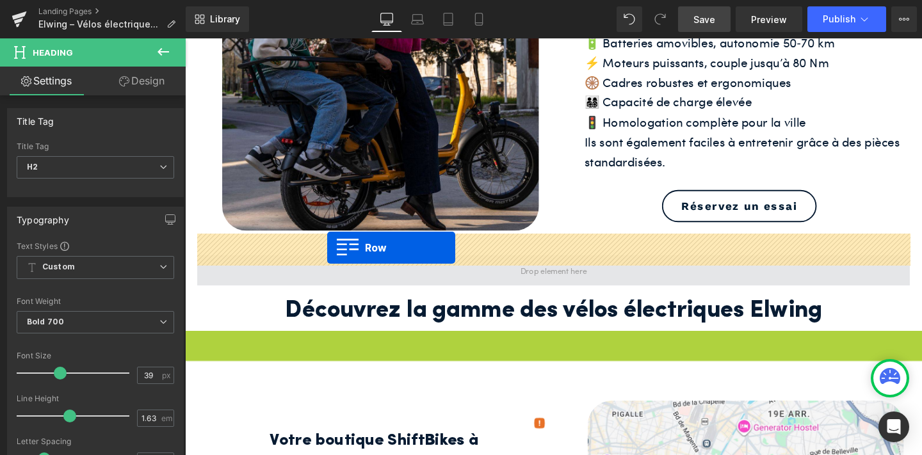
drag, startPoint x: 192, startPoint y: 330, endPoint x: 334, endPoint y: 259, distance: 159.2
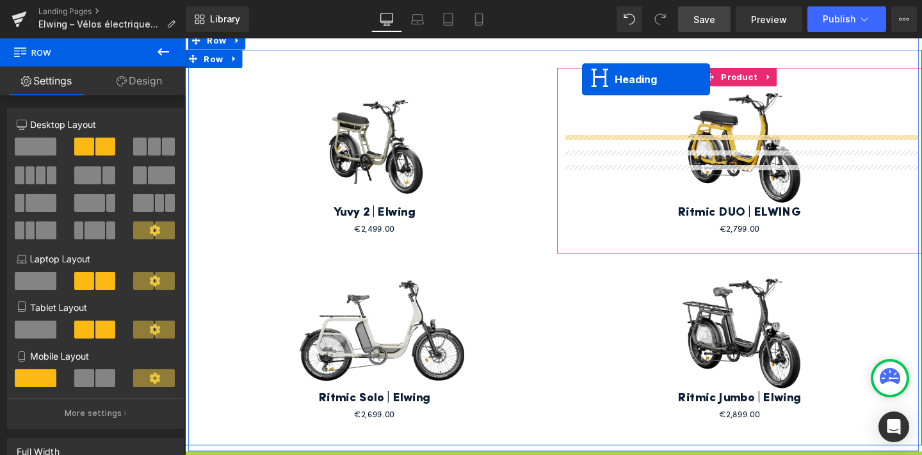
scroll to position [1074, 0]
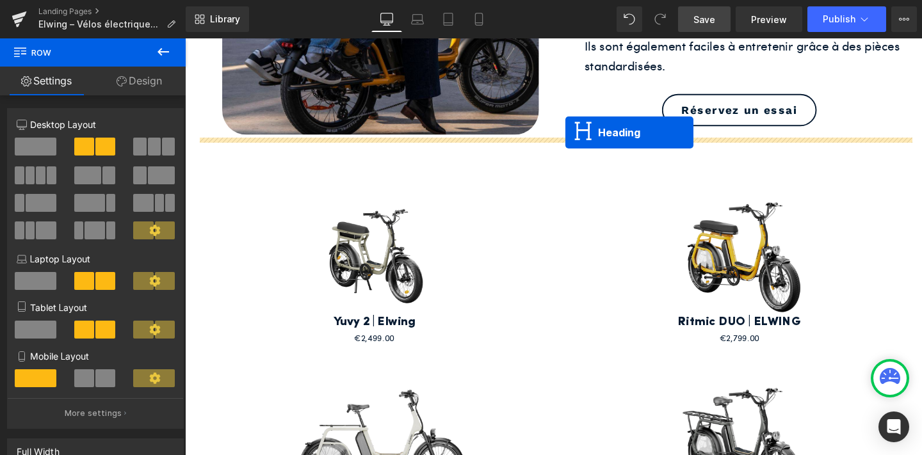
drag, startPoint x: 539, startPoint y: 288, endPoint x: 585, endPoint y: 137, distance: 157.8
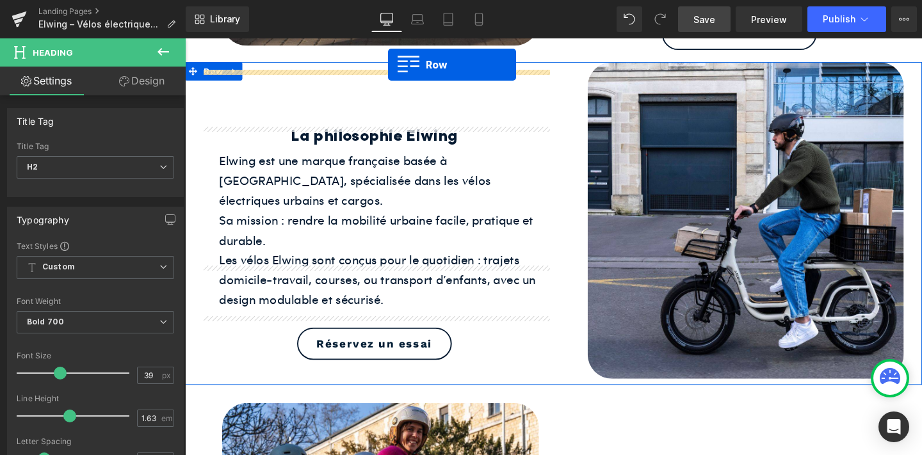
scroll to position [382, 0]
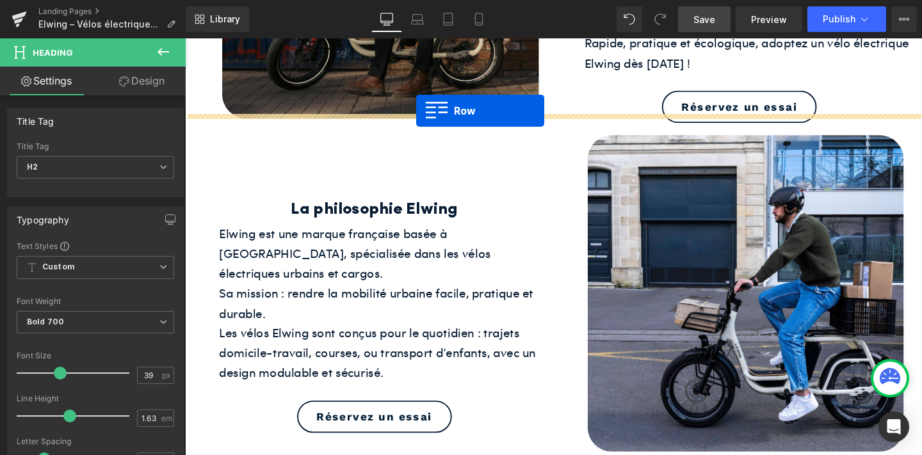
drag, startPoint x: 200, startPoint y: 132, endPoint x: 428, endPoint y: 115, distance: 229.3
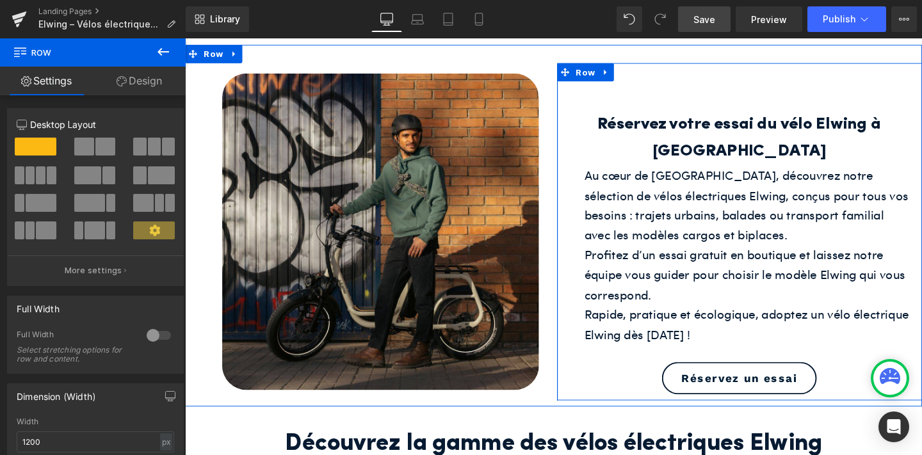
scroll to position [97, 0]
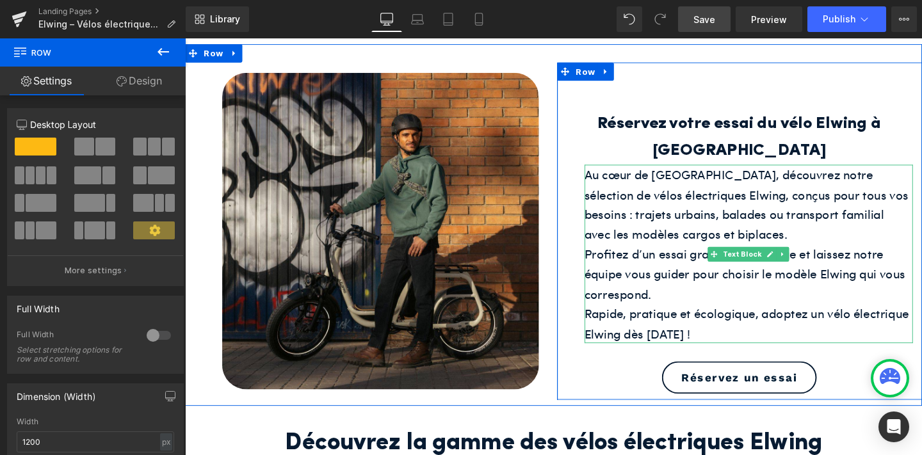
click at [758, 356] on div at bounding box center [778, 357] width 346 height 3
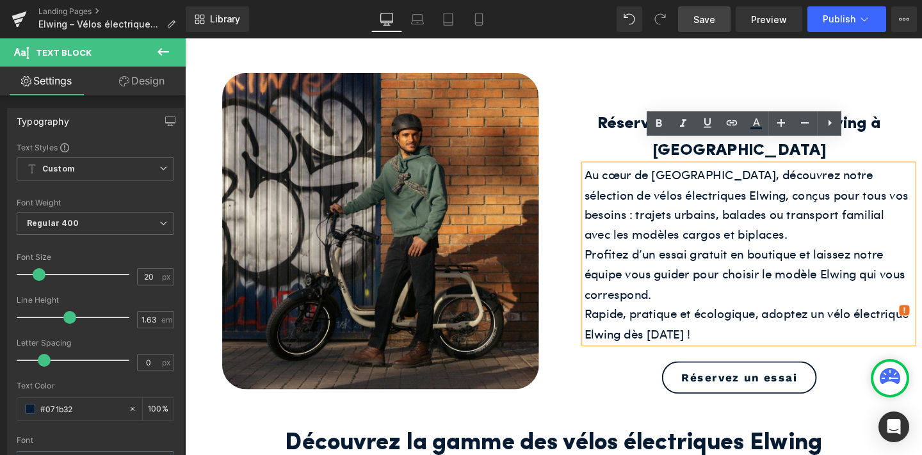
drag, startPoint x: 751, startPoint y: 323, endPoint x: 608, endPoint y: 158, distance: 218.4
click at [608, 172] on div "Au cœur de Paris, découvrez notre sélection de vélos électriques Elwing, conçus…" at bounding box center [778, 266] width 346 height 188
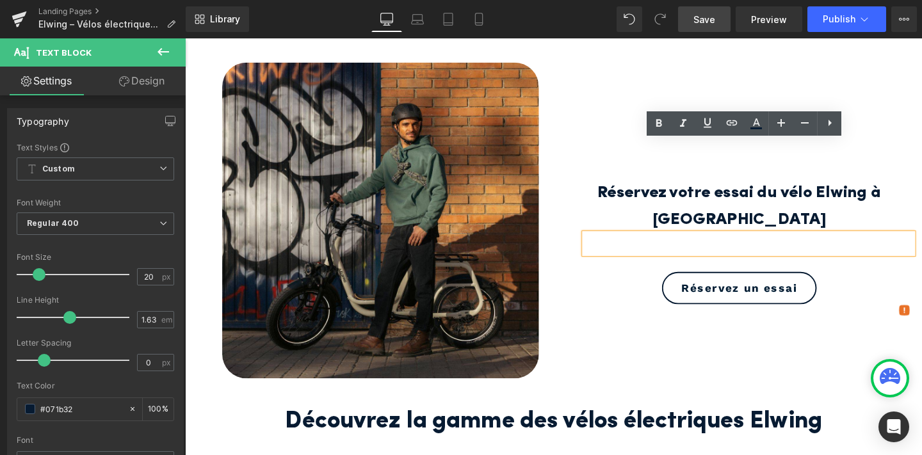
scroll to position [181, 0]
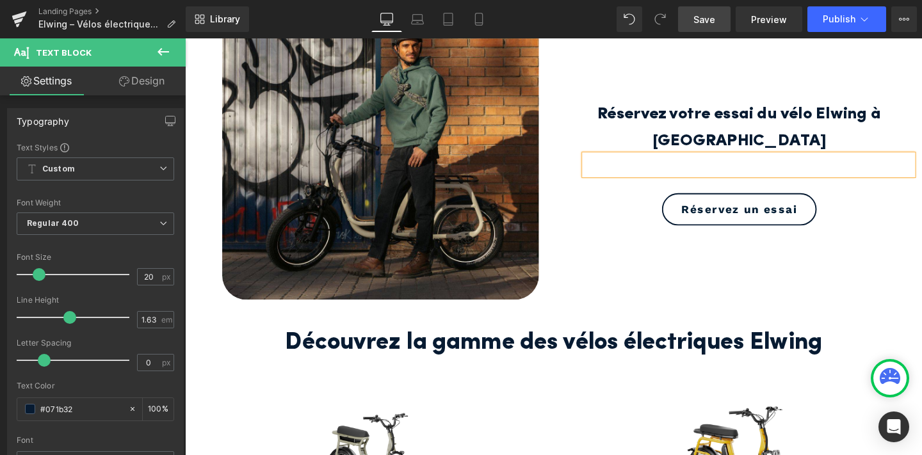
click at [637, 215] on div "Réservez un essai" at bounding box center [768, 218] width 365 height 34
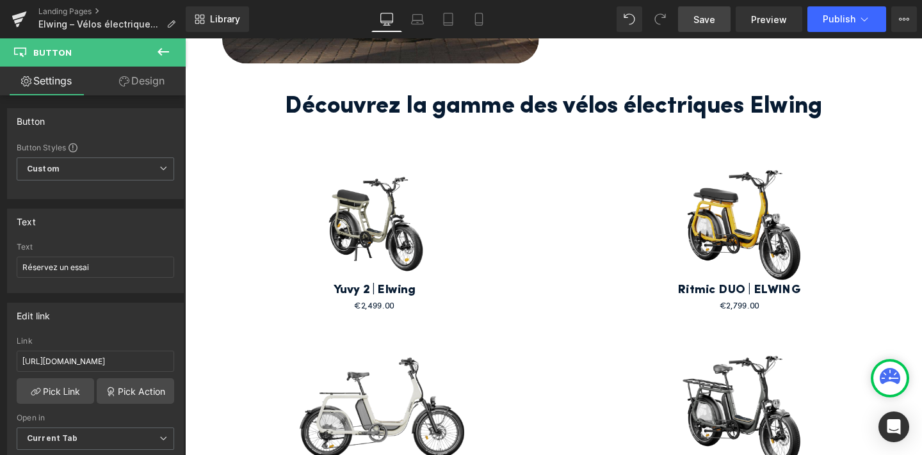
scroll to position [535, 0]
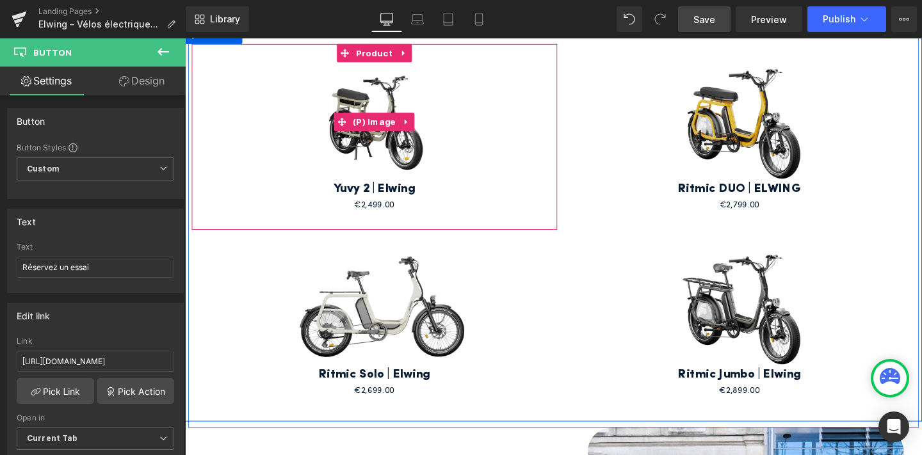
click at [405, 163] on img at bounding box center [384, 126] width 223 height 126
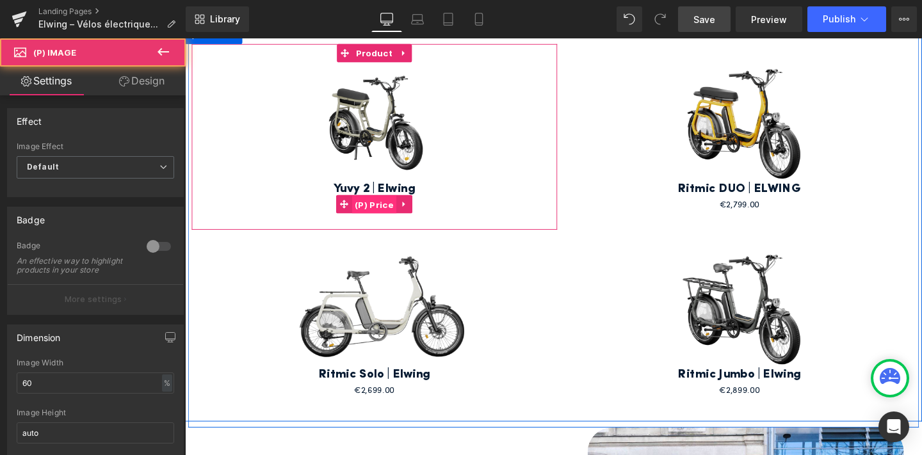
click at [386, 218] on span "(P) Price" at bounding box center [384, 213] width 47 height 19
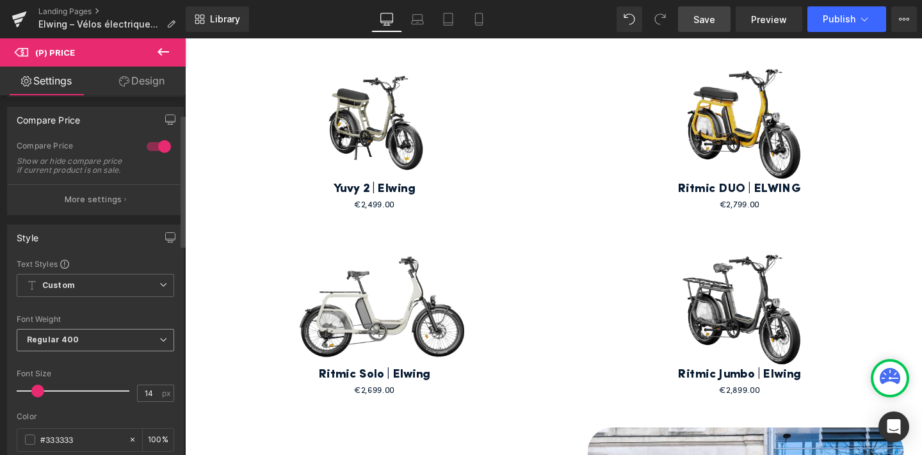
scroll to position [53, 0]
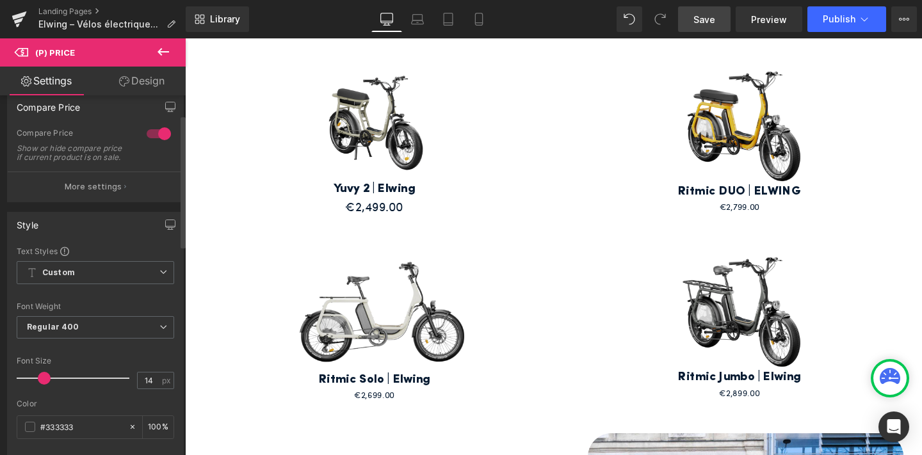
drag, startPoint x: 37, startPoint y: 389, endPoint x: 43, endPoint y: 386, distance: 6.9
click at [43, 385] on span at bounding box center [44, 378] width 13 height 13
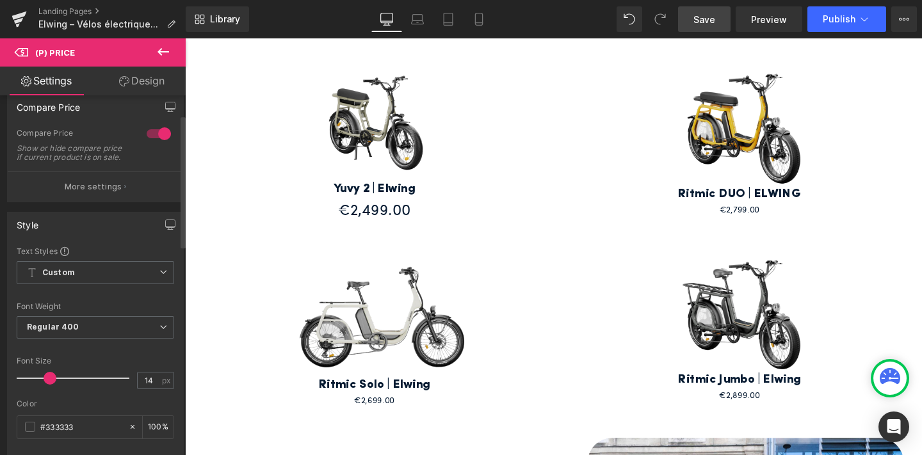
click at [49, 384] on span at bounding box center [50, 378] width 13 height 13
drag, startPoint x: 152, startPoint y: 389, endPoint x: 130, endPoint y: 389, distance: 21.8
click at [130, 389] on div "Font Size 14 px" at bounding box center [96, 378] width 158 height 43
type input "25"
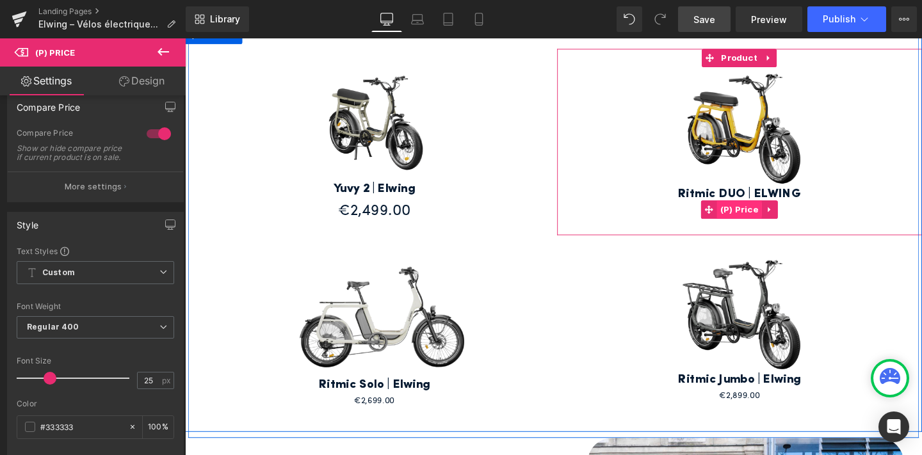
click at [763, 216] on span "(P) Price" at bounding box center [767, 218] width 47 height 19
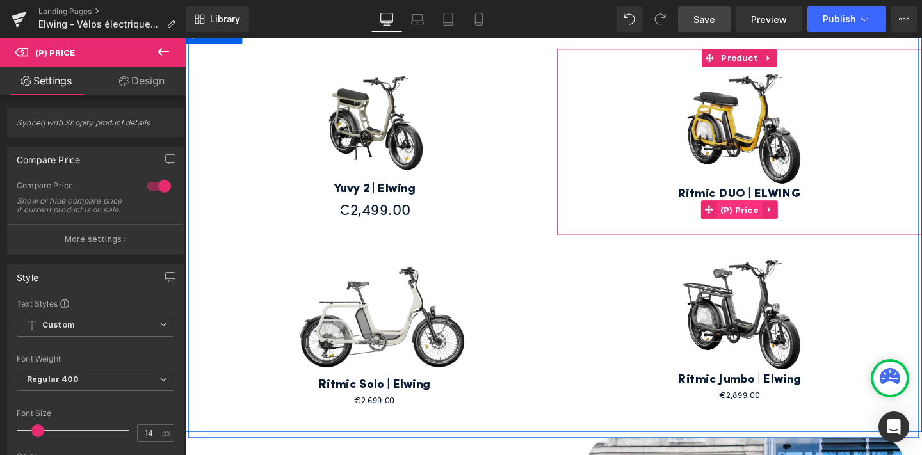
click at [768, 216] on span "(P) Price" at bounding box center [767, 218] width 47 height 19
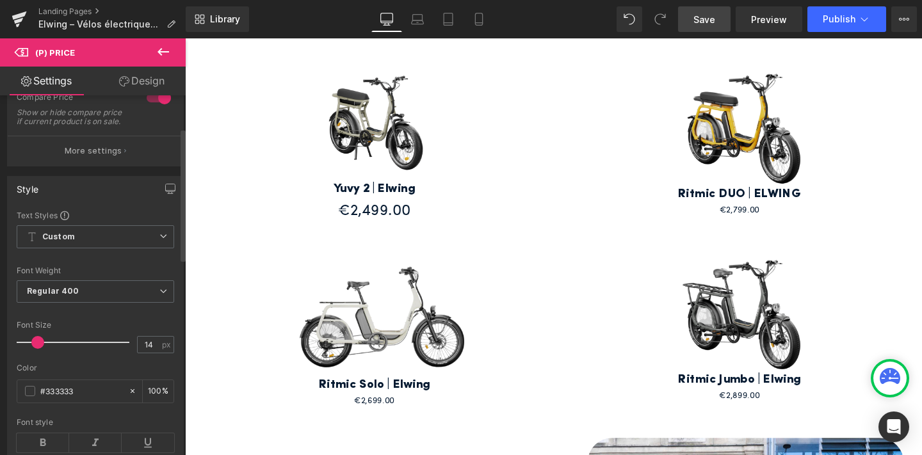
scroll to position [95, 0]
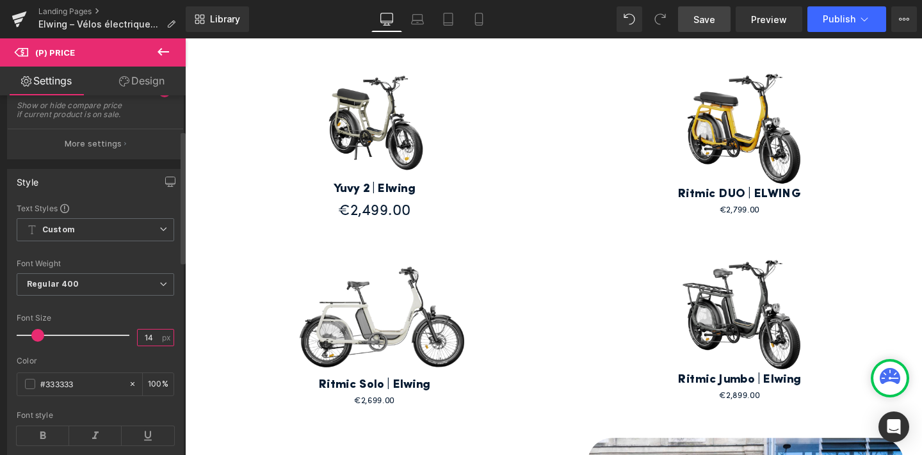
click at [145, 346] on input "14" at bounding box center [149, 338] width 22 height 16
type input "1"
paste input "25"
type input "25"
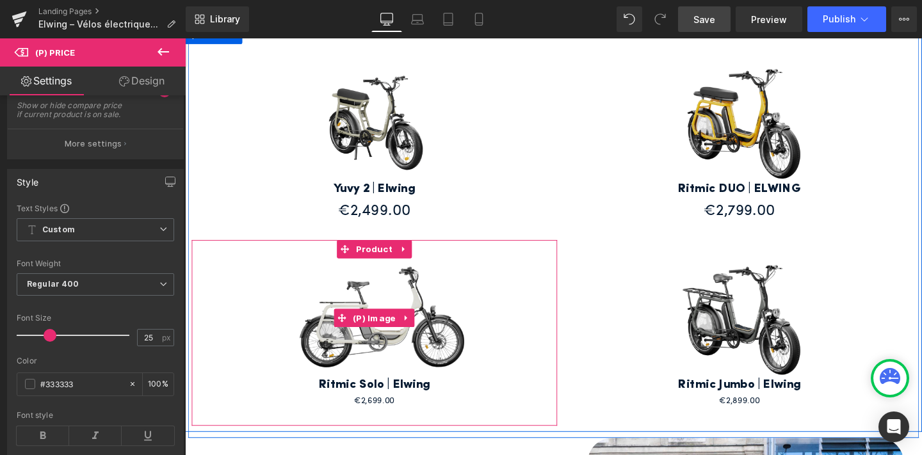
click at [389, 353] on img at bounding box center [384, 333] width 223 height 126
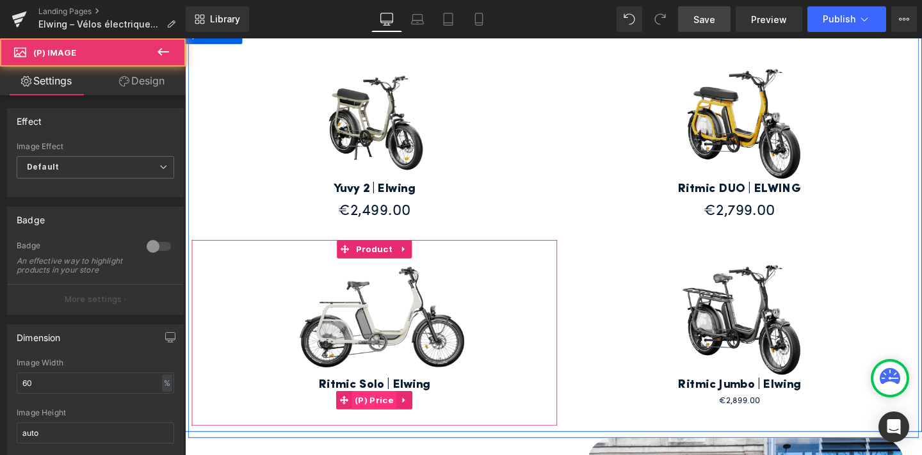
click at [379, 421] on span "(P) Price" at bounding box center [384, 418] width 47 height 19
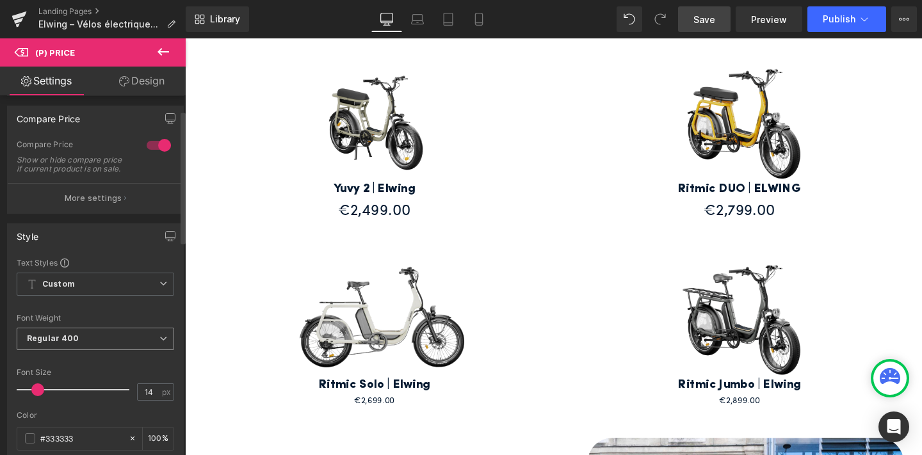
scroll to position [46, 0]
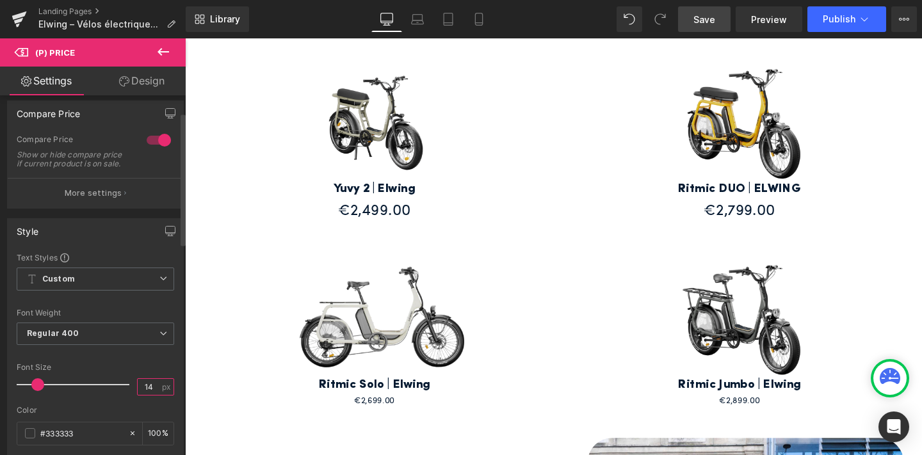
click at [147, 391] on input "14" at bounding box center [149, 387] width 22 height 16
paste input "25"
type input "25"
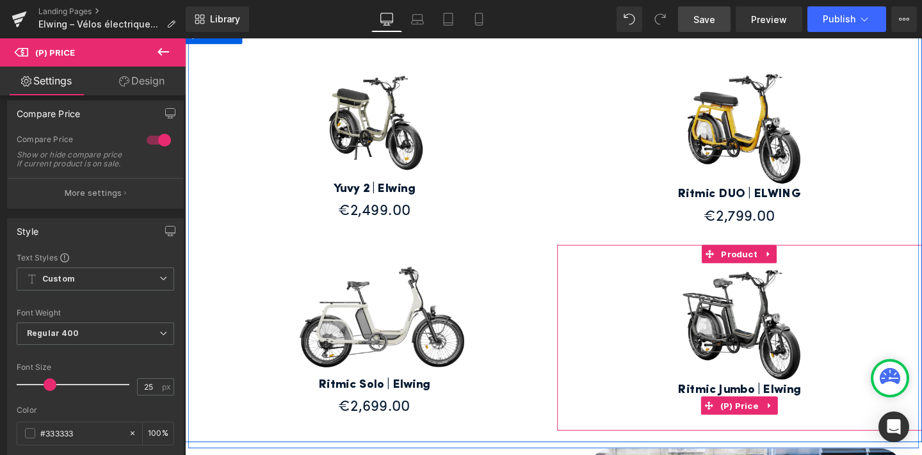
click at [765, 422] on span "(P) Price" at bounding box center [767, 424] width 47 height 19
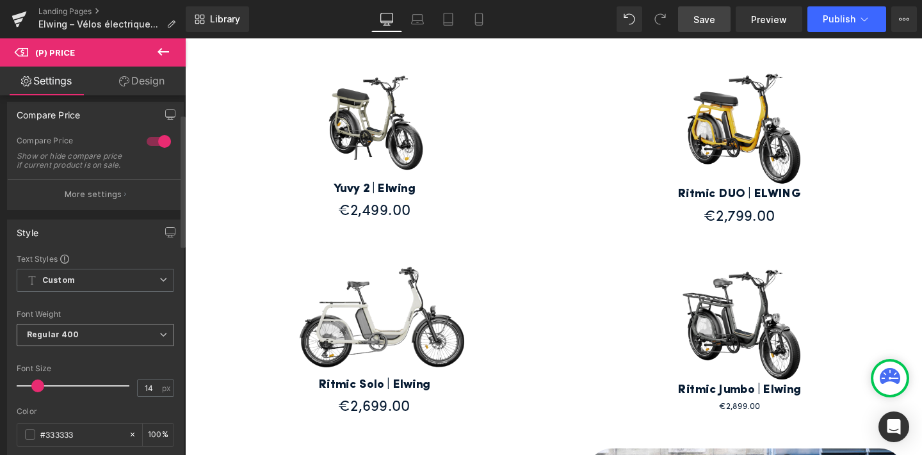
scroll to position [51, 0]
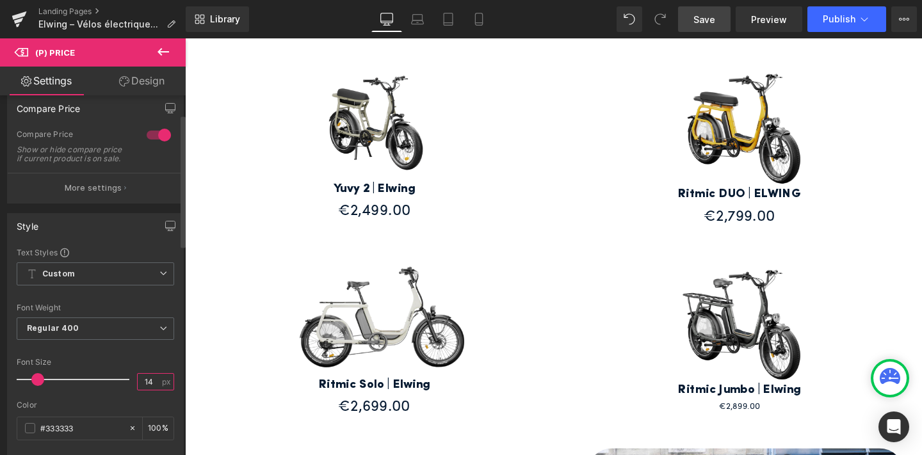
click at [148, 387] on input "14" at bounding box center [149, 382] width 22 height 16
paste input "25"
type input "25"
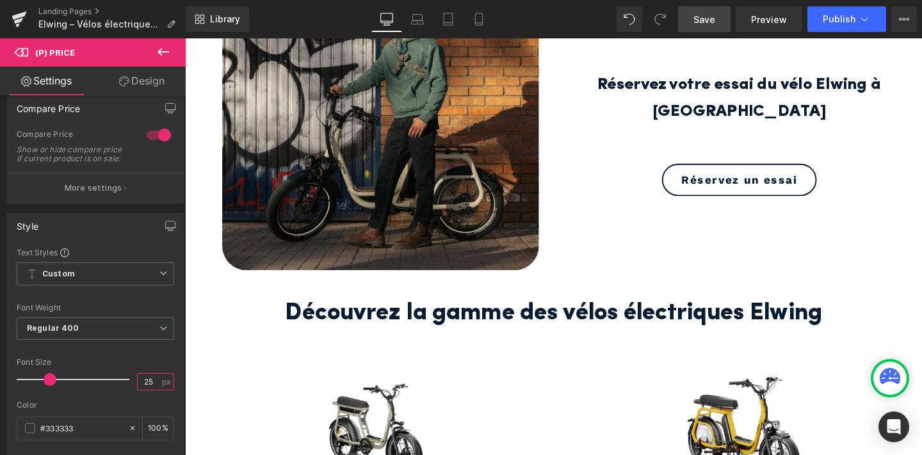
scroll to position [267, 0]
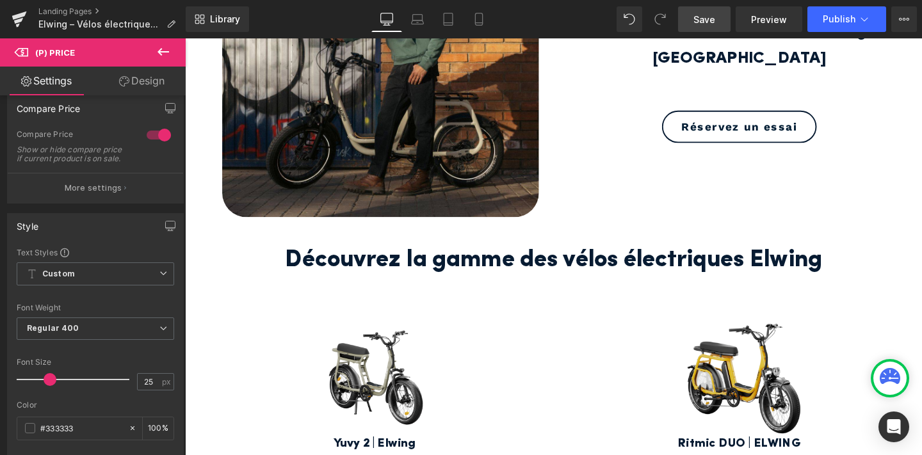
click at [484, 270] on h2 "Découvrez la gamme des vélos électriques Elwing" at bounding box center [572, 272] width 749 height 41
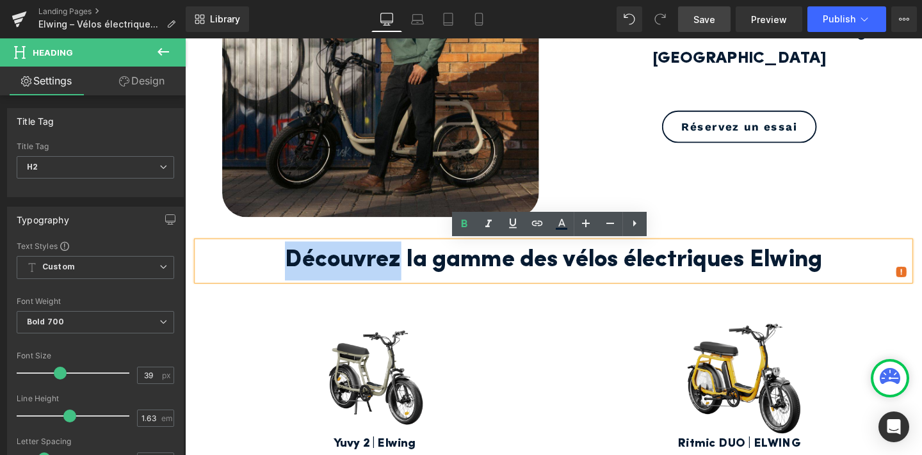
drag, startPoint x: 406, startPoint y: 270, endPoint x: 293, endPoint y: 266, distance: 113.4
click at [293, 266] on h2 "Découvrez la gamme des vélos électriques Elwing" at bounding box center [572, 272] width 749 height 41
click at [651, 196] on div "Réservez votre essai du vélo Elwing à Paris Heading Text Block Réservez un essa…" at bounding box center [768, 60] width 384 height 333
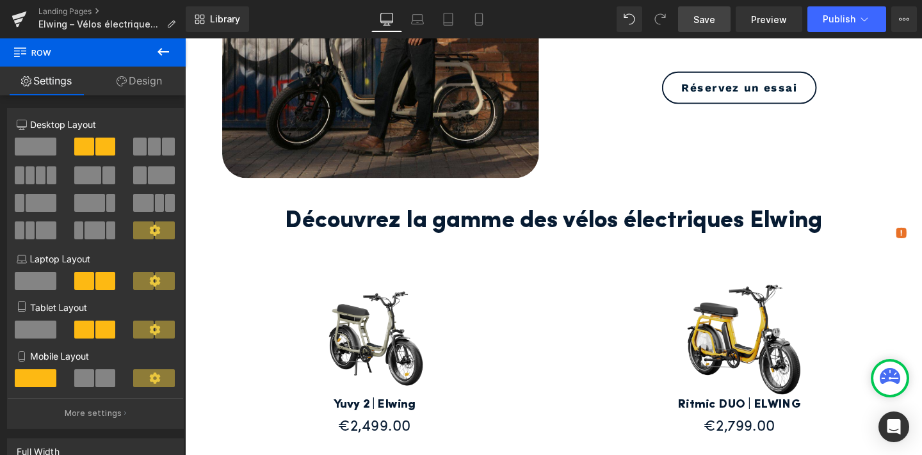
scroll to position [357, 0]
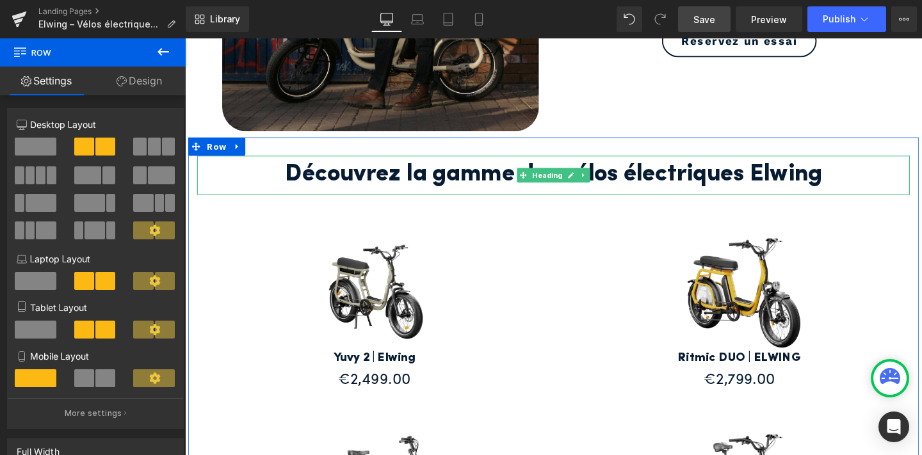
click at [408, 179] on h2 "Découvrez la gamme des vélos électriques Elwing" at bounding box center [572, 182] width 749 height 41
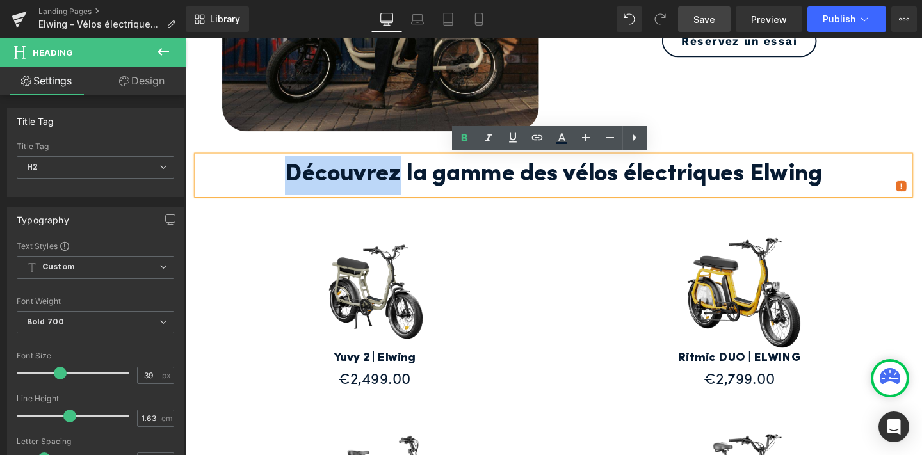
drag, startPoint x: 408, startPoint y: 179, endPoint x: 290, endPoint y: 174, distance: 117.9
click at [290, 174] on h2 "Découvrez la gamme des vélos électriques Elwing" at bounding box center [572, 182] width 749 height 41
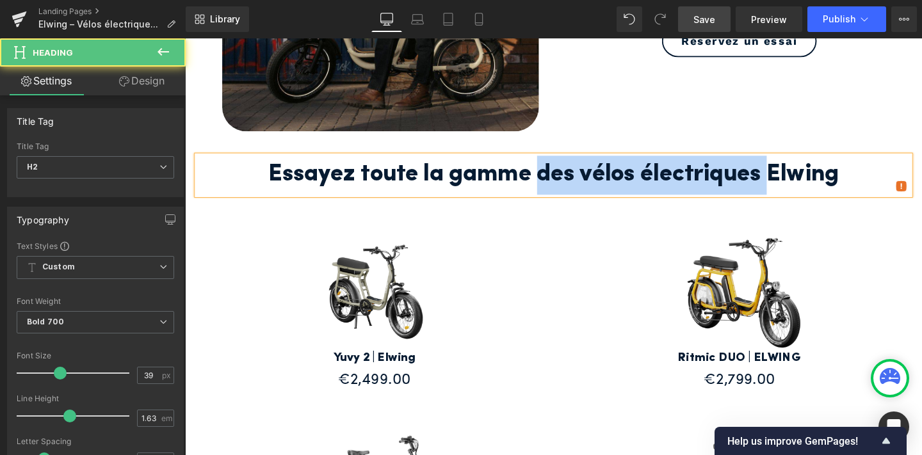
drag, startPoint x: 804, startPoint y: 183, endPoint x: 560, endPoint y: 184, distance: 243.4
click at [560, 184] on h2 "Essayez toute la gamme des vélos électriques Elwing" at bounding box center [572, 182] width 749 height 41
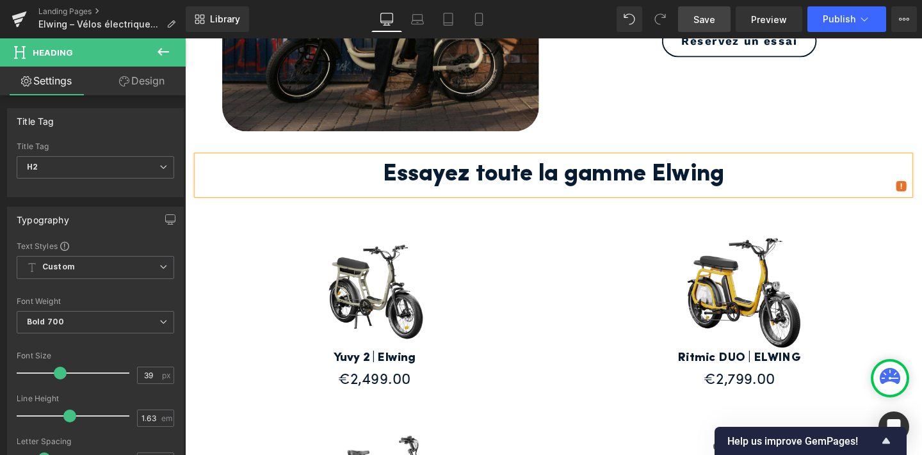
click at [770, 181] on h2 "Essayez toute la gamme Elwing" at bounding box center [572, 182] width 749 height 41
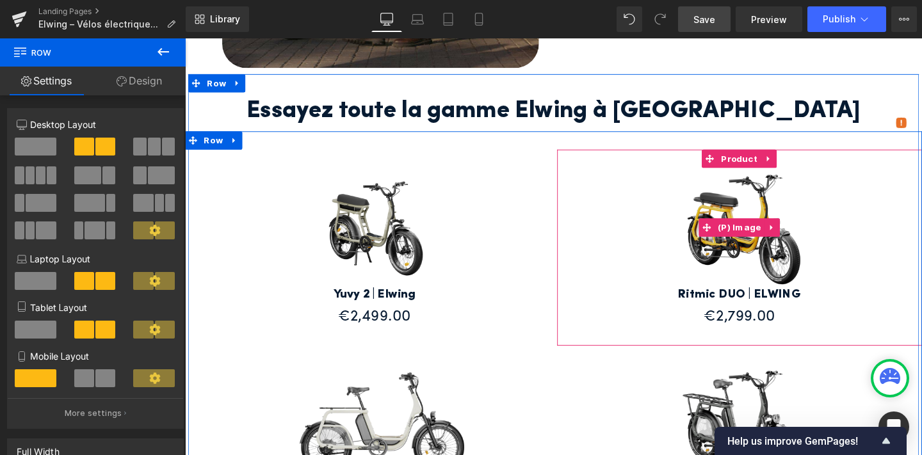
scroll to position [425, 0]
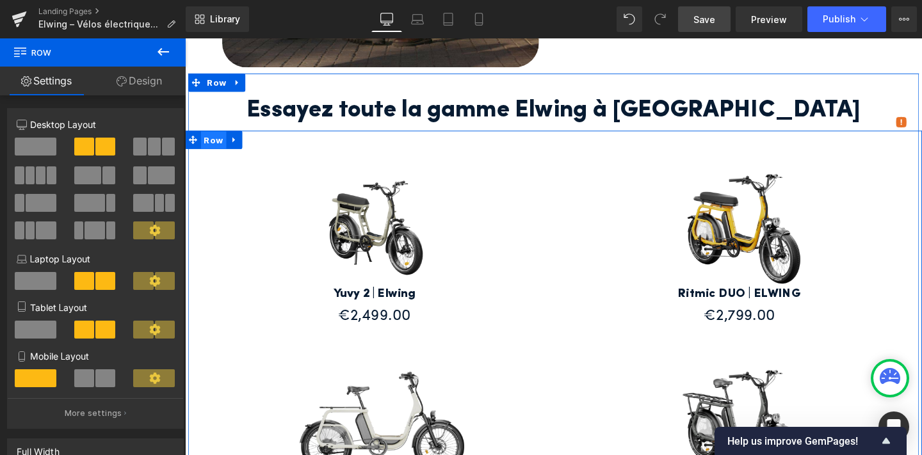
click at [216, 145] on span "Row" at bounding box center [215, 145] width 27 height 19
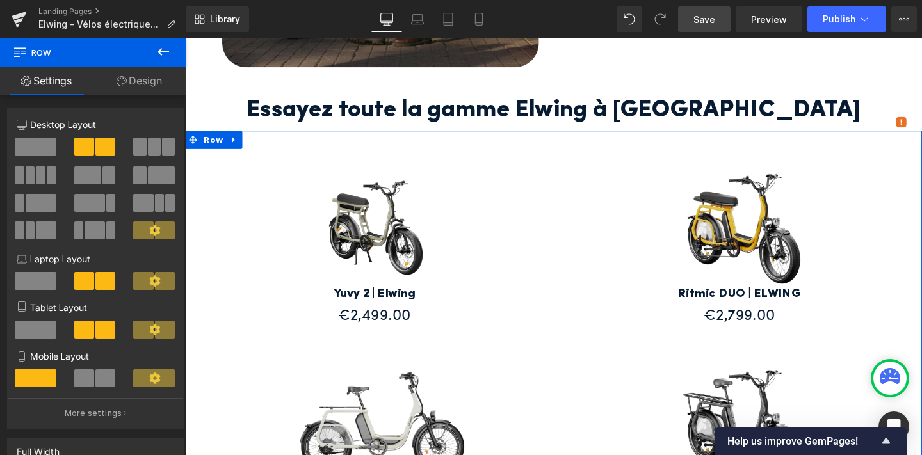
click at [142, 77] on link "Design" at bounding box center [139, 81] width 93 height 29
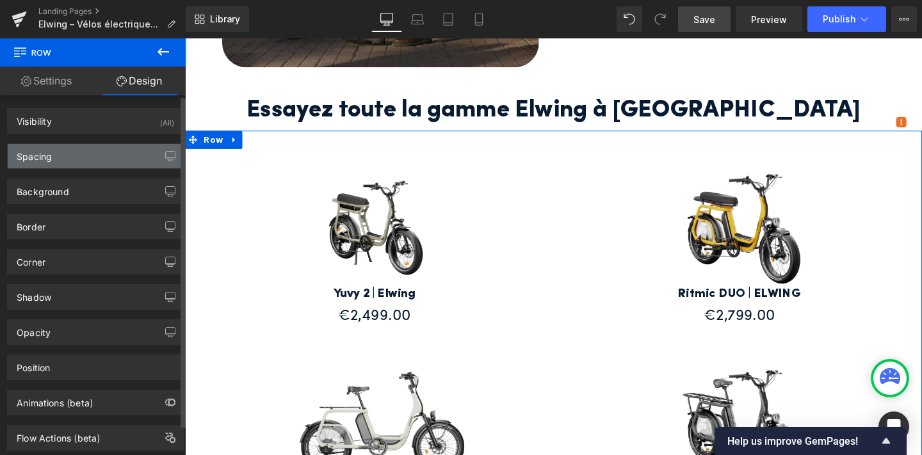
click at [119, 154] on div "Spacing" at bounding box center [95, 156] width 175 height 24
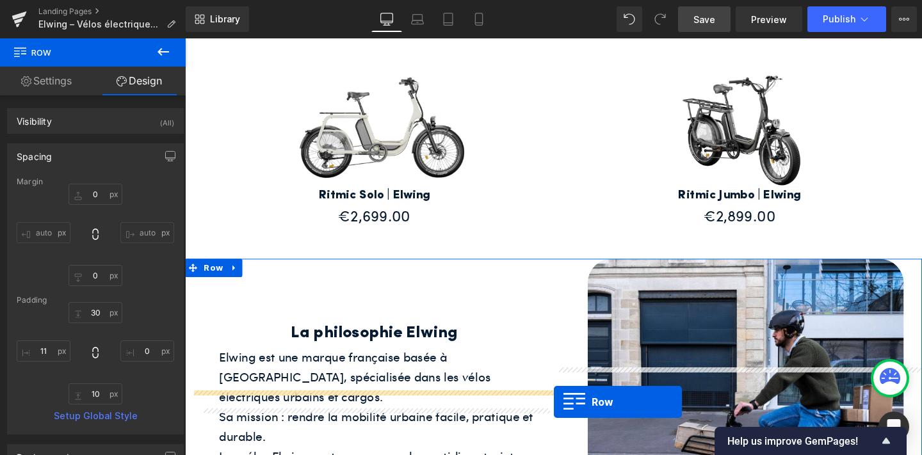
scroll to position [786, 0]
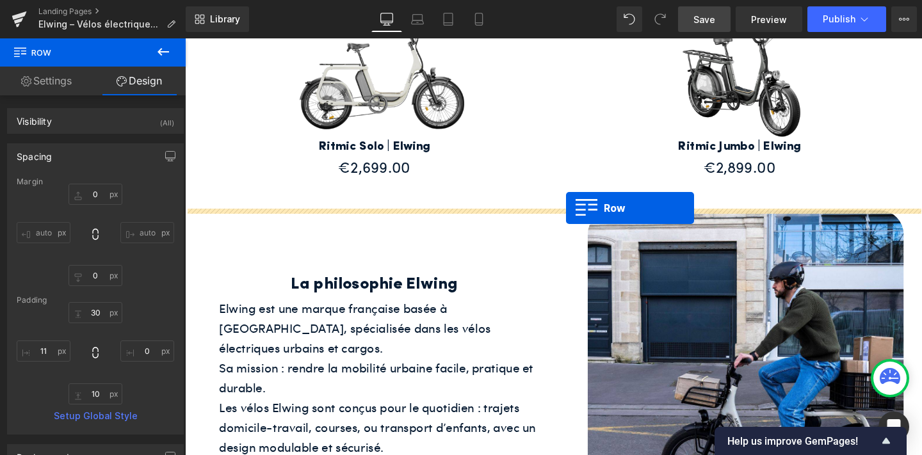
drag, startPoint x: 194, startPoint y: 120, endPoint x: 586, endPoint y: 217, distance: 403.9
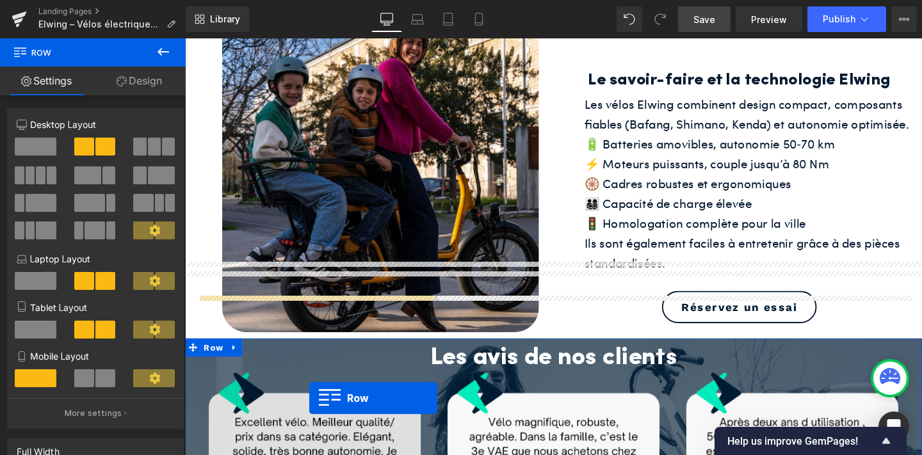
scroll to position [1473, 0]
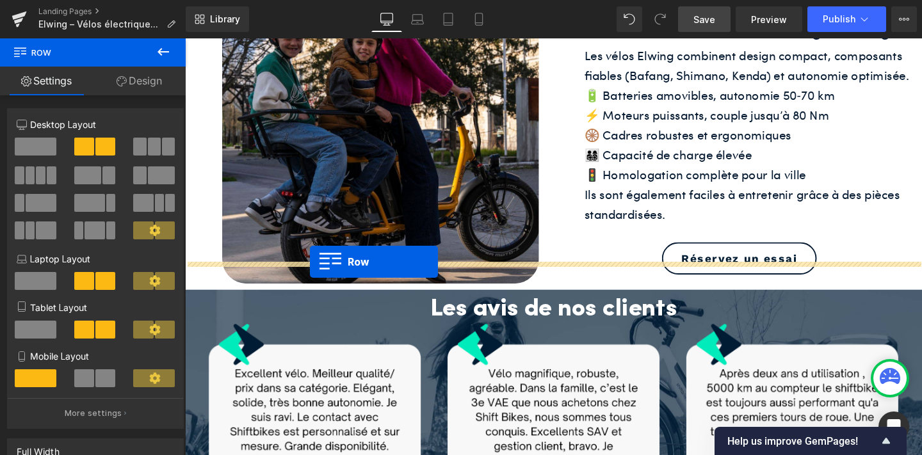
drag, startPoint x: 191, startPoint y: 151, endPoint x: 316, endPoint y: 273, distance: 175.7
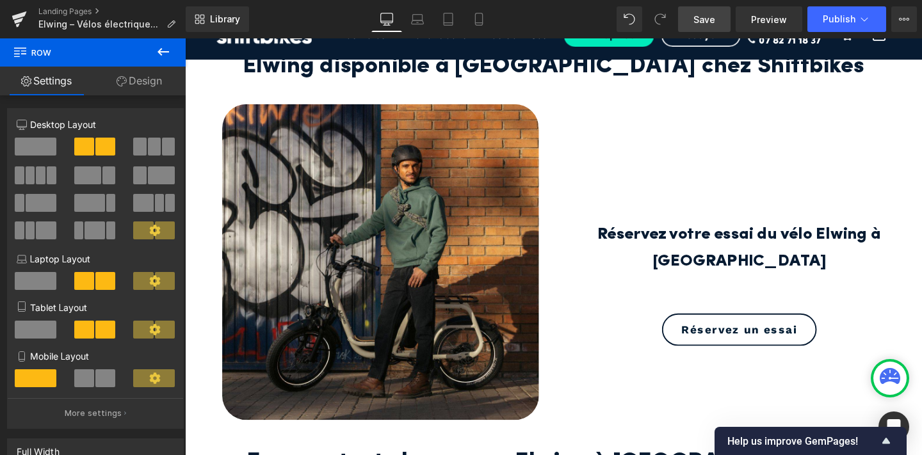
scroll to position [0, 0]
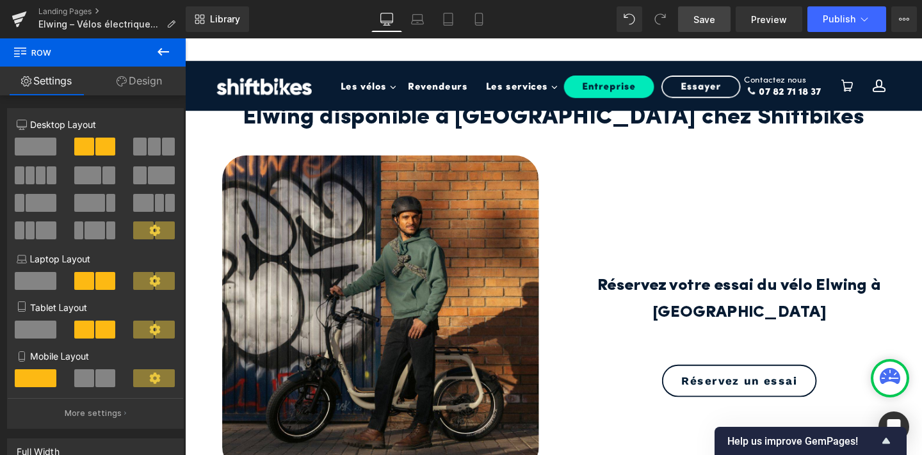
click at [690, 11] on link "Save" at bounding box center [704, 19] width 53 height 26
